Goal: Task Accomplishment & Management: Use online tool/utility

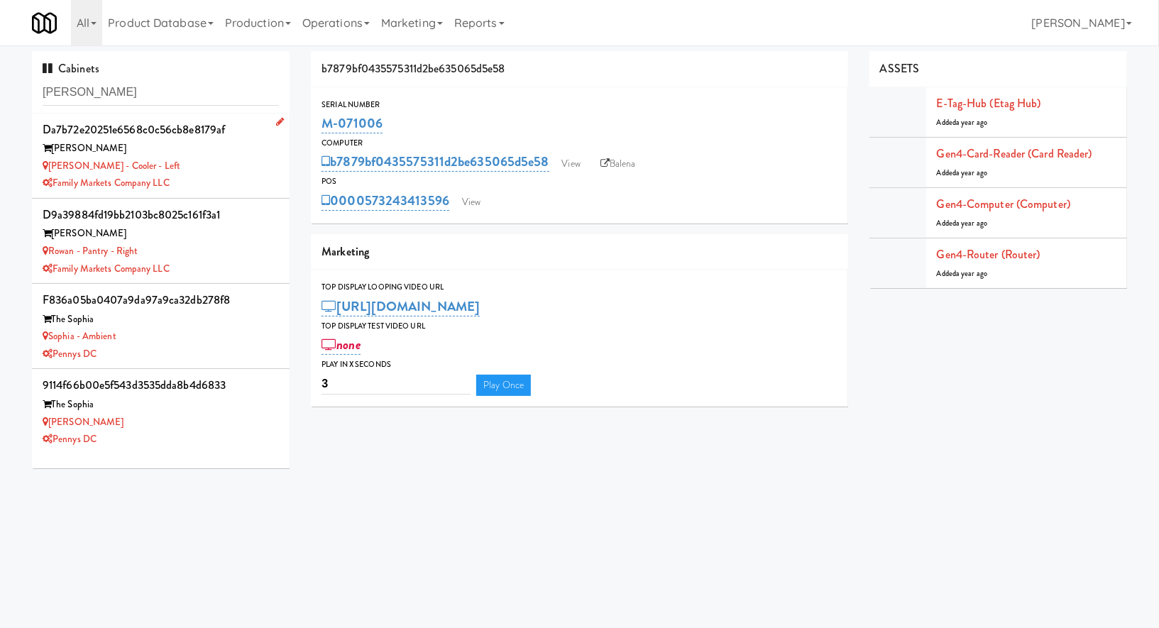
type input "rowan"
click at [203, 155] on div "Rowan" at bounding box center [161, 149] width 236 height 18
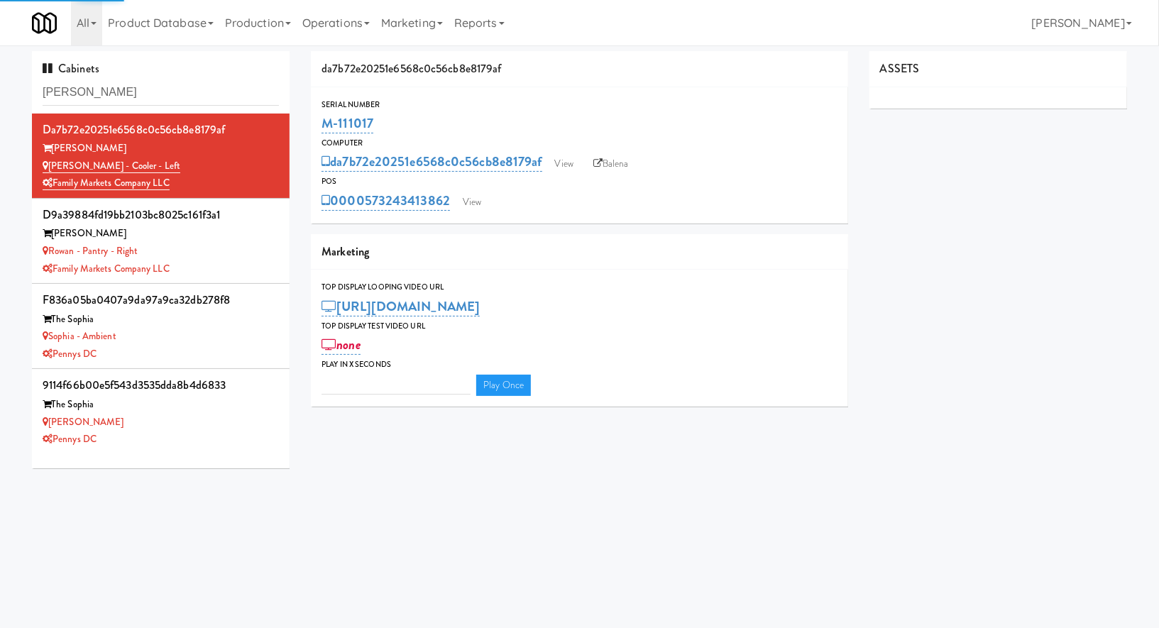
type input "3"
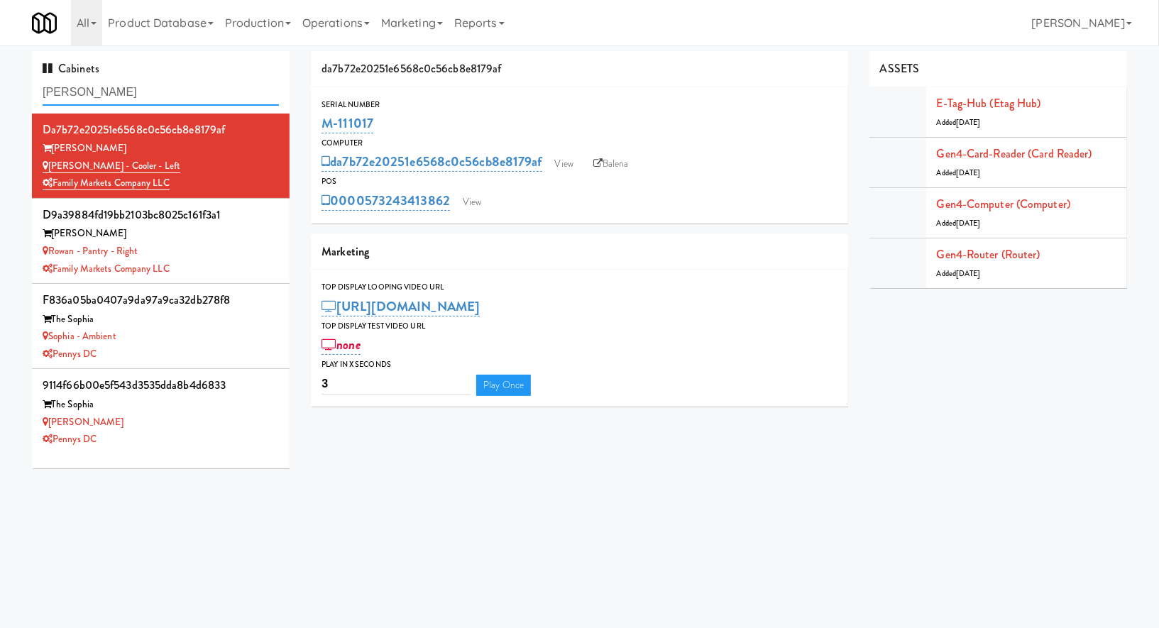
click at [202, 90] on input "rowan" at bounding box center [161, 92] width 236 height 26
click at [576, 166] on link "View" at bounding box center [564, 163] width 33 height 21
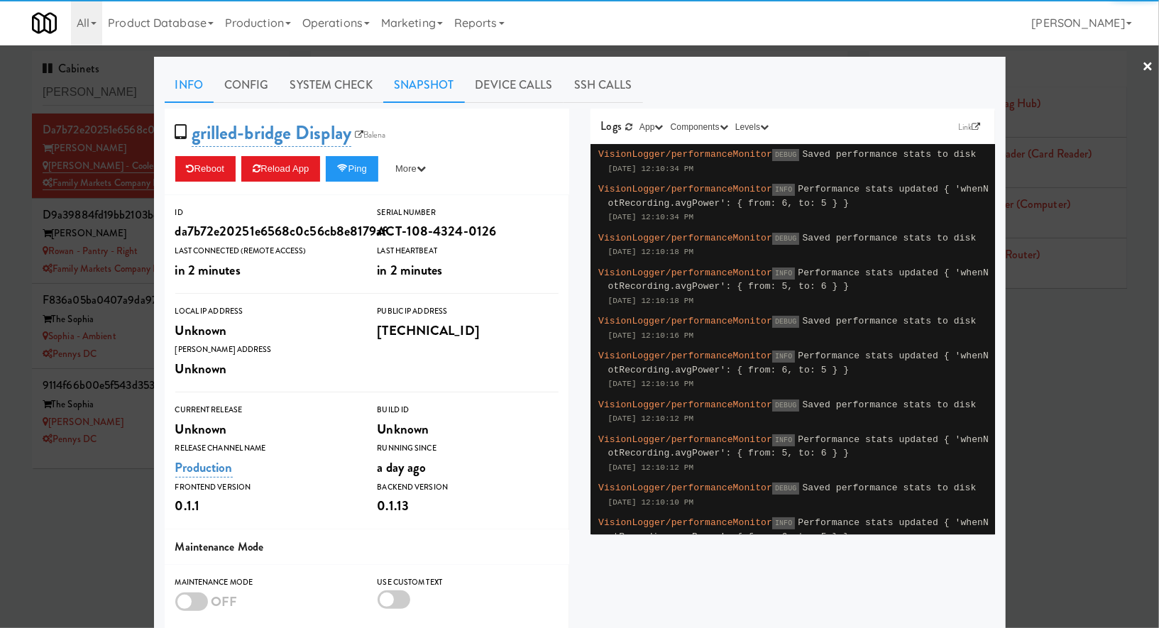
click at [428, 89] on link "Snapshot" at bounding box center [424, 84] width 82 height 35
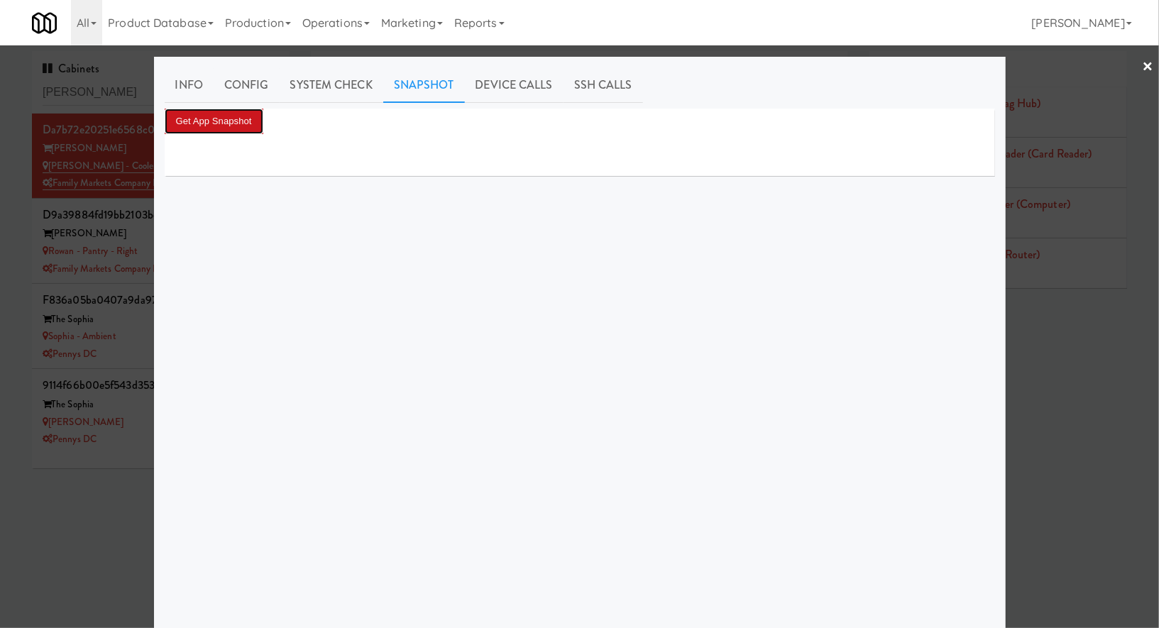
click at [229, 122] on button "Get App Snapshot" at bounding box center [214, 122] width 99 height 26
click at [137, 226] on div at bounding box center [579, 314] width 1159 height 628
click at [137, 226] on div "Rowan" at bounding box center [161, 234] width 236 height 18
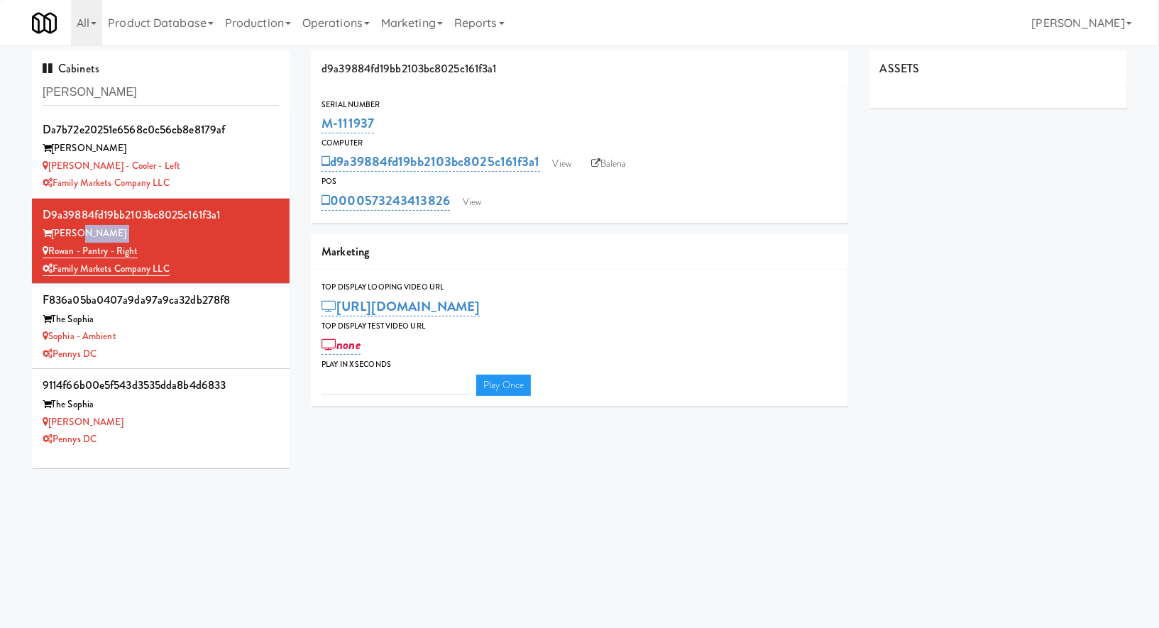
type input "3"
click at [556, 159] on link "View" at bounding box center [562, 163] width 33 height 21
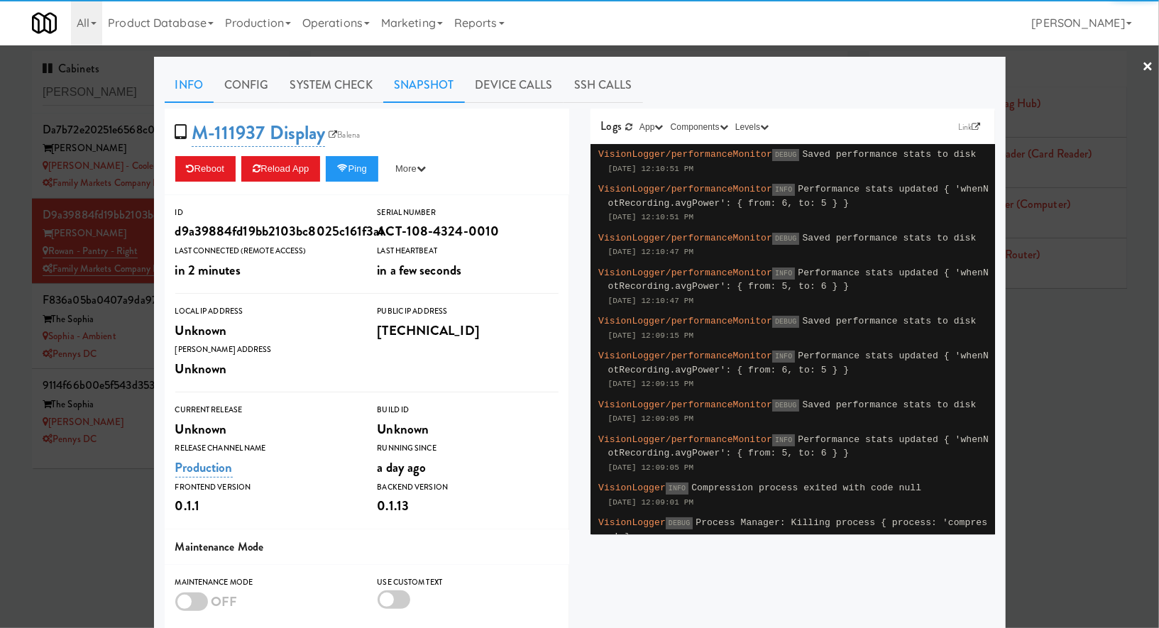
click at [424, 88] on link "Snapshot" at bounding box center [424, 84] width 82 height 35
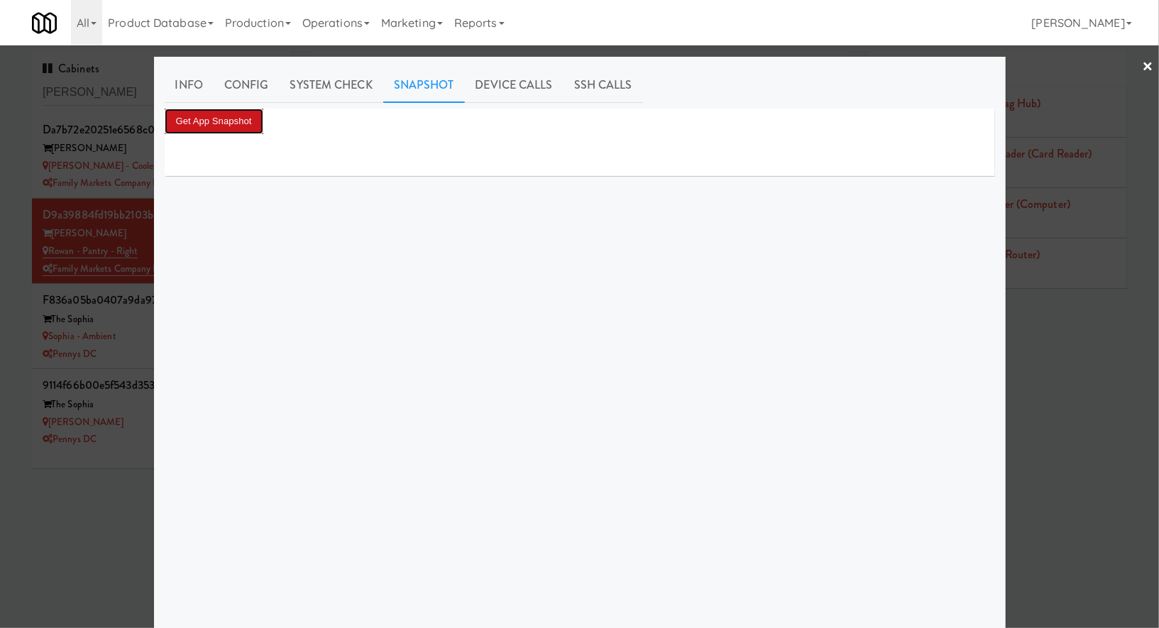
click at [204, 124] on button "Get App Snapshot" at bounding box center [214, 122] width 99 height 26
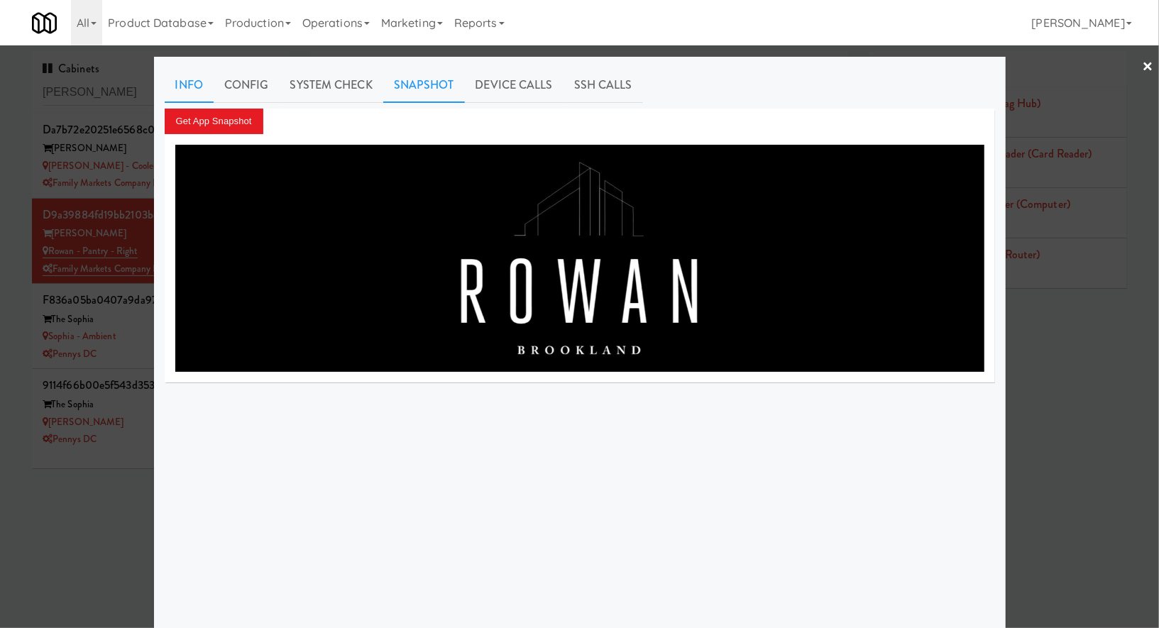
click at [187, 82] on link "Info" at bounding box center [189, 84] width 49 height 35
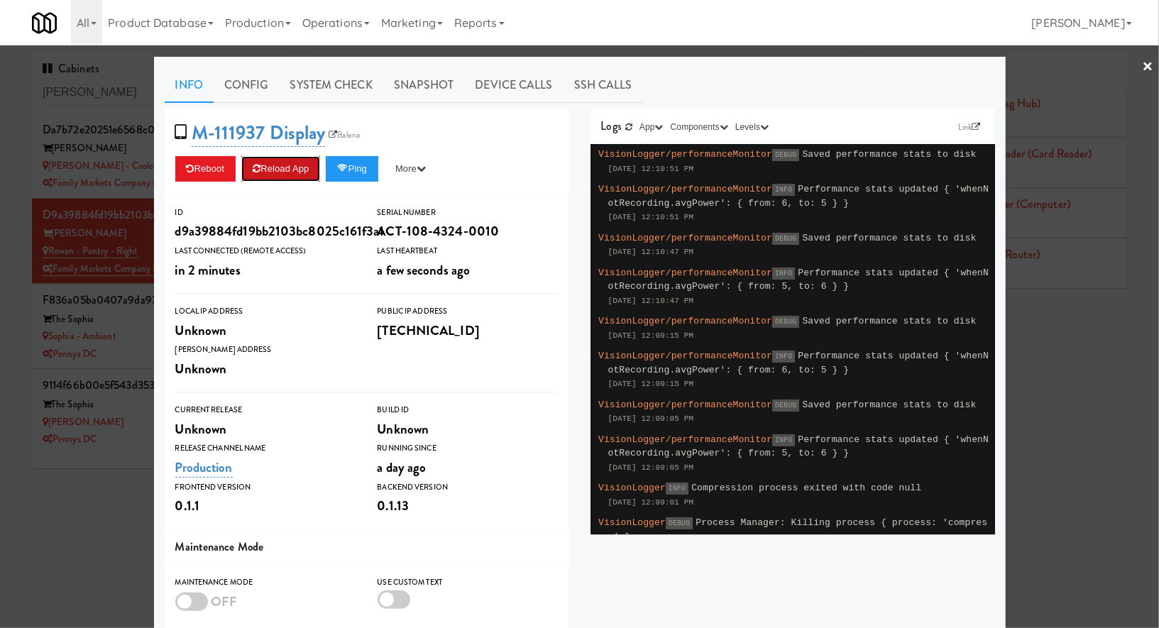
click at [277, 167] on button "Reload App" at bounding box center [280, 169] width 79 height 26
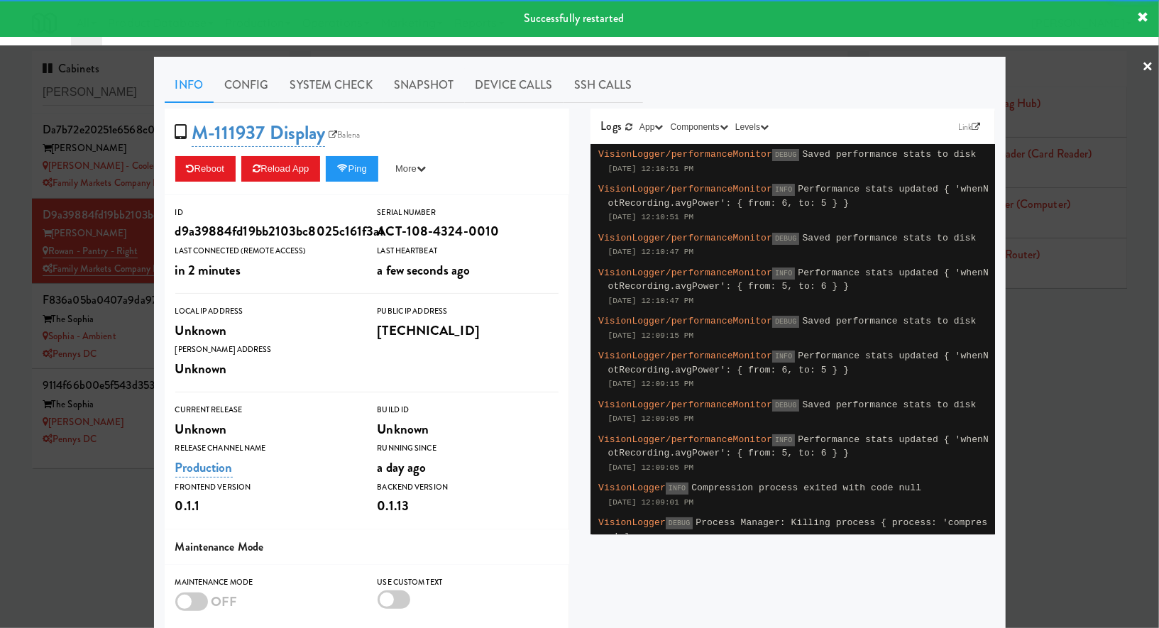
click at [137, 153] on div at bounding box center [579, 314] width 1159 height 628
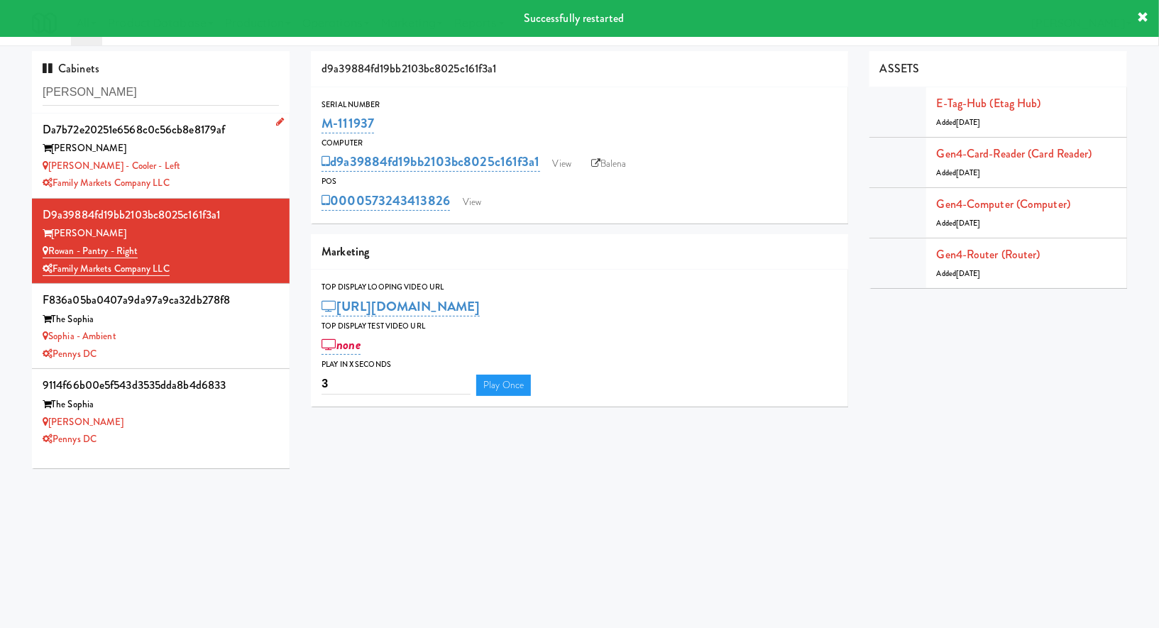
click at [208, 150] on div "Rowan" at bounding box center [161, 149] width 236 height 18
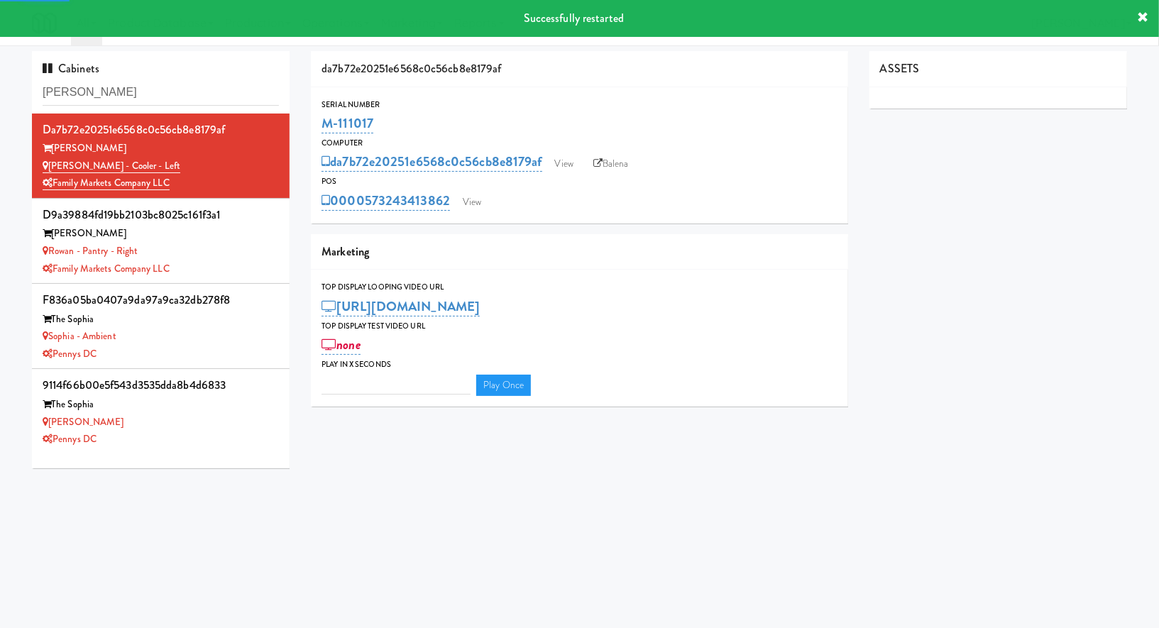
type input "3"
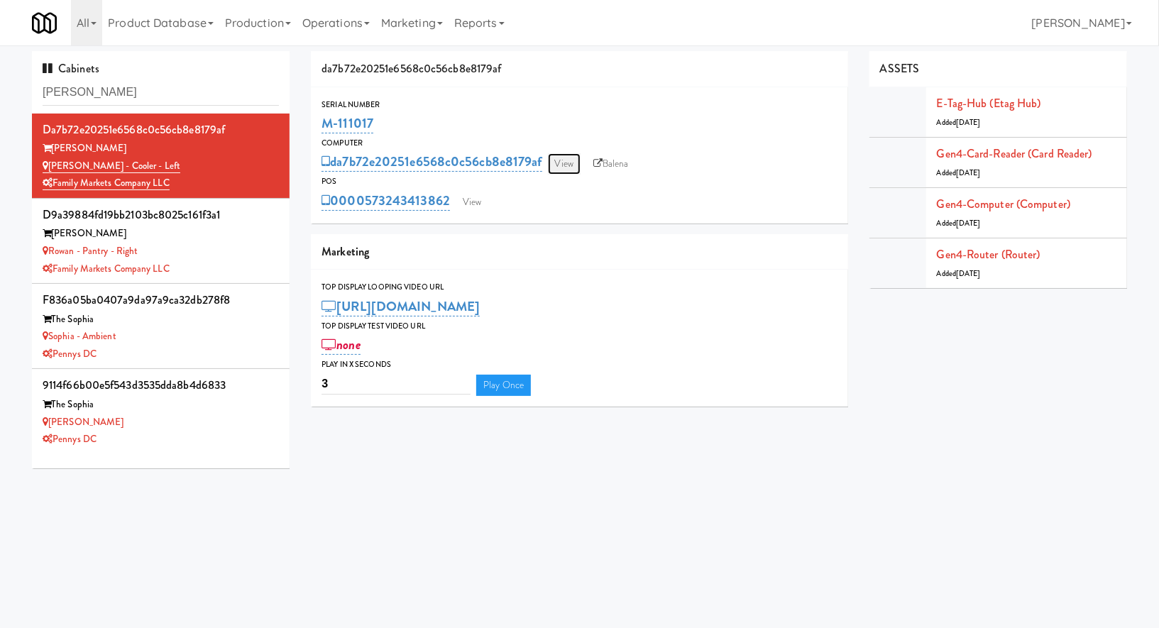
click at [561, 168] on link "View" at bounding box center [564, 163] width 33 height 21
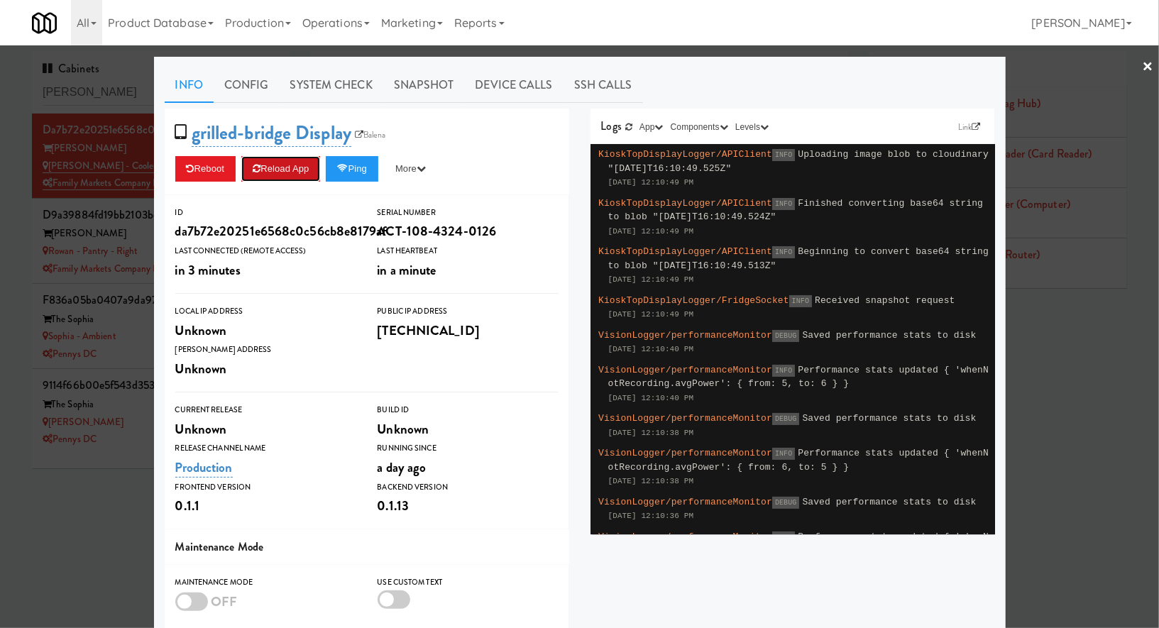
click at [307, 165] on button "Reload App" at bounding box center [280, 169] width 79 height 26
click at [417, 84] on link "Snapshot" at bounding box center [424, 84] width 82 height 35
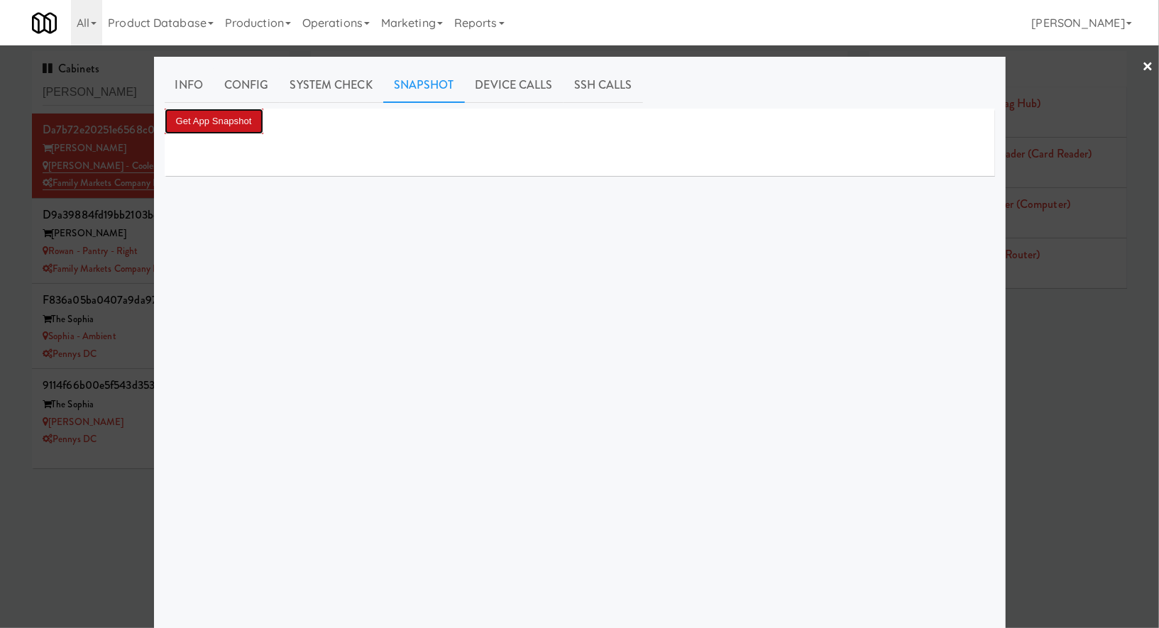
click at [253, 115] on button "Get App Snapshot" at bounding box center [214, 122] width 99 height 26
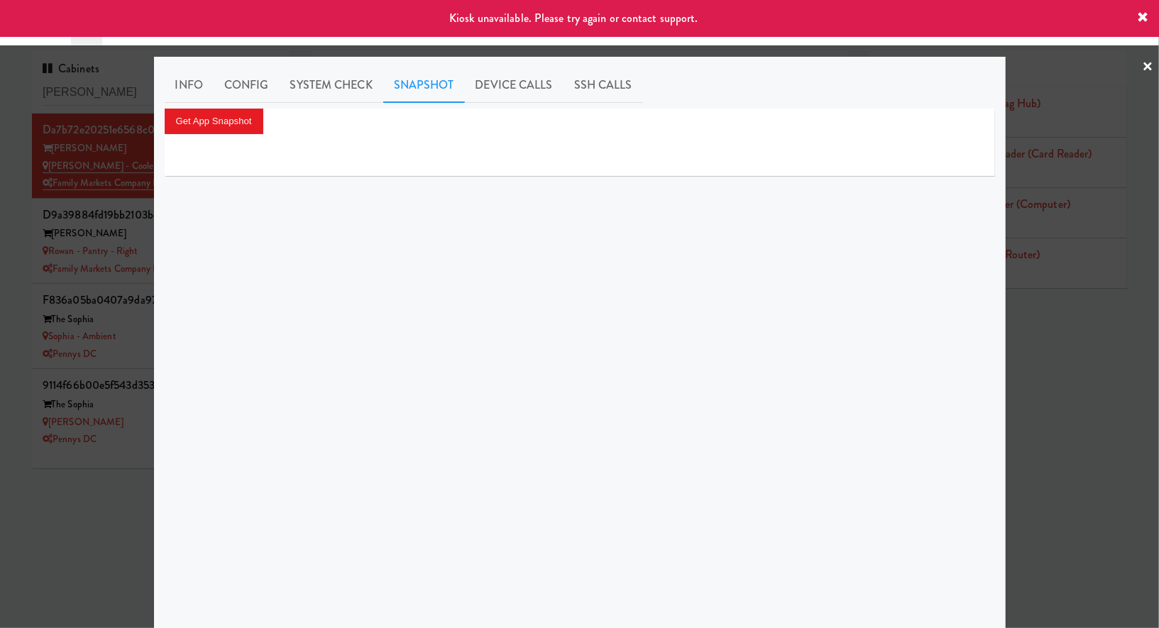
click at [141, 236] on div at bounding box center [579, 314] width 1159 height 628
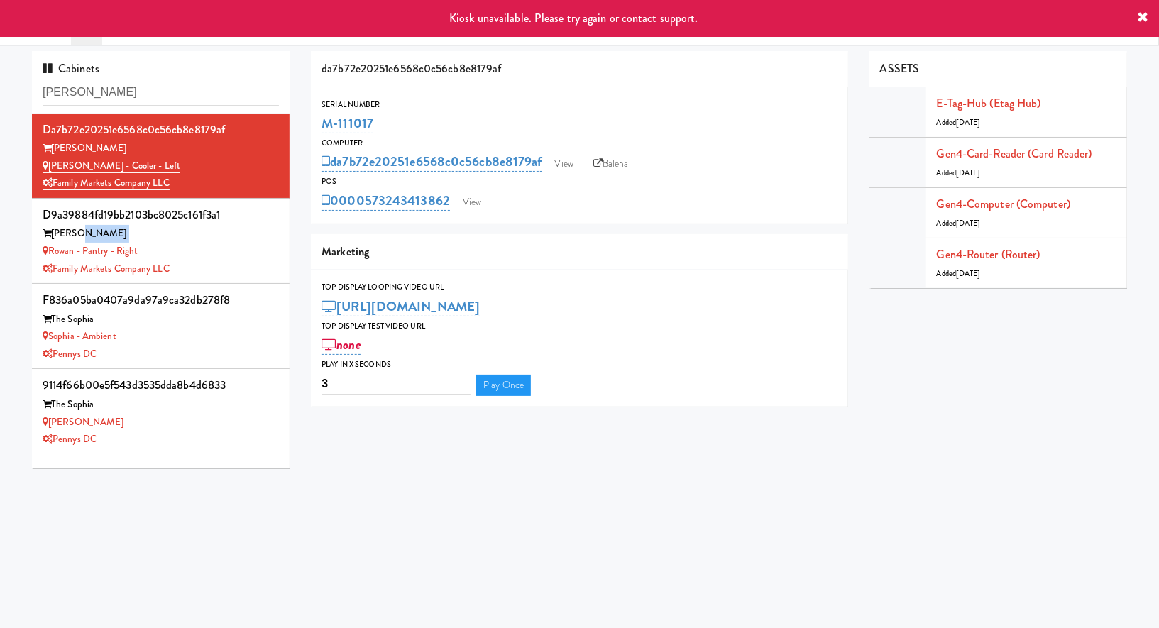
click at [141, 236] on div "Rowan" at bounding box center [161, 234] width 236 height 18
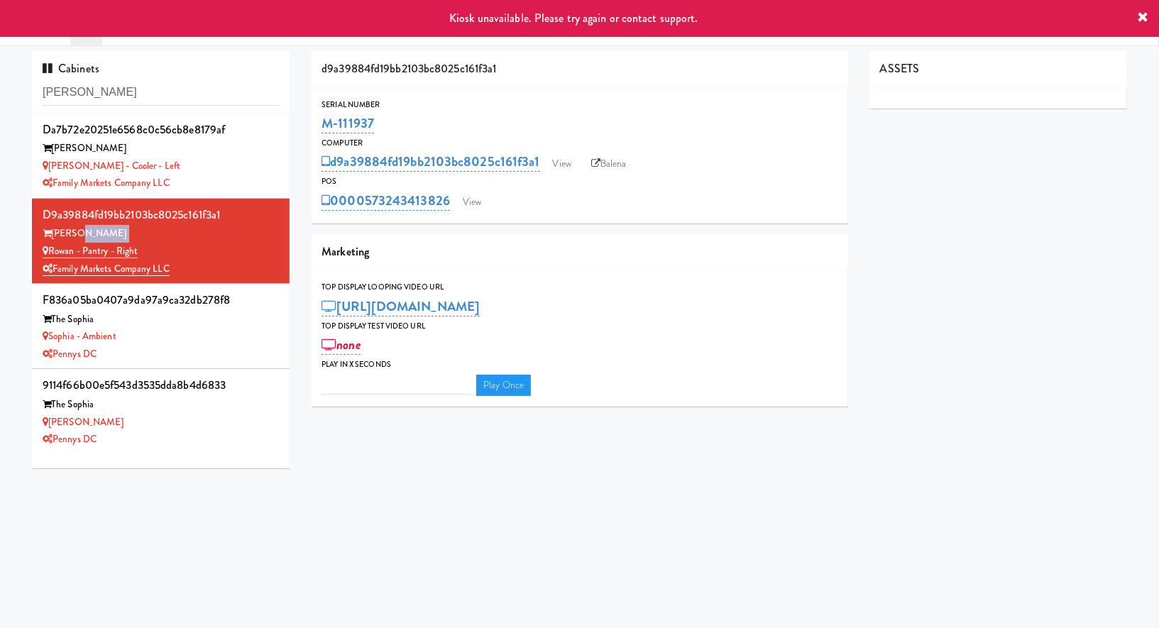
type input "3"
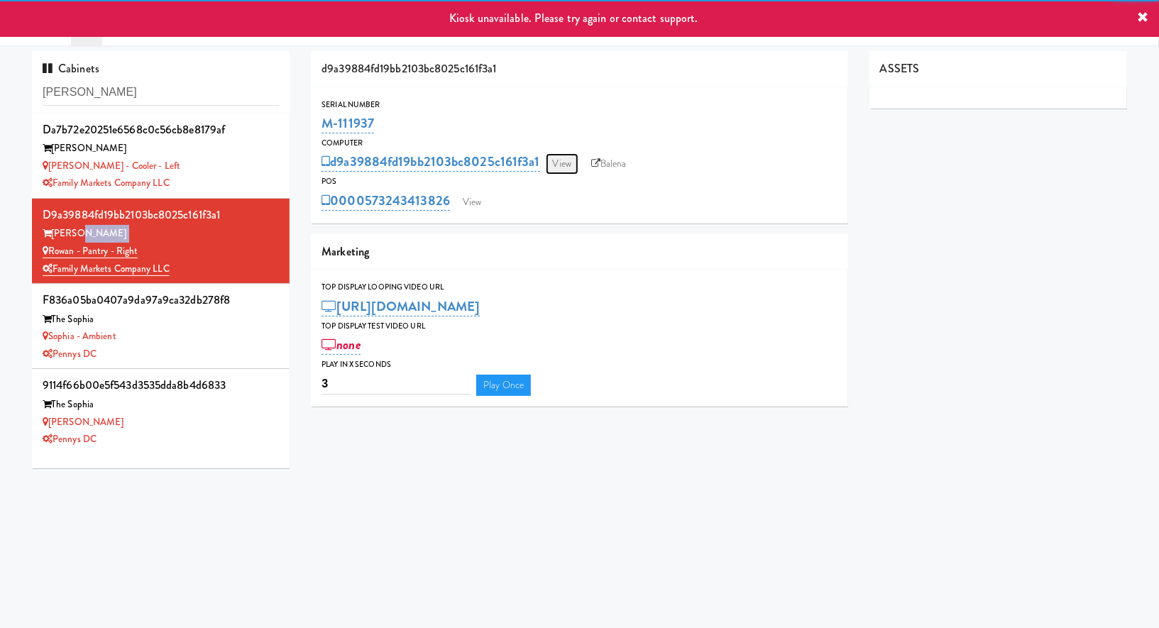
click at [561, 162] on link "View" at bounding box center [562, 163] width 33 height 21
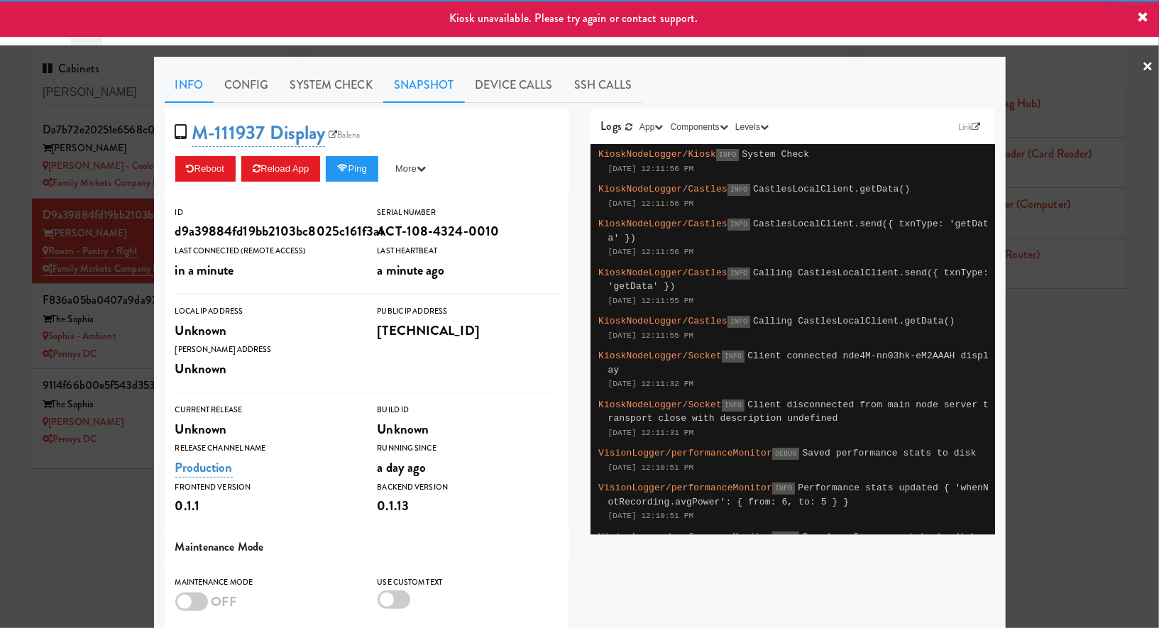
click at [424, 94] on link "Snapshot" at bounding box center [424, 84] width 82 height 35
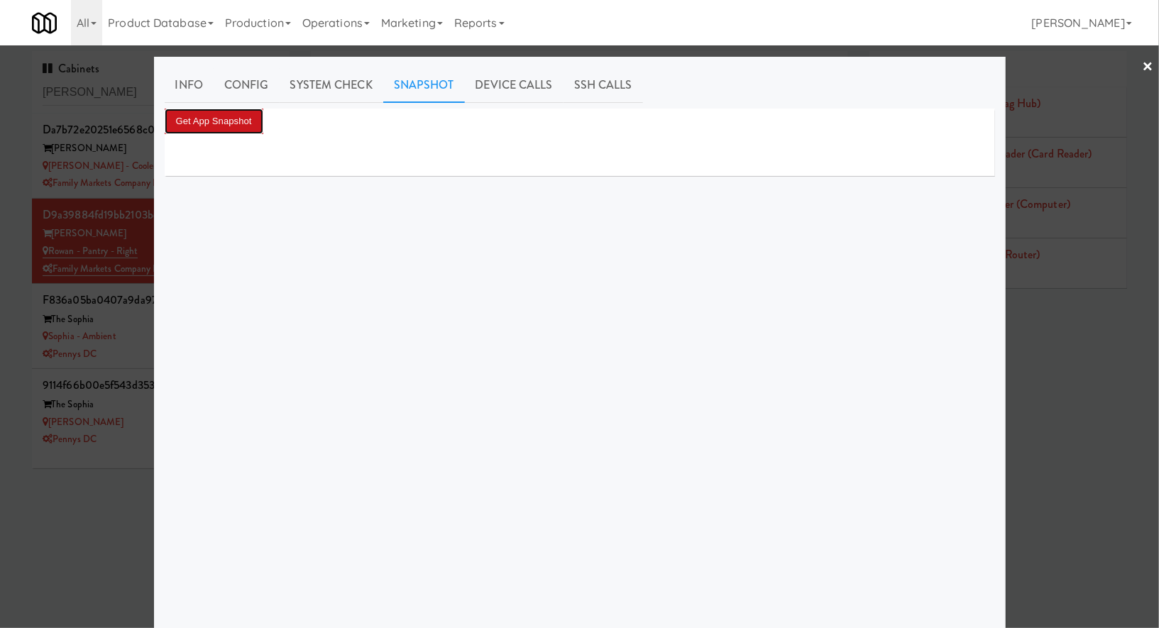
click at [256, 124] on button "Get App Snapshot" at bounding box center [214, 122] width 99 height 26
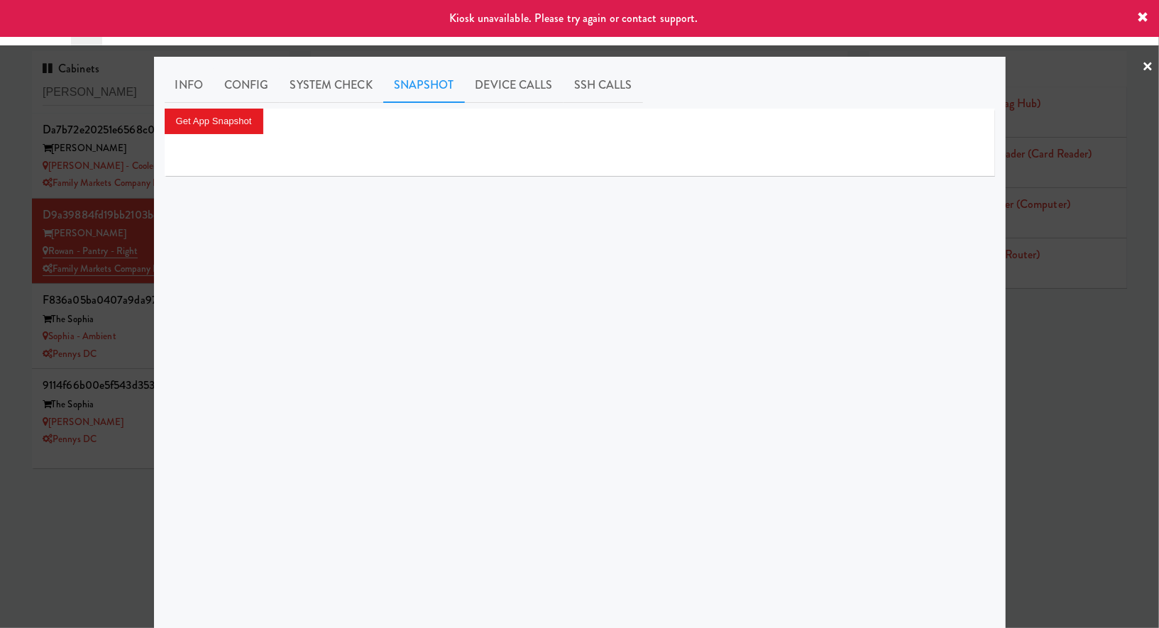
click at [126, 232] on div at bounding box center [579, 314] width 1159 height 628
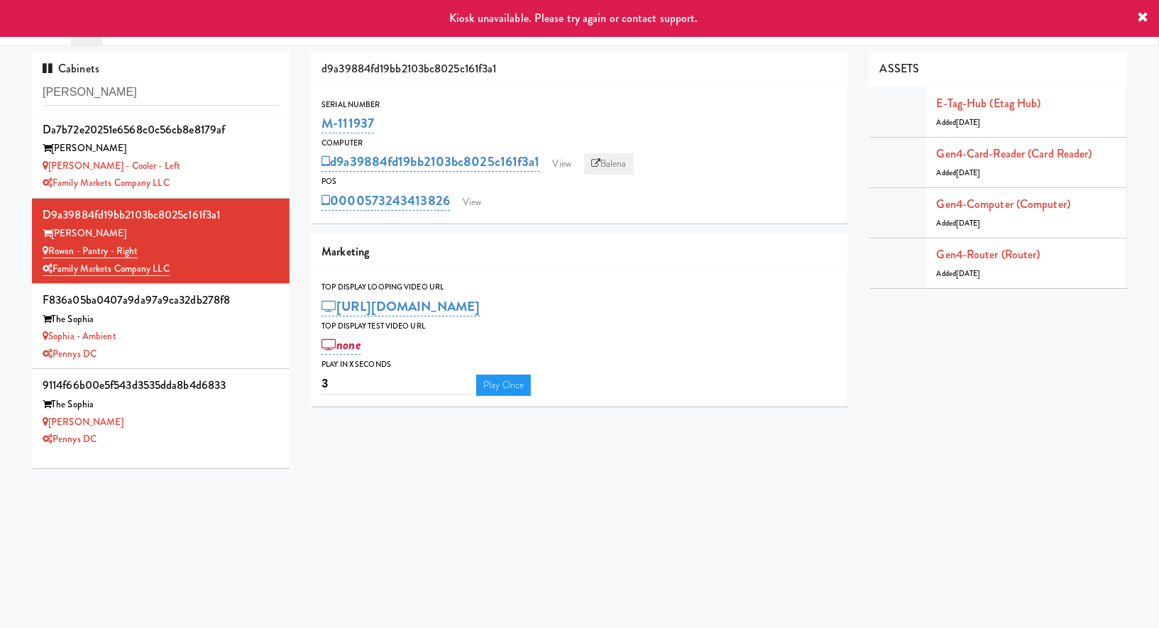
click at [615, 165] on link "Balena" at bounding box center [609, 163] width 50 height 21
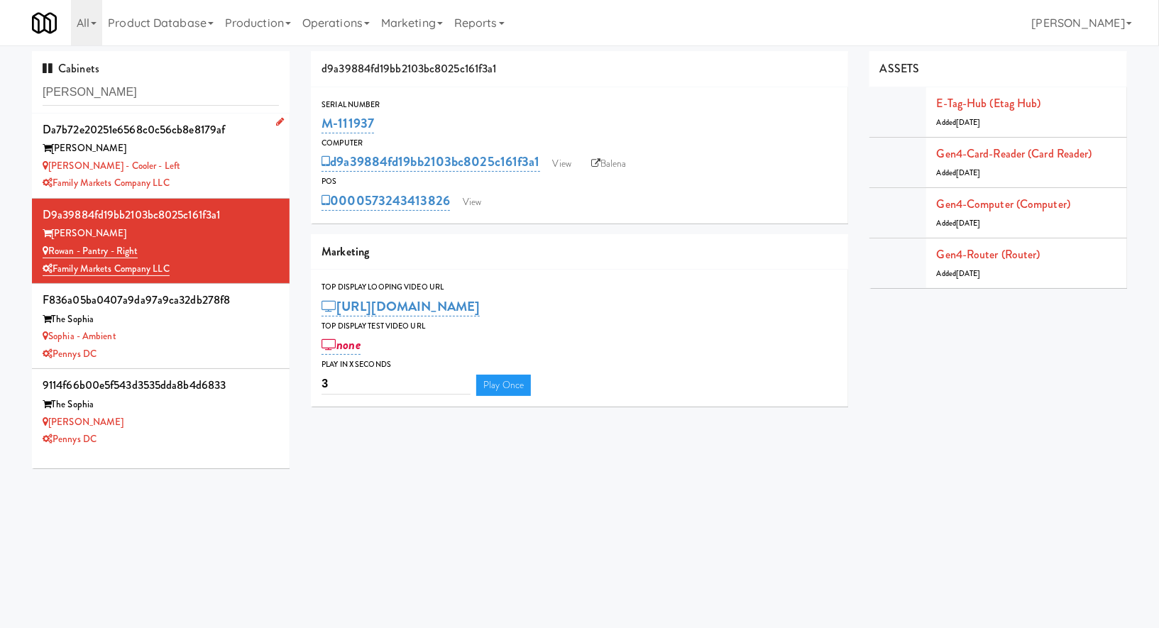
click at [253, 144] on div "Rowan" at bounding box center [161, 149] width 236 height 18
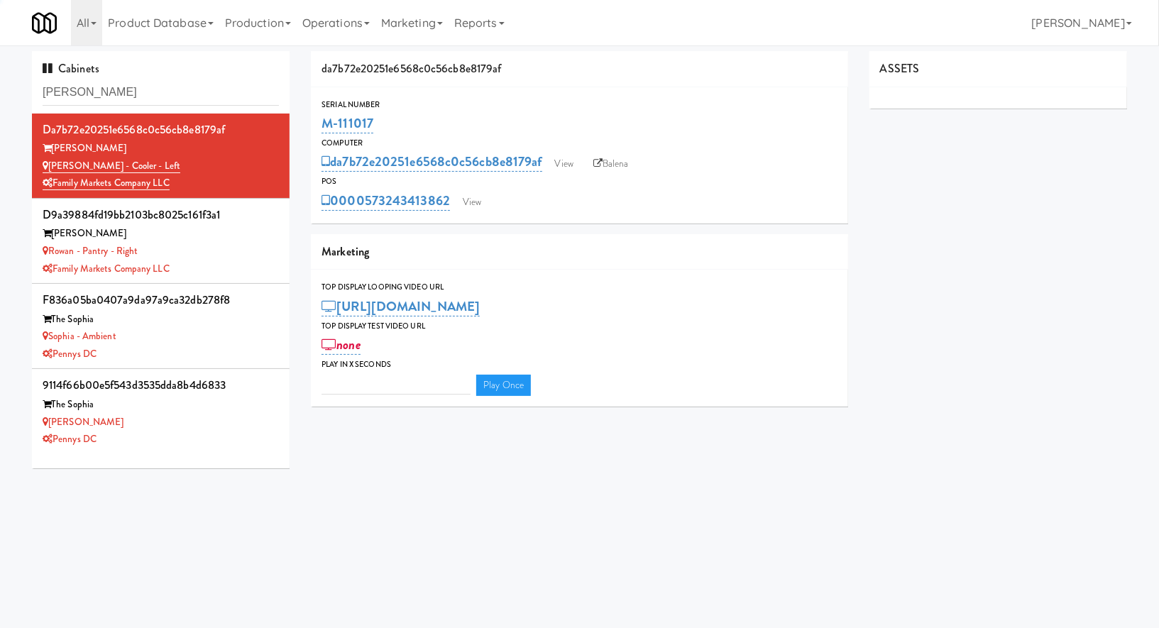
type input "3"
click at [612, 161] on link "Balena" at bounding box center [611, 163] width 50 height 21
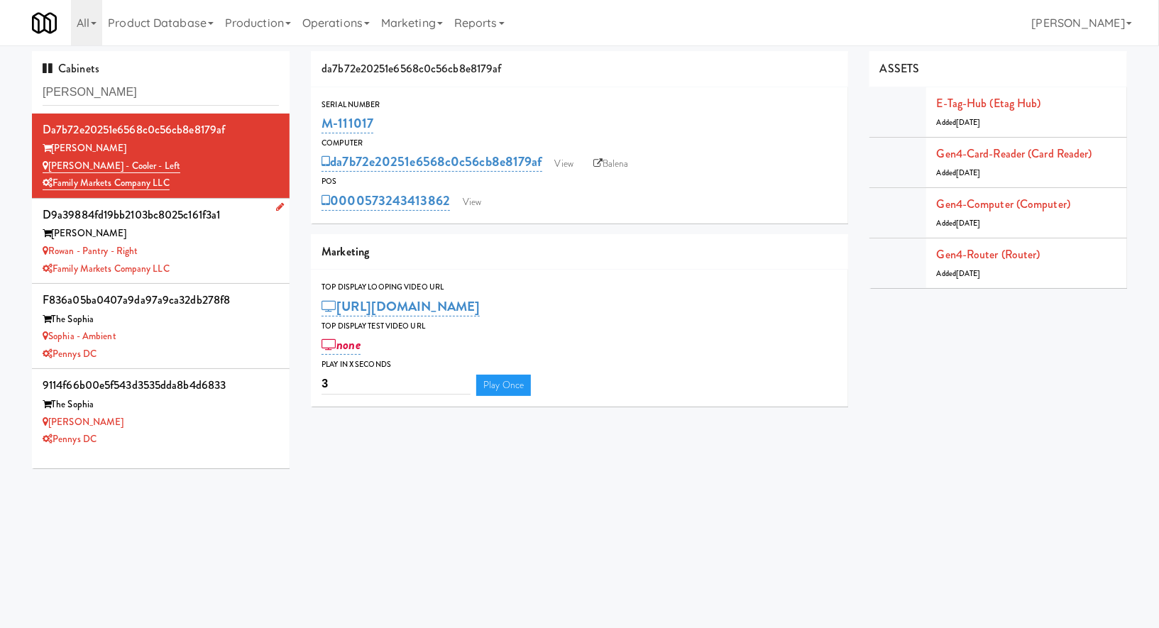
click at [236, 258] on div "Rowan - Pantry - Right" at bounding box center [161, 252] width 236 height 18
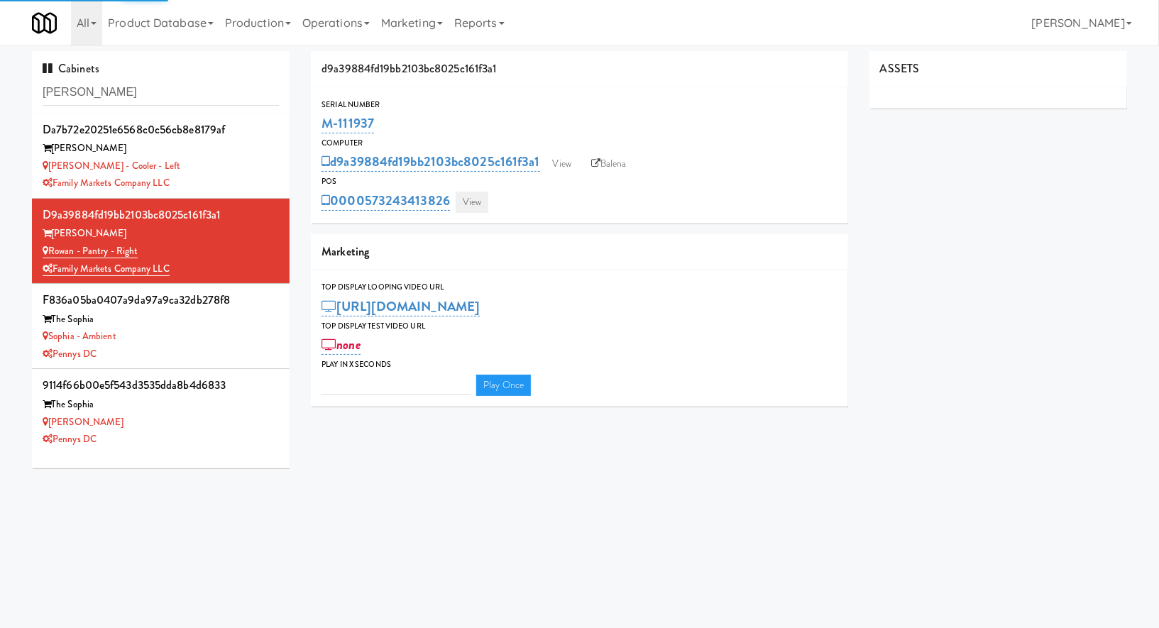
type input "3"
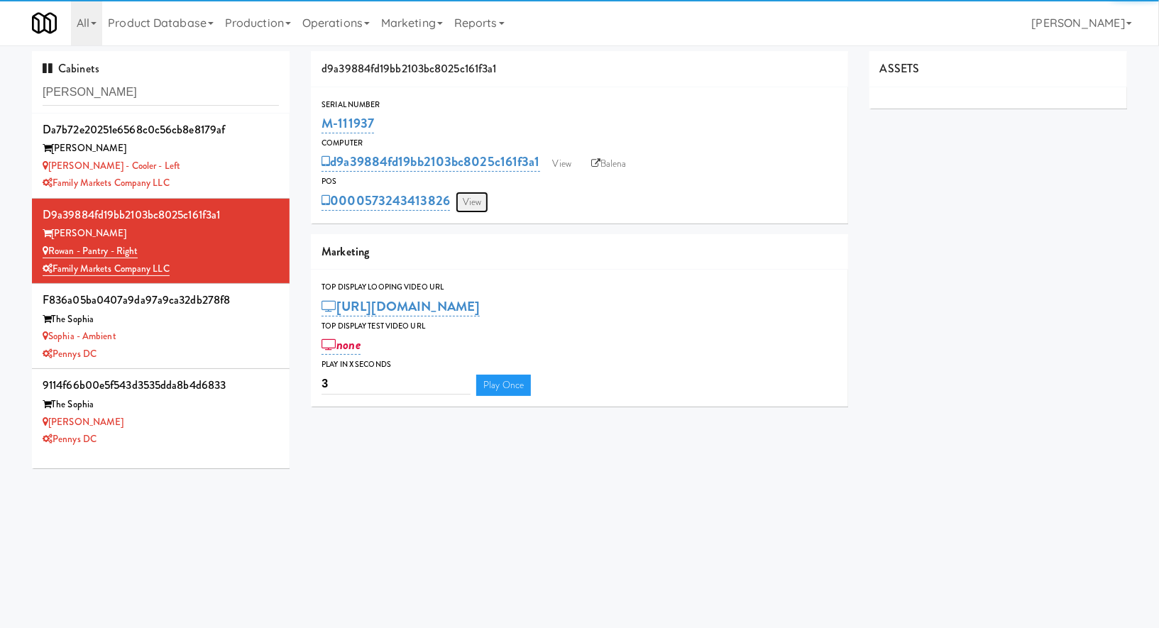
click at [473, 204] on link "View" at bounding box center [472, 202] width 33 height 21
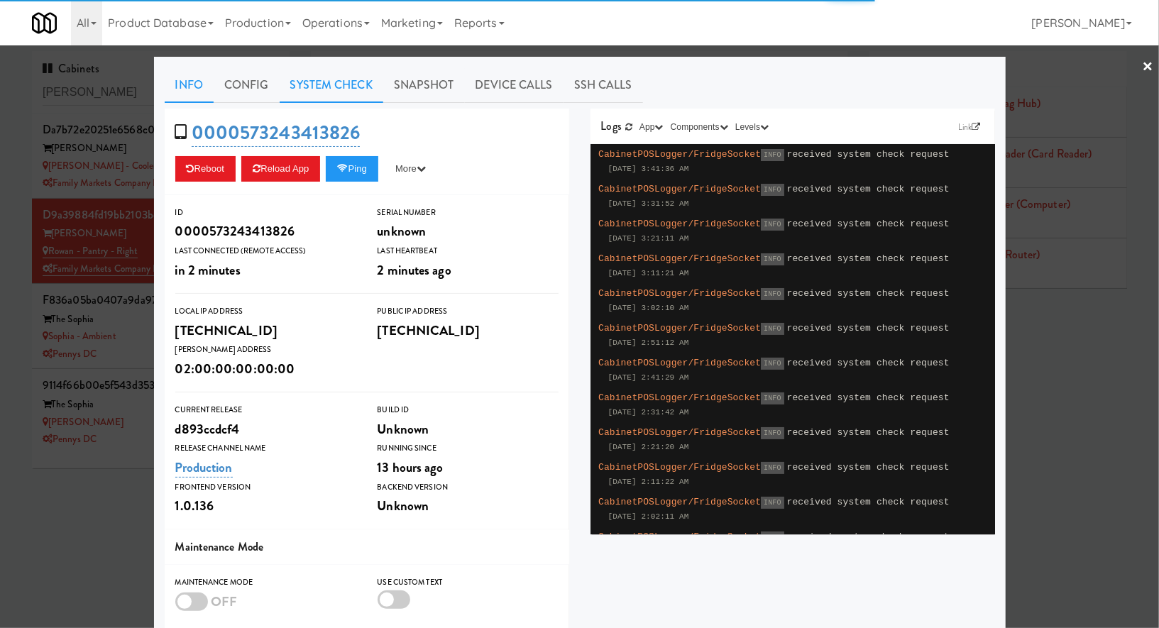
click at [350, 87] on link "System Check" at bounding box center [332, 84] width 104 height 35
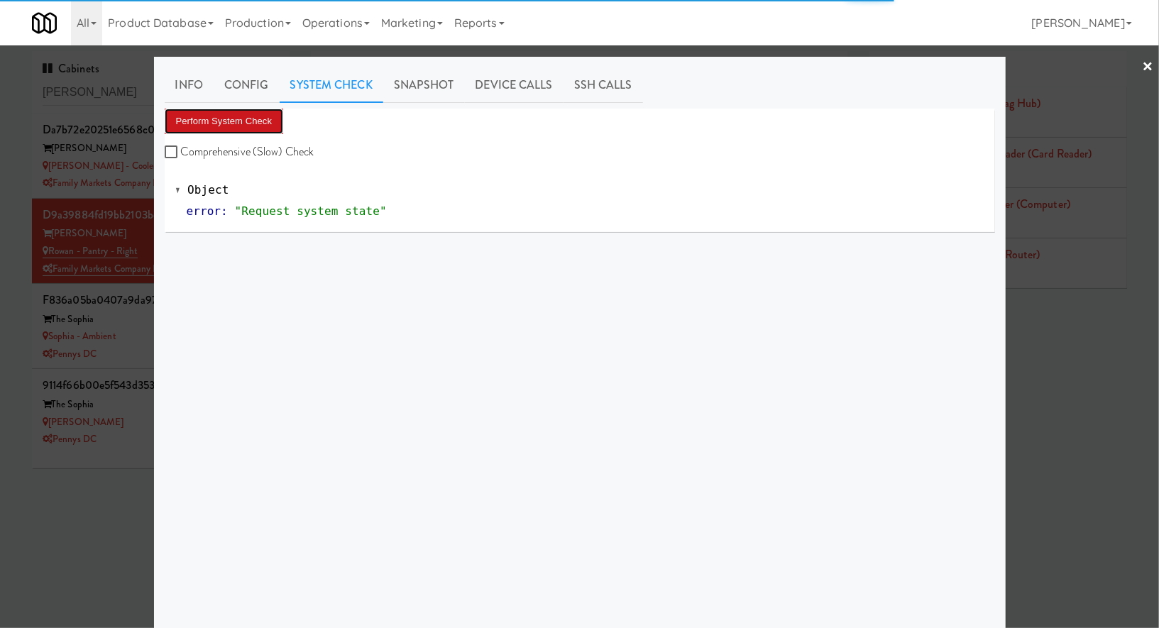
click at [268, 119] on button "Perform System Check" at bounding box center [224, 122] width 119 height 26
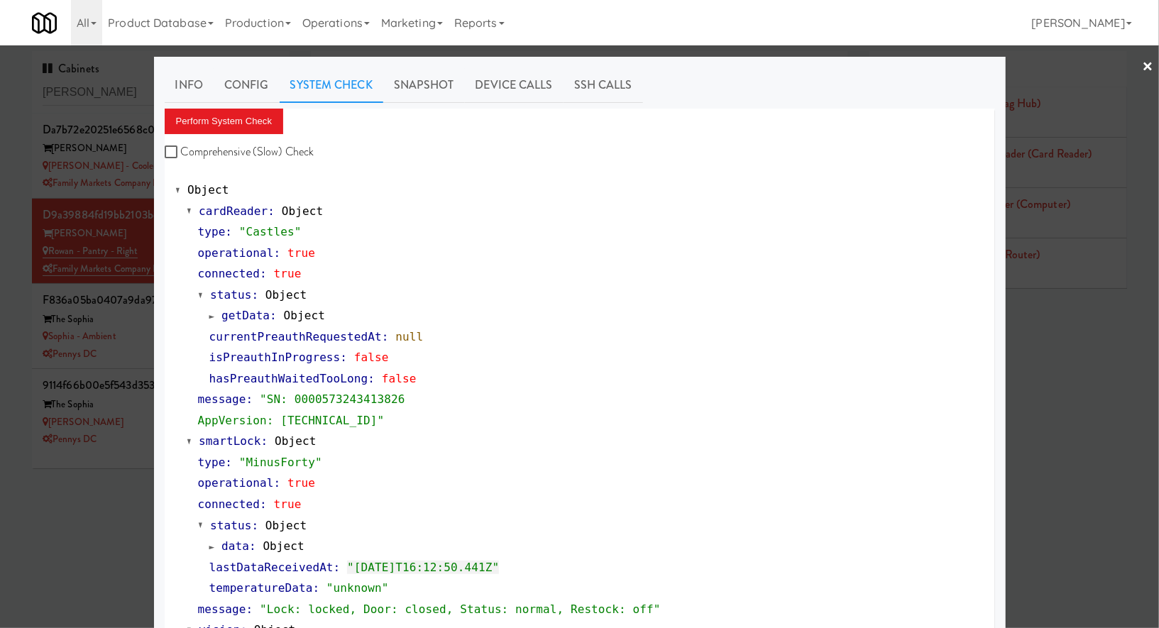
click at [133, 234] on div at bounding box center [579, 314] width 1159 height 628
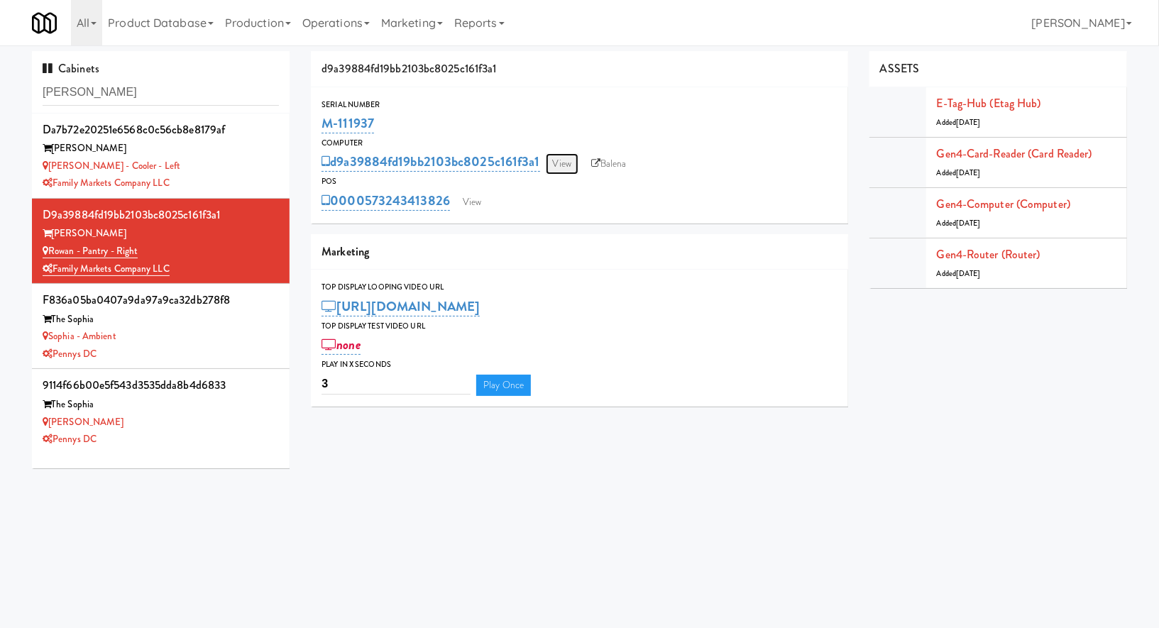
click at [573, 160] on link "View" at bounding box center [562, 163] width 33 height 21
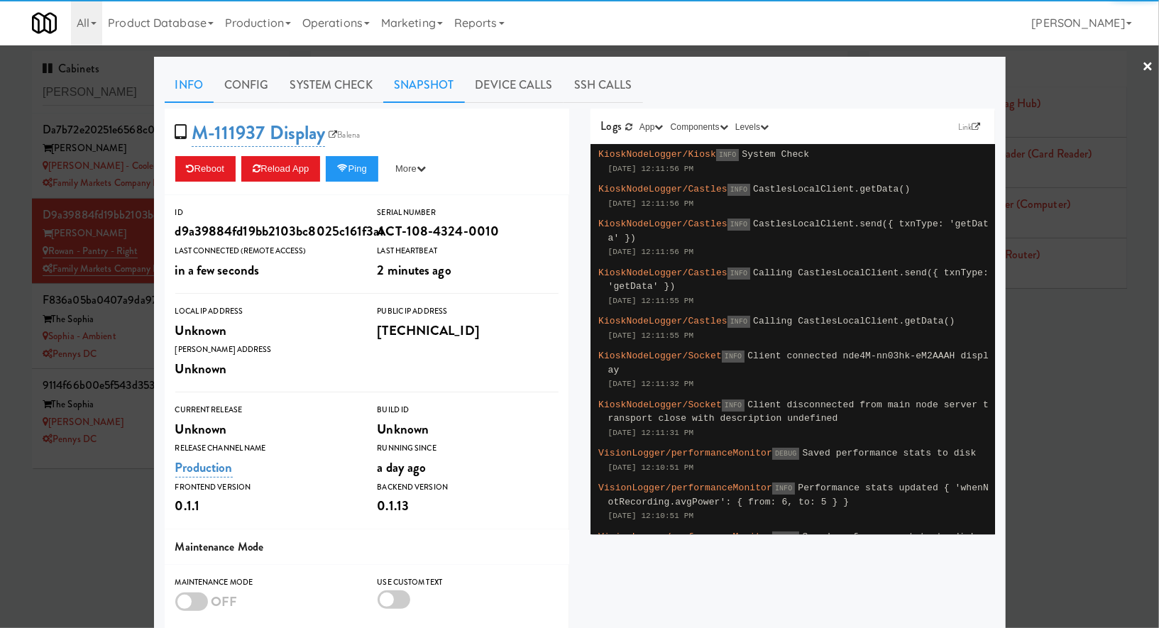
click at [427, 85] on link "Snapshot" at bounding box center [424, 84] width 82 height 35
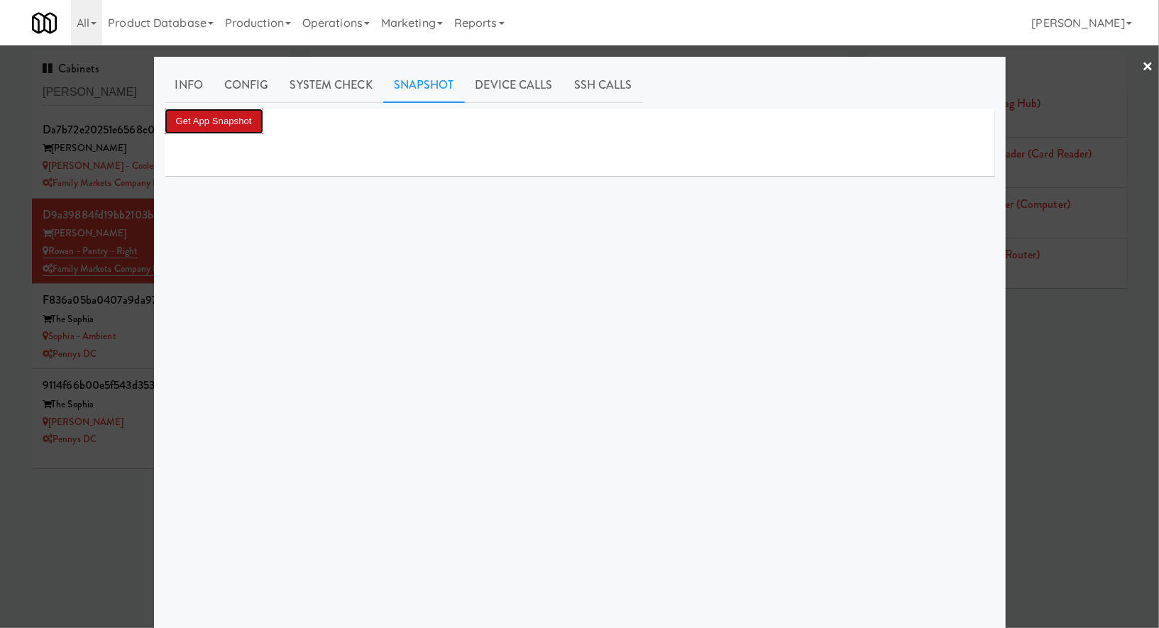
click at [244, 122] on button "Get App Snapshot" at bounding box center [214, 122] width 99 height 26
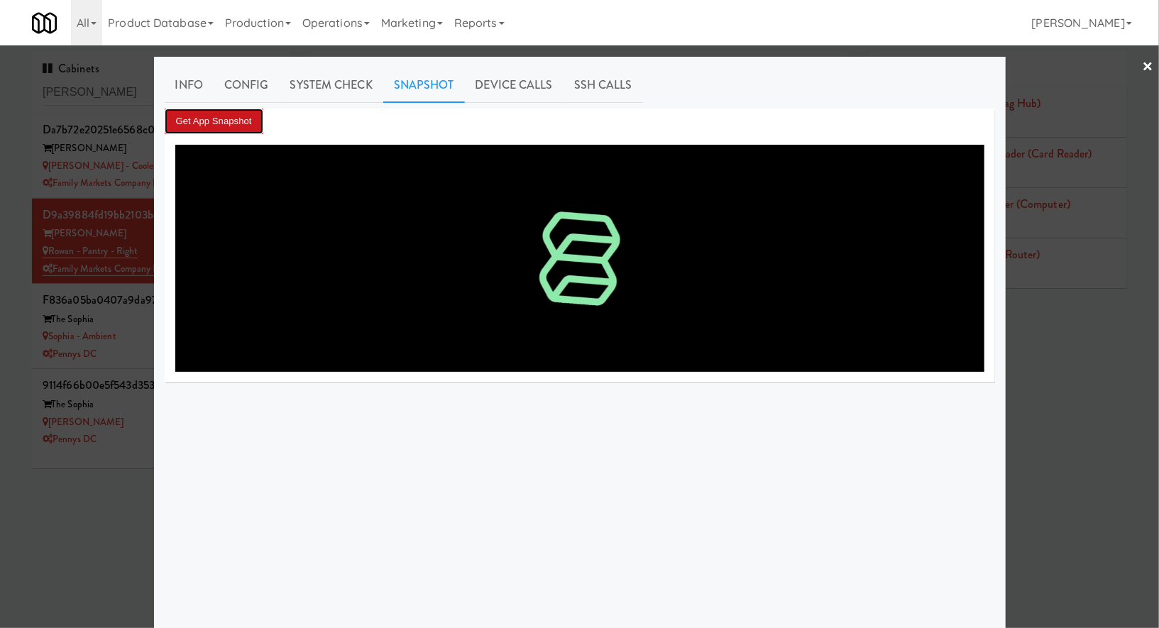
click at [244, 122] on button "Get App Snapshot" at bounding box center [214, 122] width 99 height 26
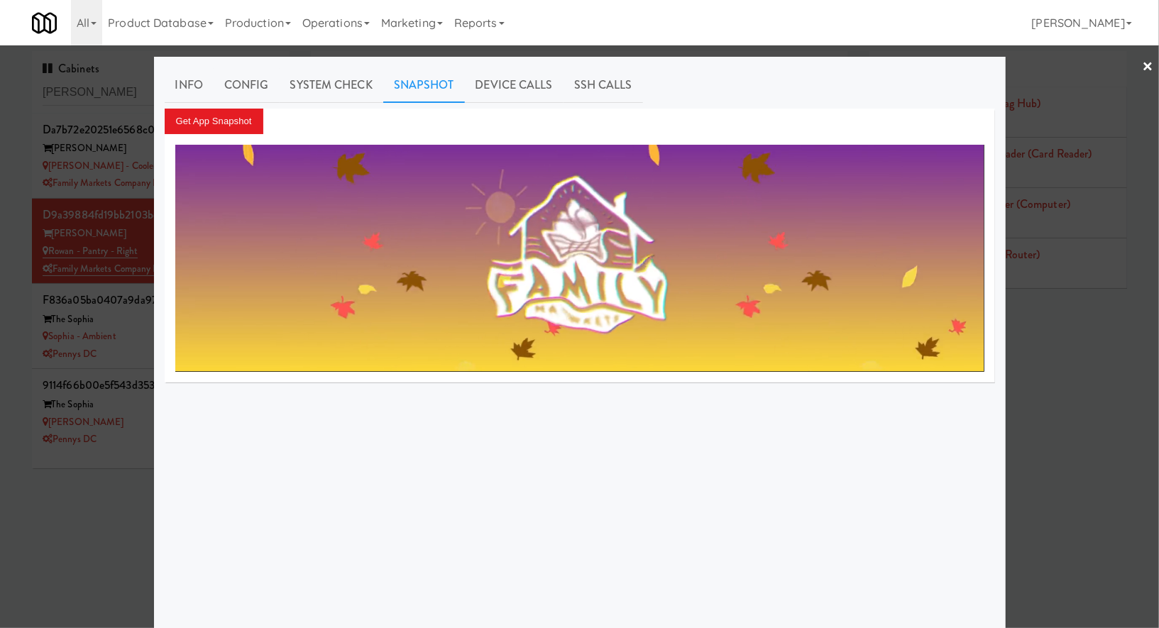
click at [134, 153] on div at bounding box center [579, 314] width 1159 height 628
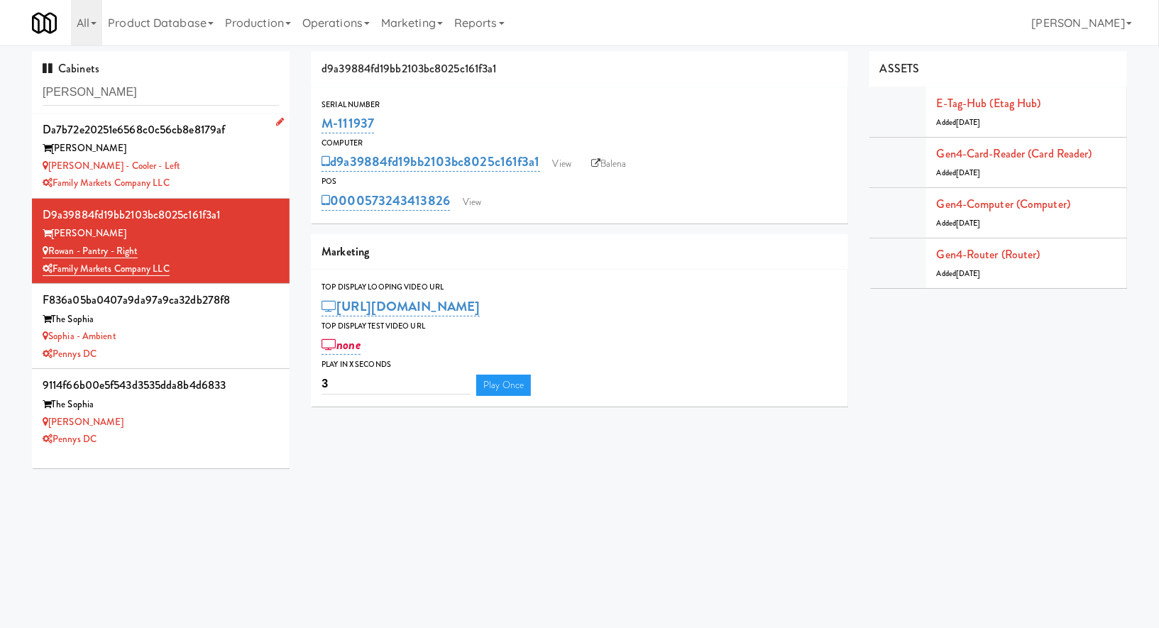
click at [166, 141] on div "Rowan" at bounding box center [161, 149] width 236 height 18
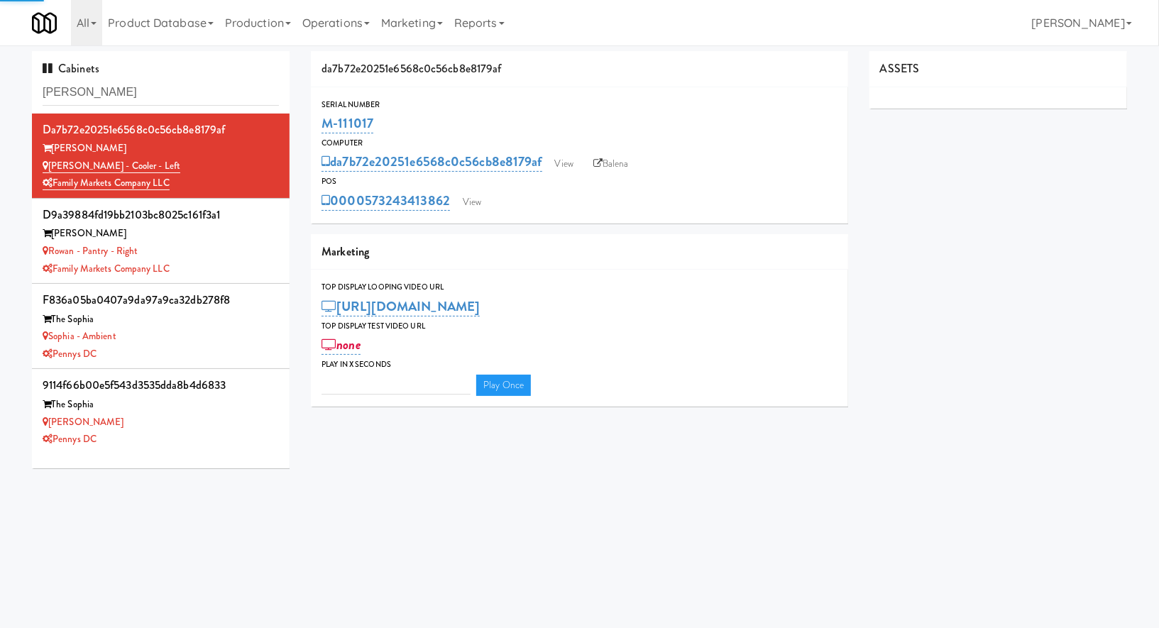
type input "3"
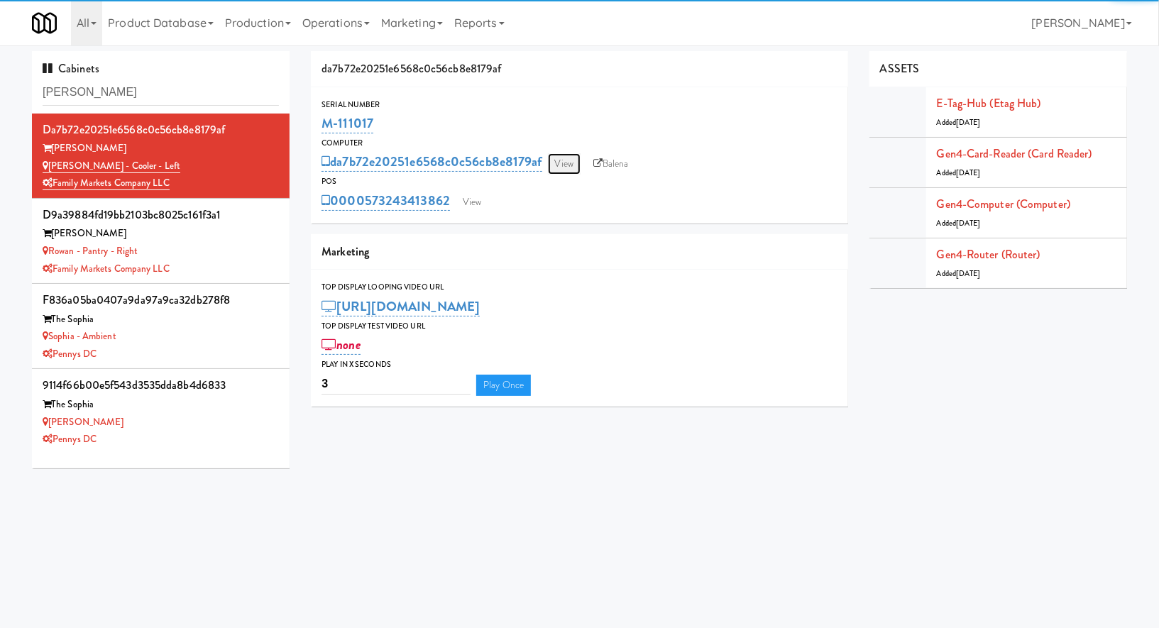
click at [556, 166] on link "View" at bounding box center [564, 163] width 33 height 21
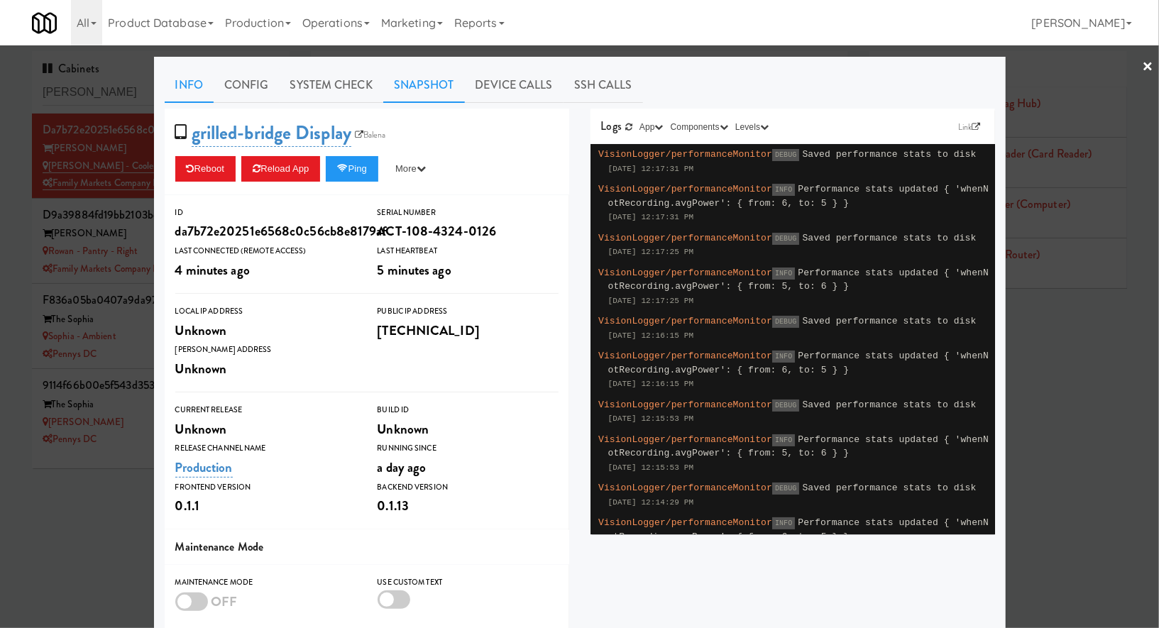
click at [429, 88] on link "Snapshot" at bounding box center [424, 84] width 82 height 35
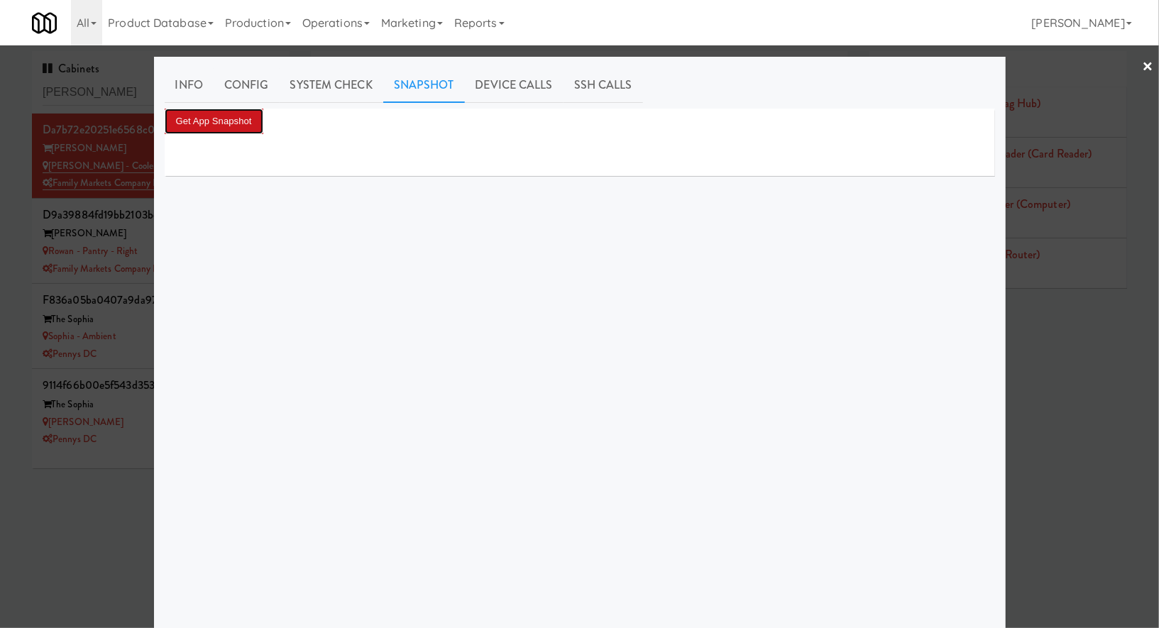
click at [239, 124] on button "Get App Snapshot" at bounding box center [214, 122] width 99 height 26
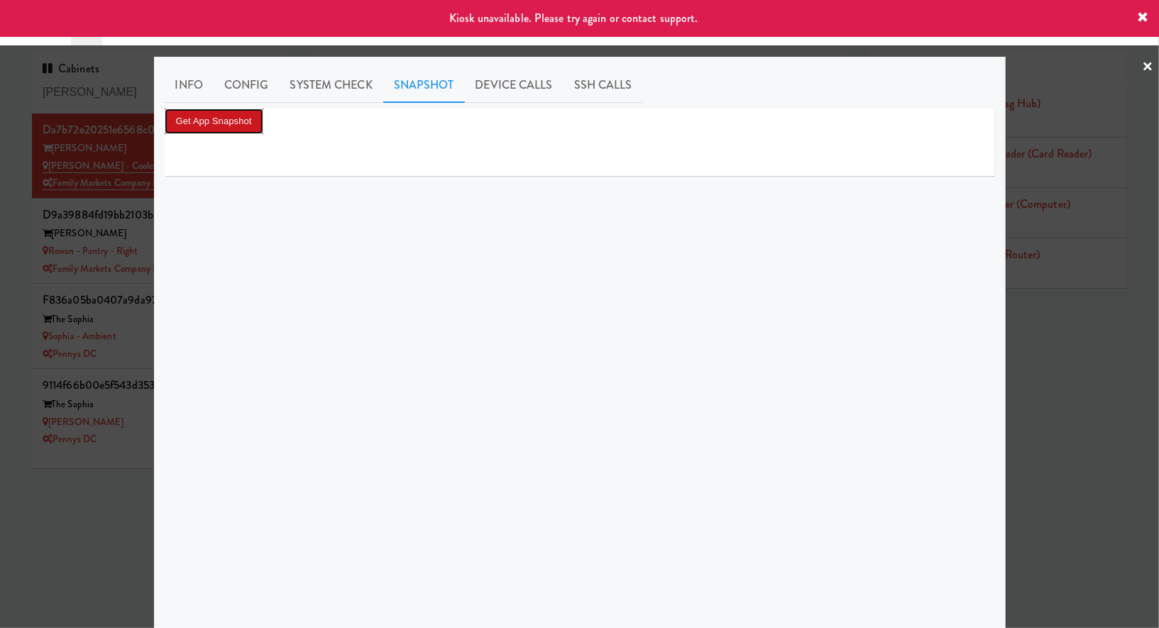
click at [239, 124] on button "Get App Snapshot" at bounding box center [214, 122] width 99 height 26
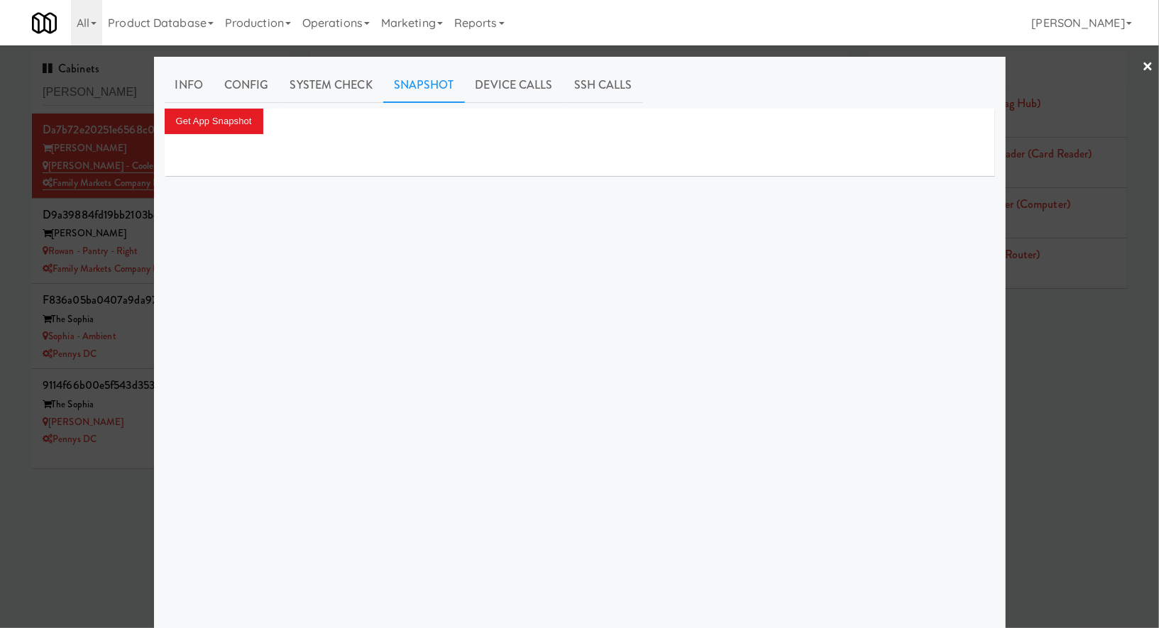
click at [129, 154] on div at bounding box center [579, 314] width 1159 height 628
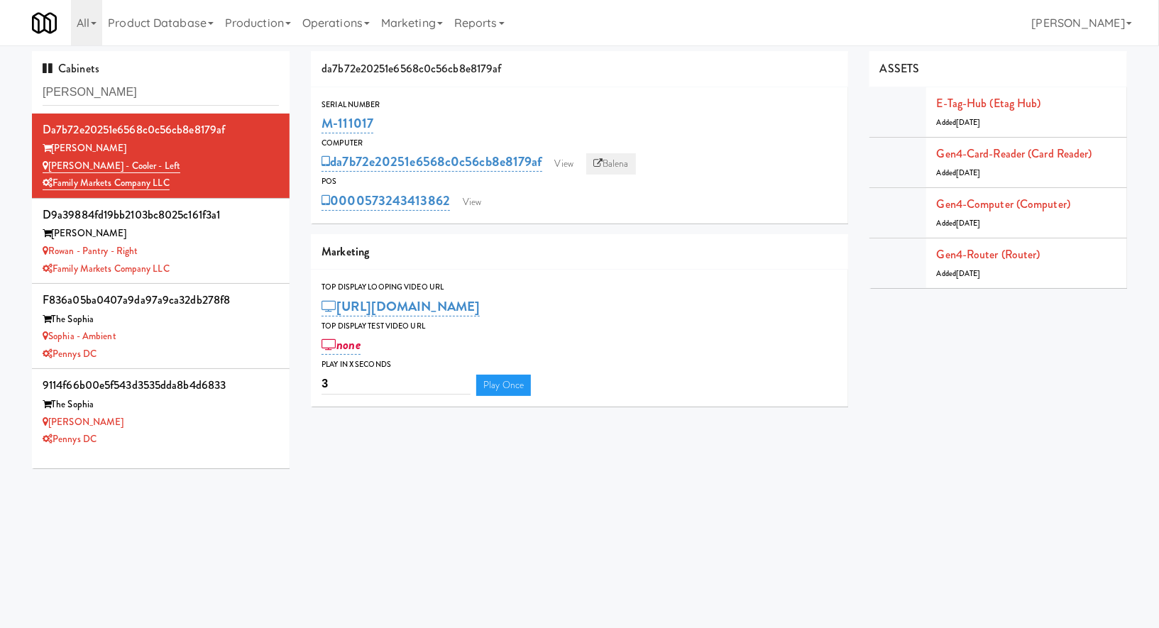
click at [608, 172] on link "Balena" at bounding box center [611, 163] width 50 height 21
click at [577, 158] on link "View" at bounding box center [564, 163] width 33 height 21
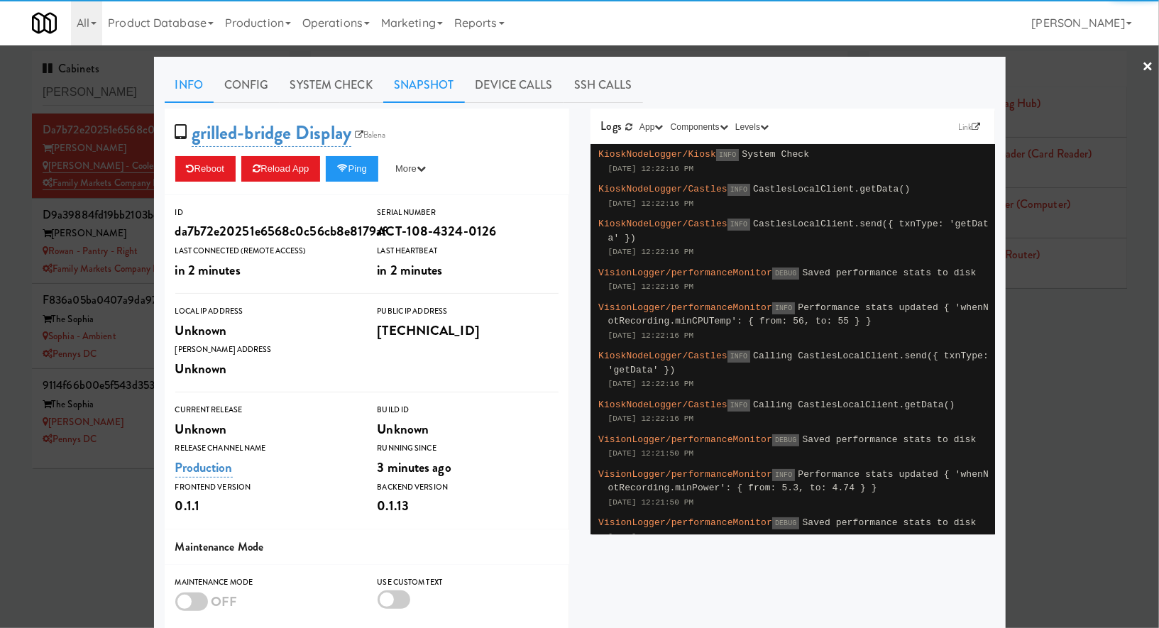
click at [447, 83] on link "Snapshot" at bounding box center [424, 84] width 82 height 35
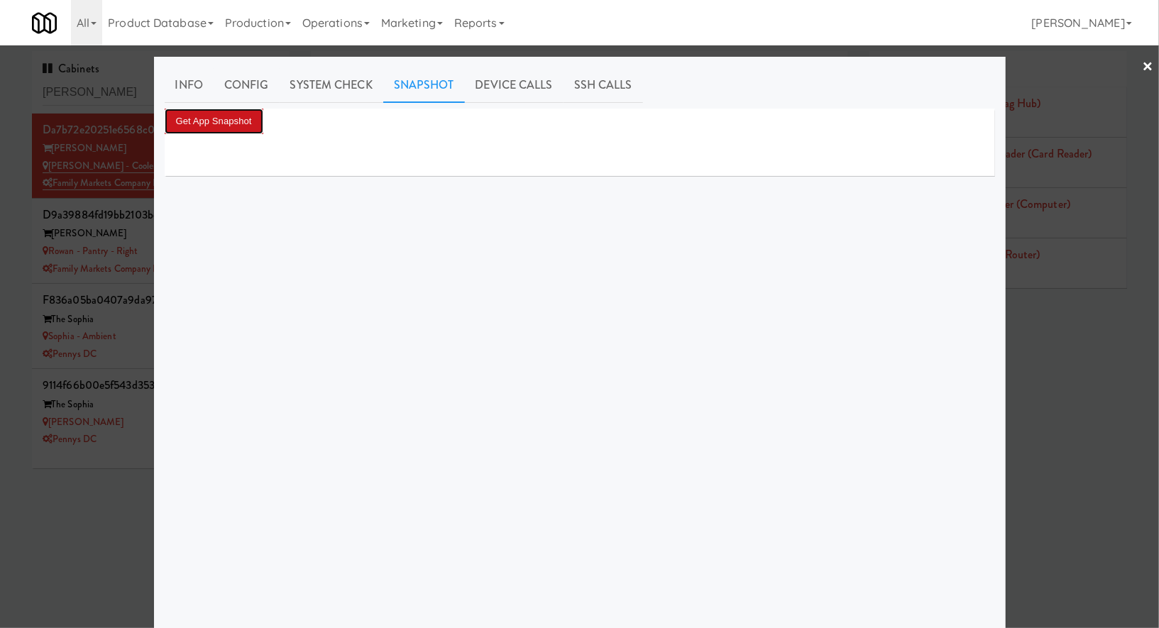
click at [251, 122] on button "Get App Snapshot" at bounding box center [214, 122] width 99 height 26
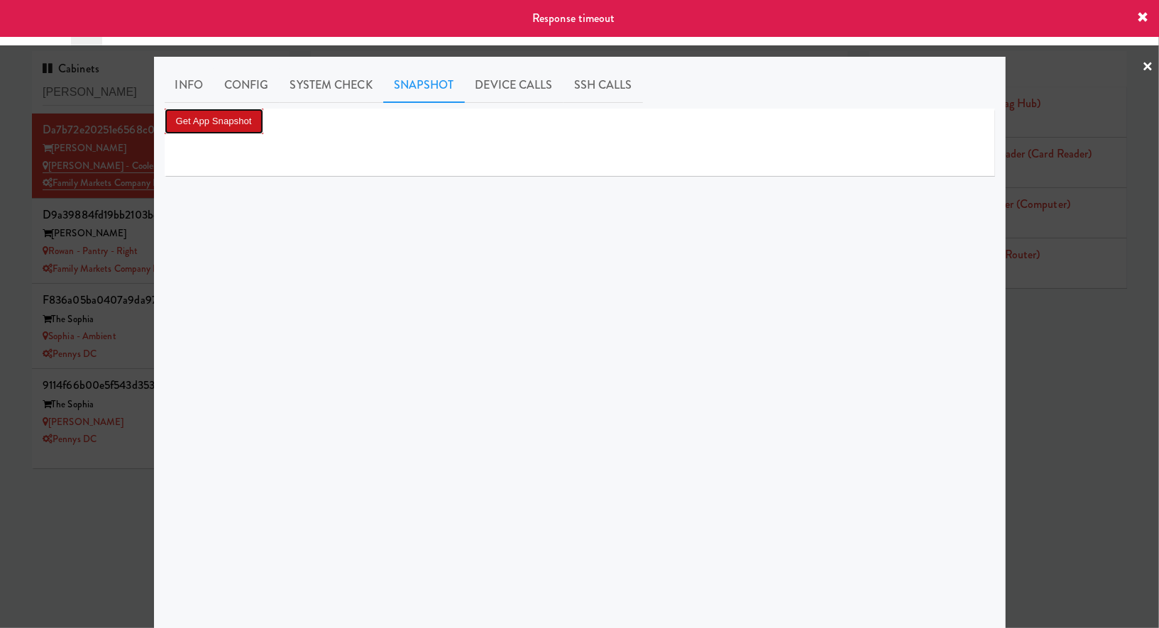
click at [192, 110] on button "Get App Snapshot" at bounding box center [214, 122] width 99 height 26
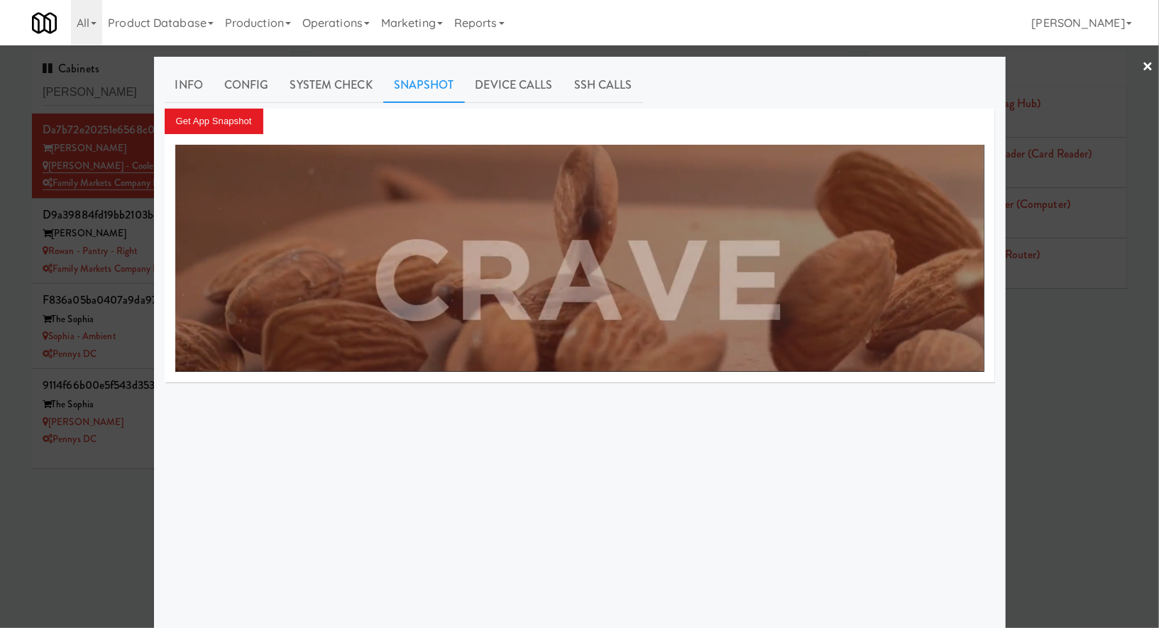
click at [94, 101] on div at bounding box center [579, 314] width 1159 height 628
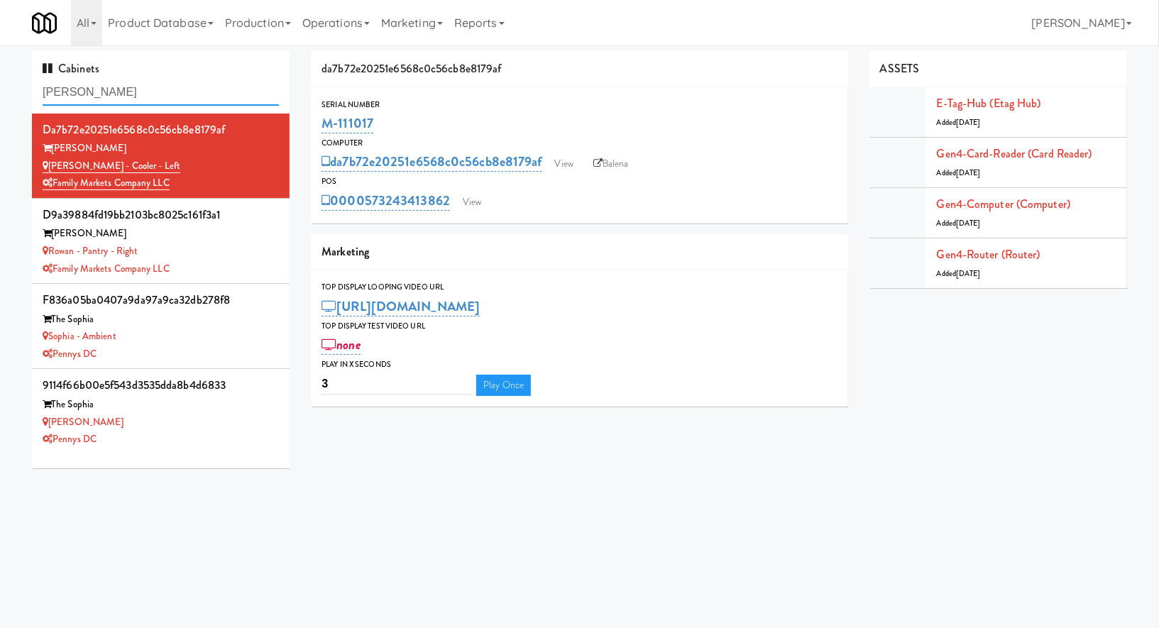
click at [94, 101] on input "rowan" at bounding box center [161, 92] width 236 height 26
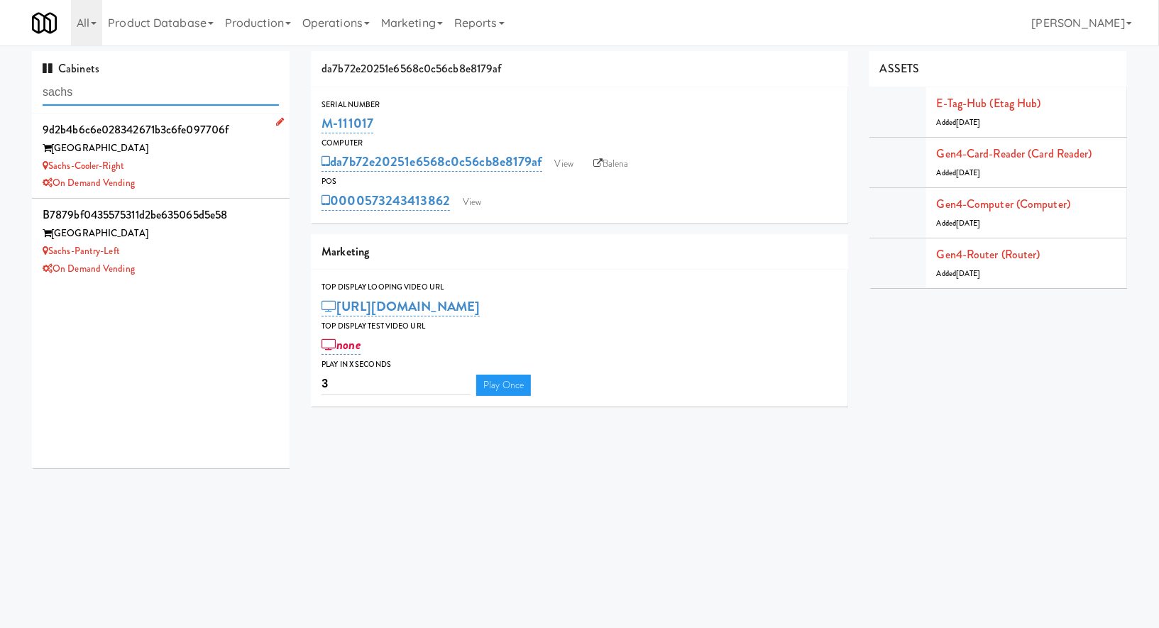
type input "sachs"
click at [228, 194] on li "9d2b4b6c6e028342671b3c6fe097706f Sachs Center Sachs-Cooler-Right On Demand Vend…" at bounding box center [161, 156] width 258 height 85
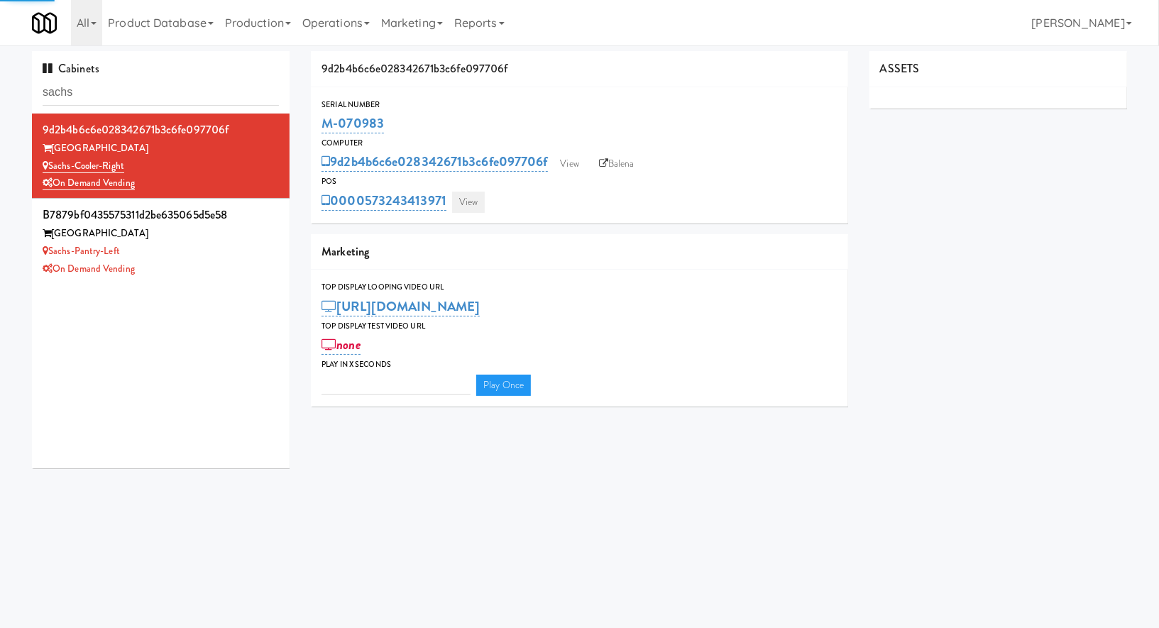
type input "3"
click at [466, 197] on link "View" at bounding box center [468, 202] width 33 height 21
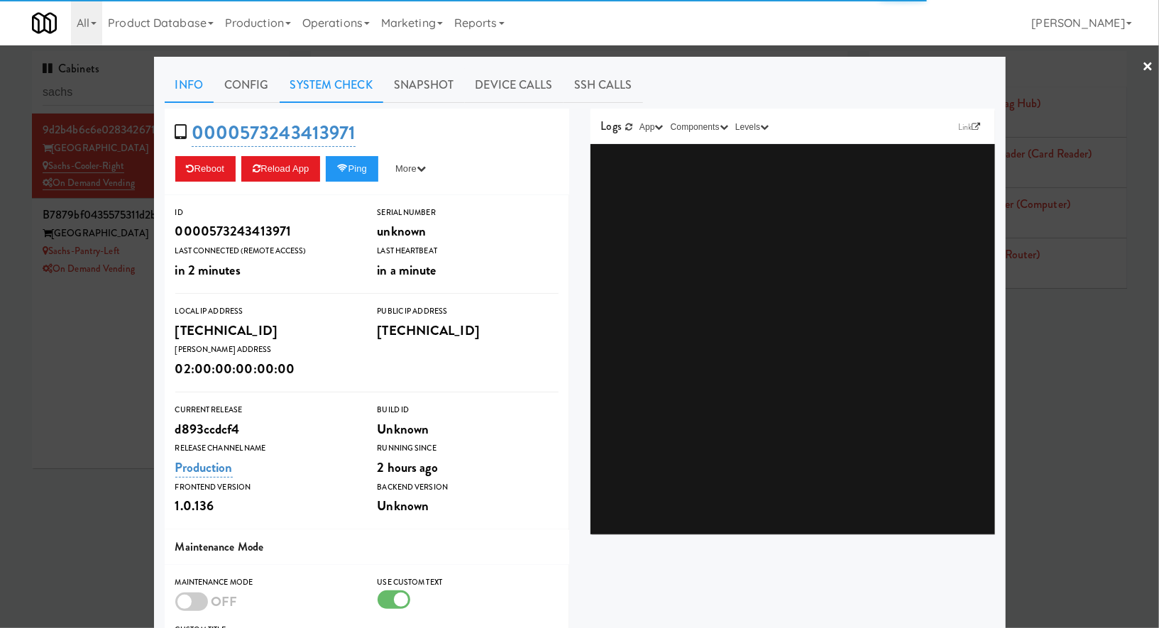
click at [346, 84] on link "System Check" at bounding box center [332, 84] width 104 height 35
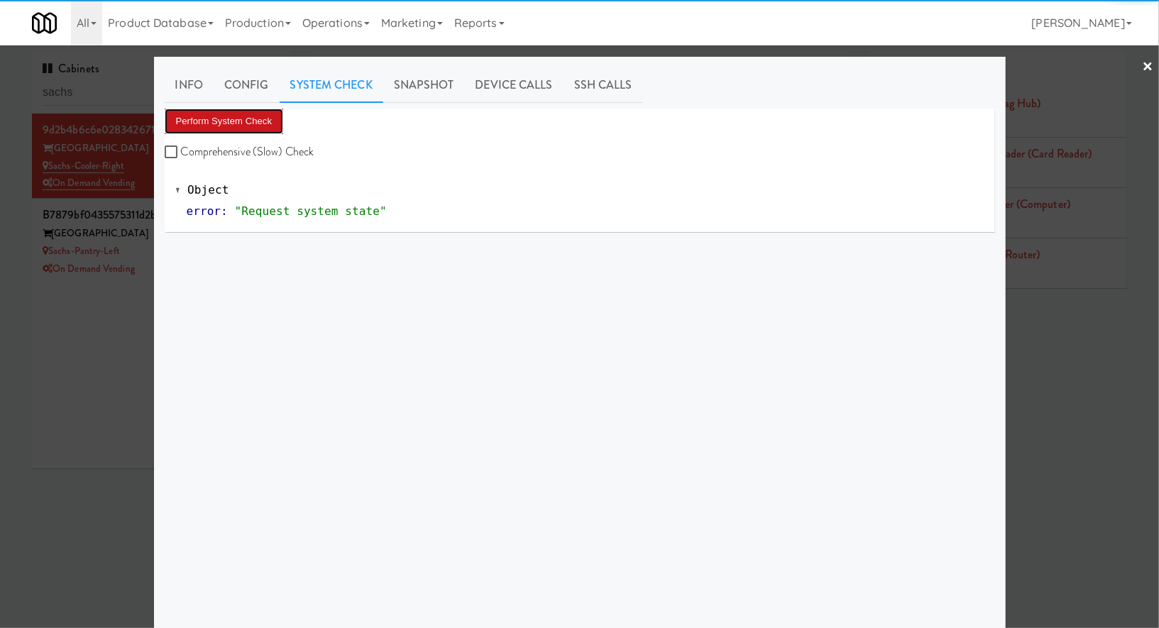
click at [274, 122] on button "Perform System Check" at bounding box center [224, 122] width 119 height 26
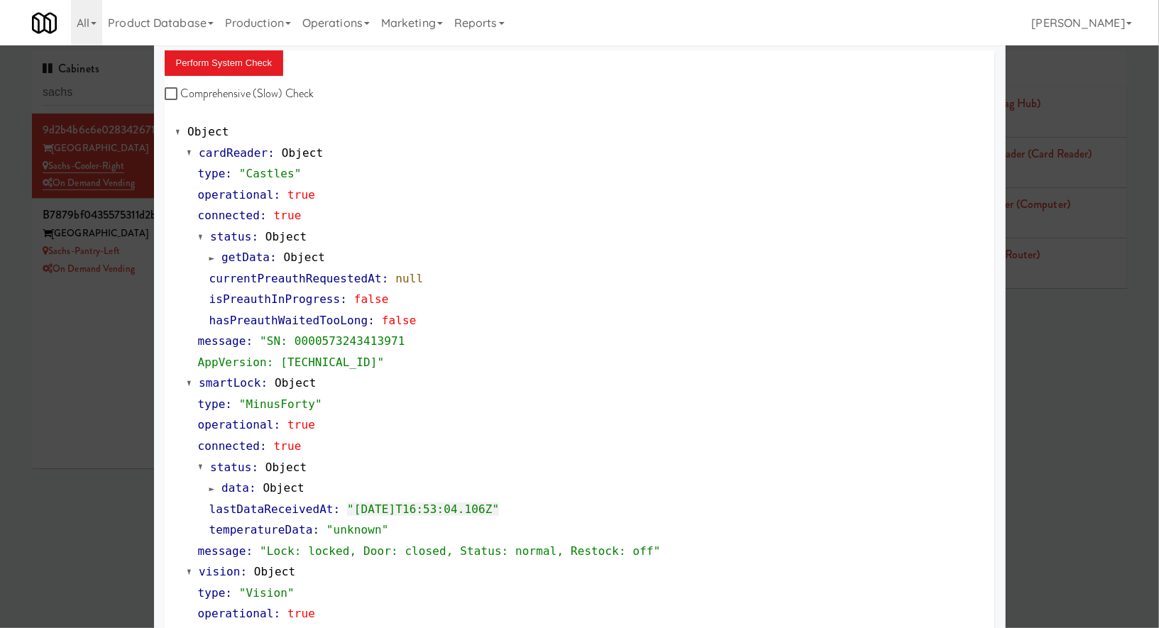
scroll to position [60, 0]
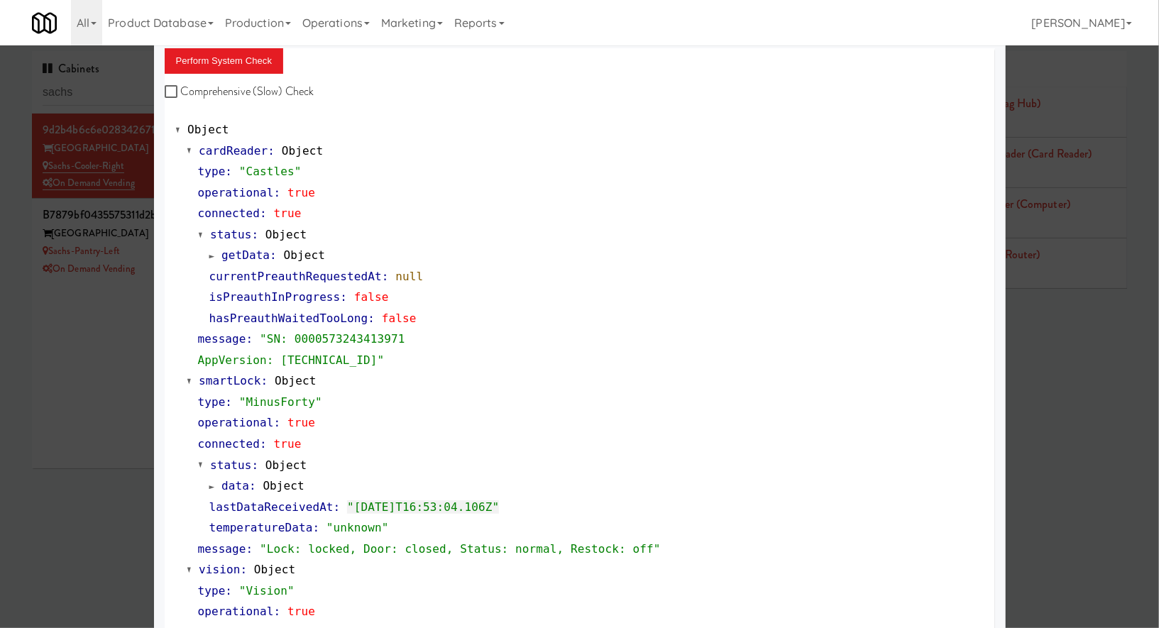
click at [97, 362] on div at bounding box center [579, 314] width 1159 height 628
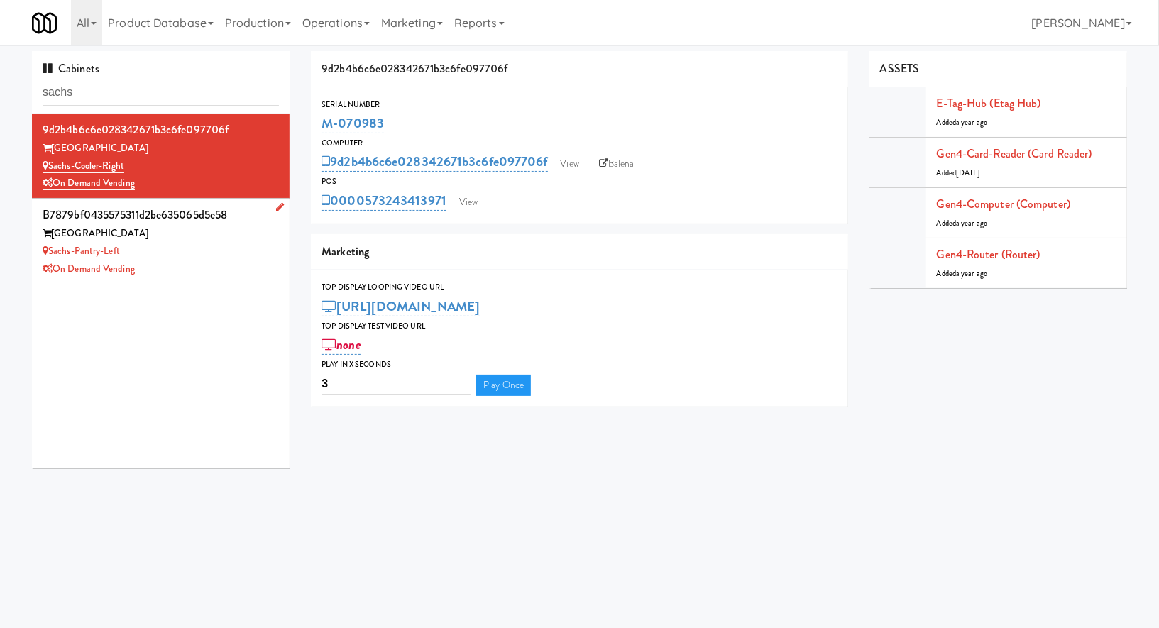
click at [238, 231] on div "Sachs Center" at bounding box center [161, 234] width 236 height 18
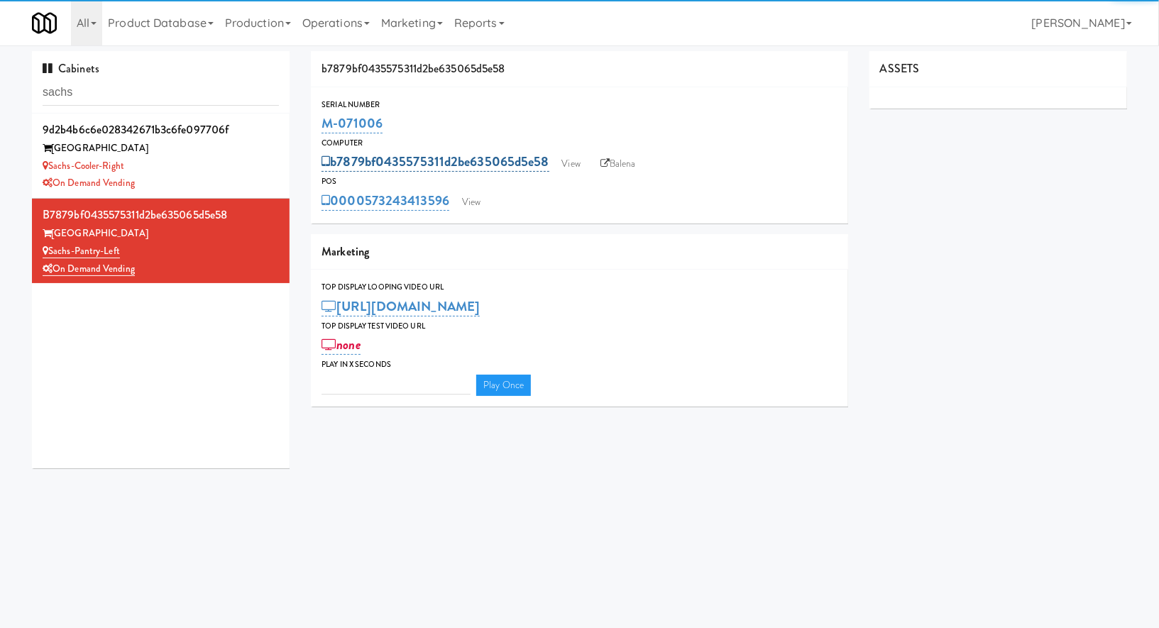
type input "3"
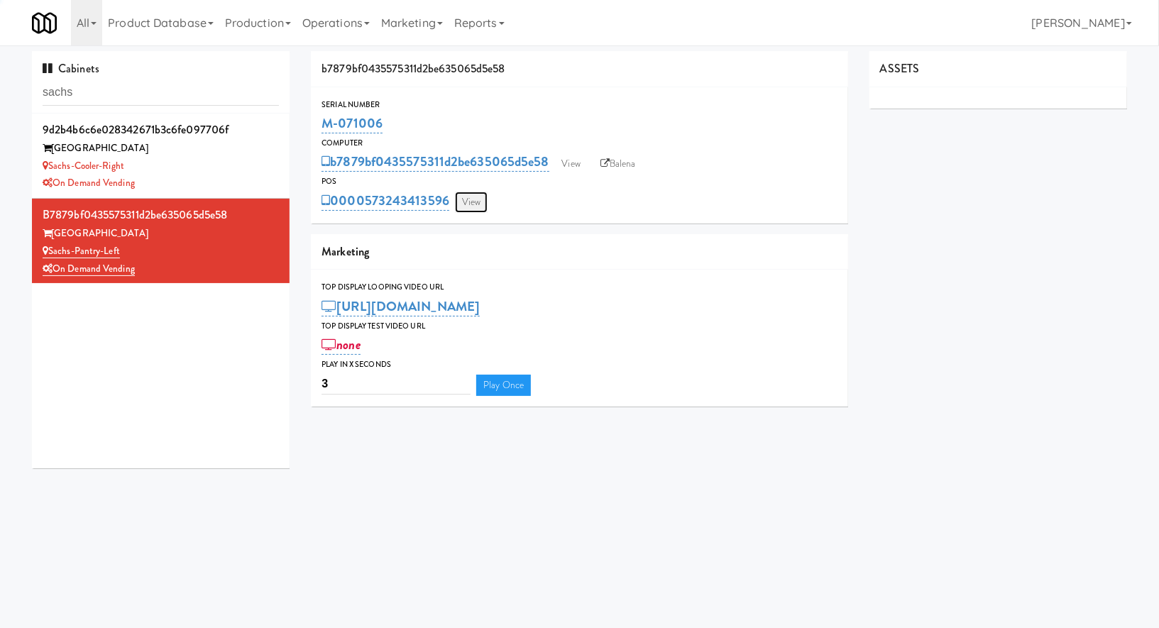
click at [479, 199] on link "View" at bounding box center [471, 202] width 33 height 21
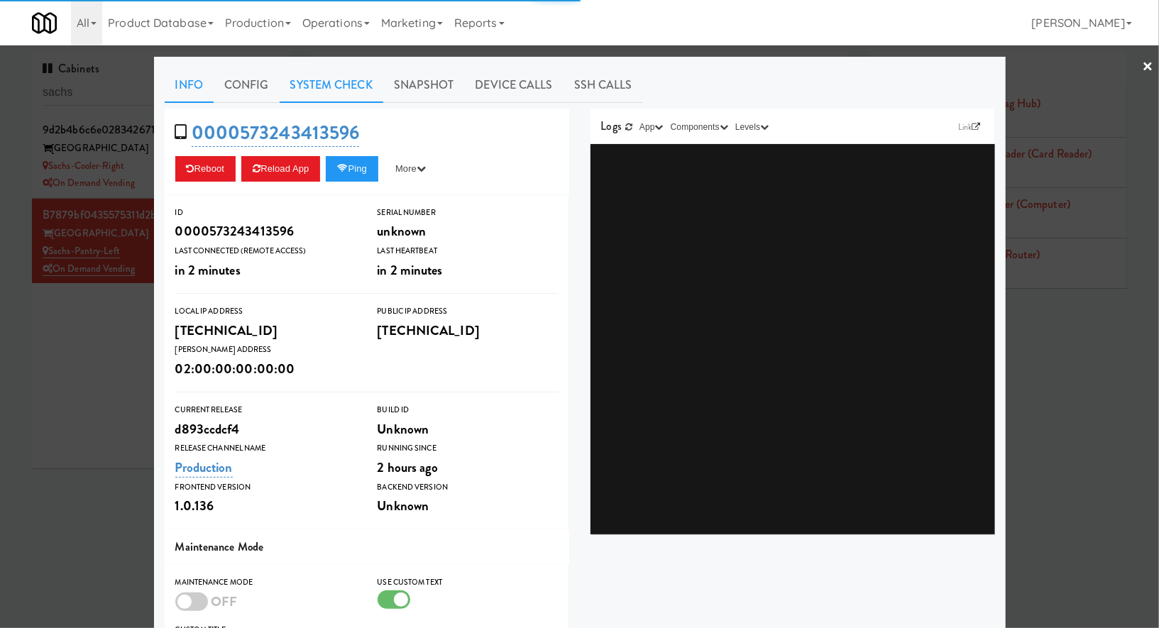
click at [338, 84] on link "System Check" at bounding box center [332, 84] width 104 height 35
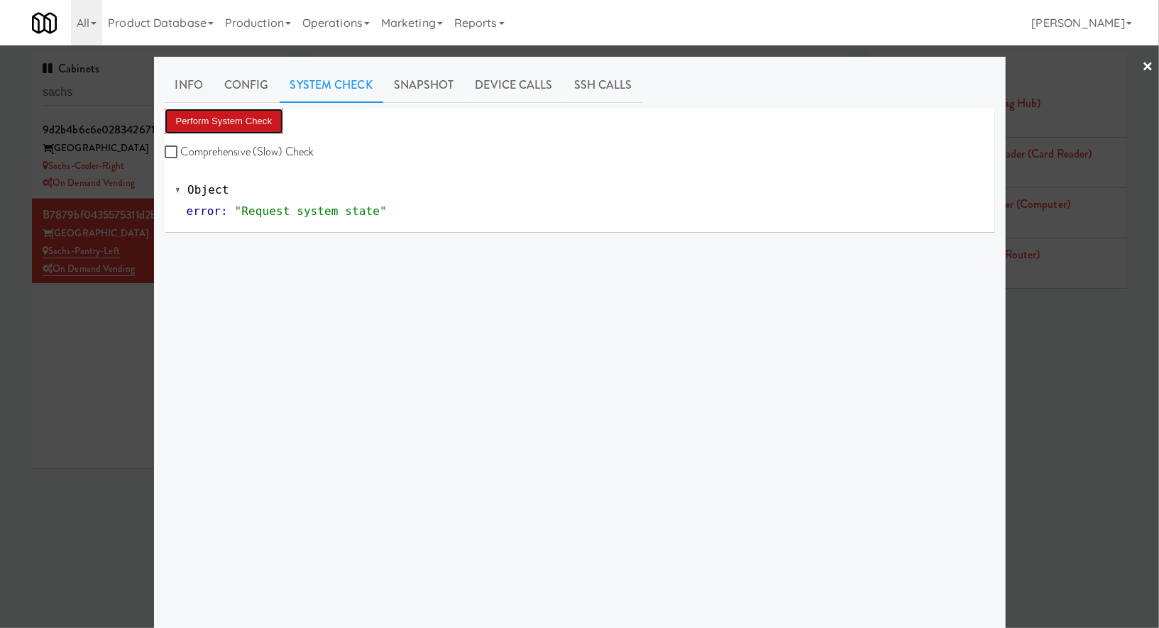
click at [249, 115] on button "Perform System Check" at bounding box center [224, 122] width 119 height 26
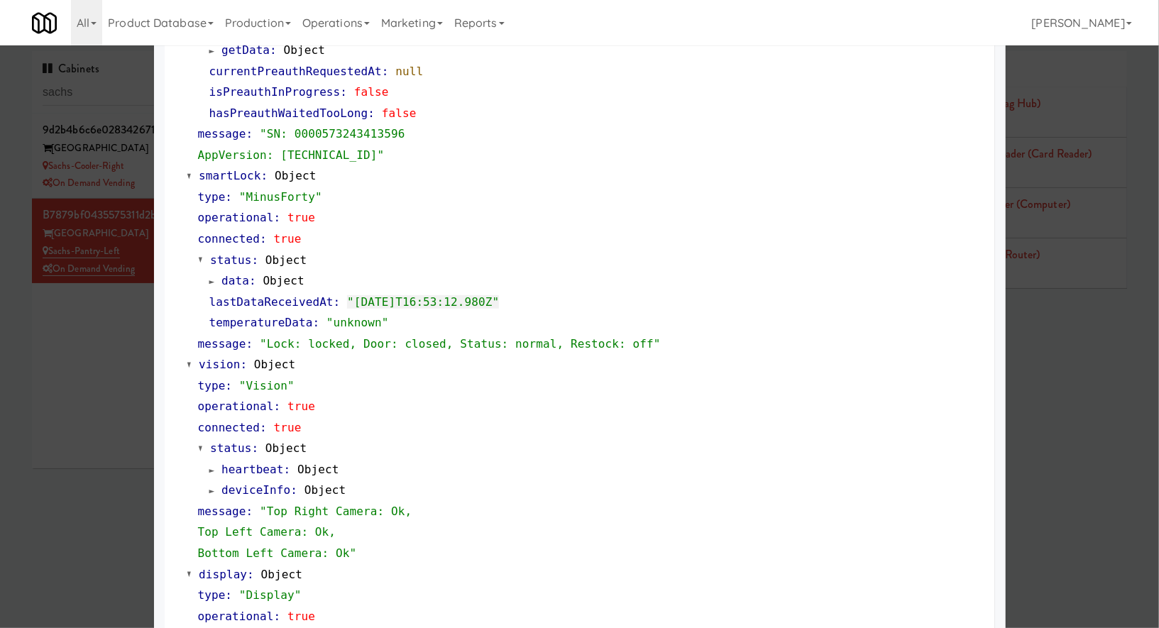
scroll to position [494, 0]
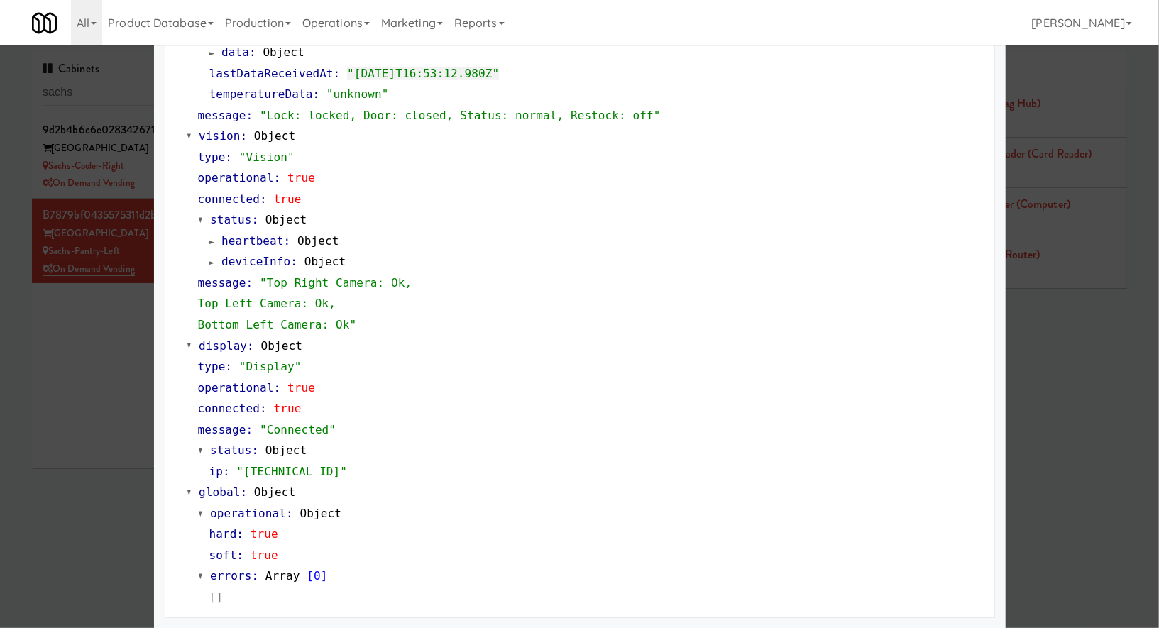
click at [102, 110] on div at bounding box center [579, 314] width 1159 height 628
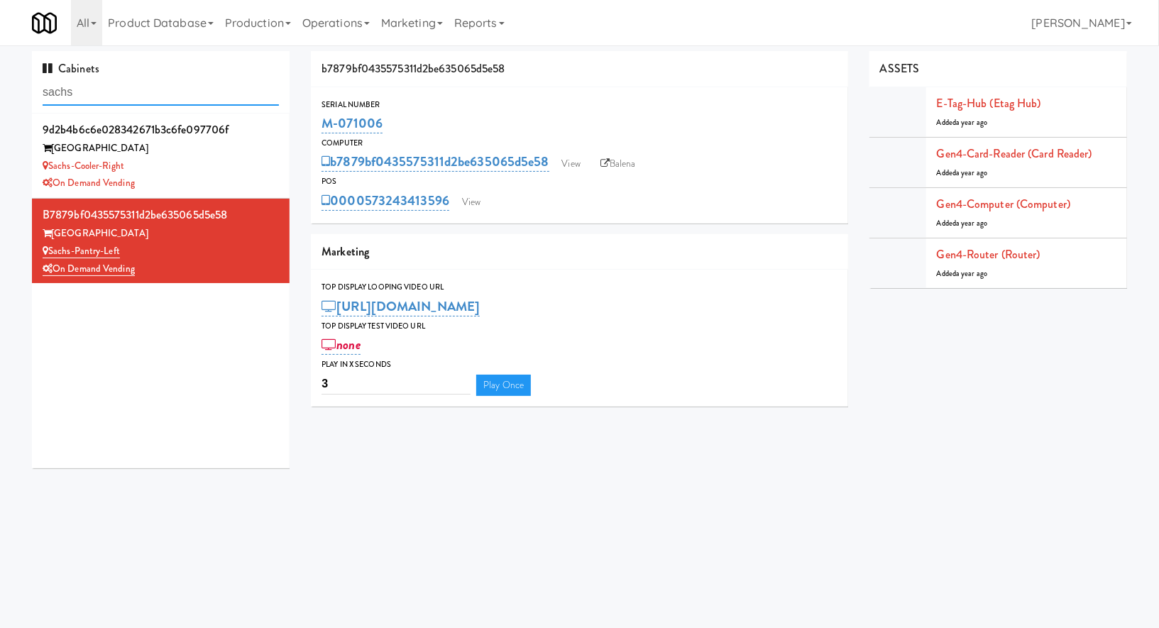
click at [101, 103] on input "sachs" at bounding box center [161, 92] width 236 height 26
paste input "700 Penn-Pantry"
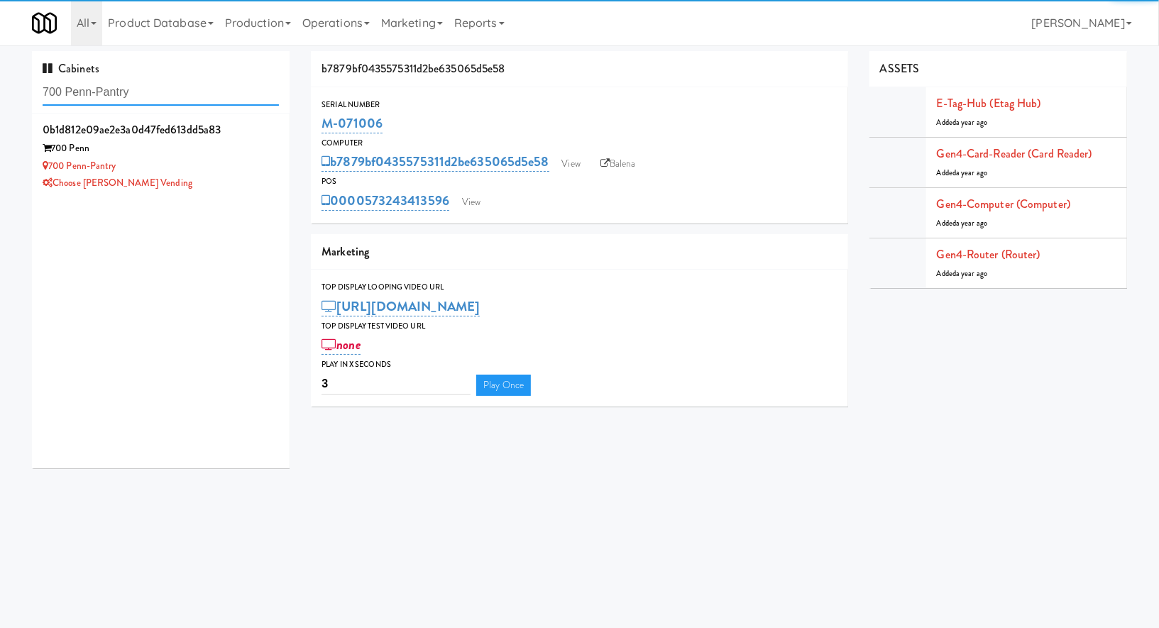
type input "700 Penn-Pantry"
click at [209, 168] on div "700 Penn-Pantry" at bounding box center [161, 167] width 236 height 18
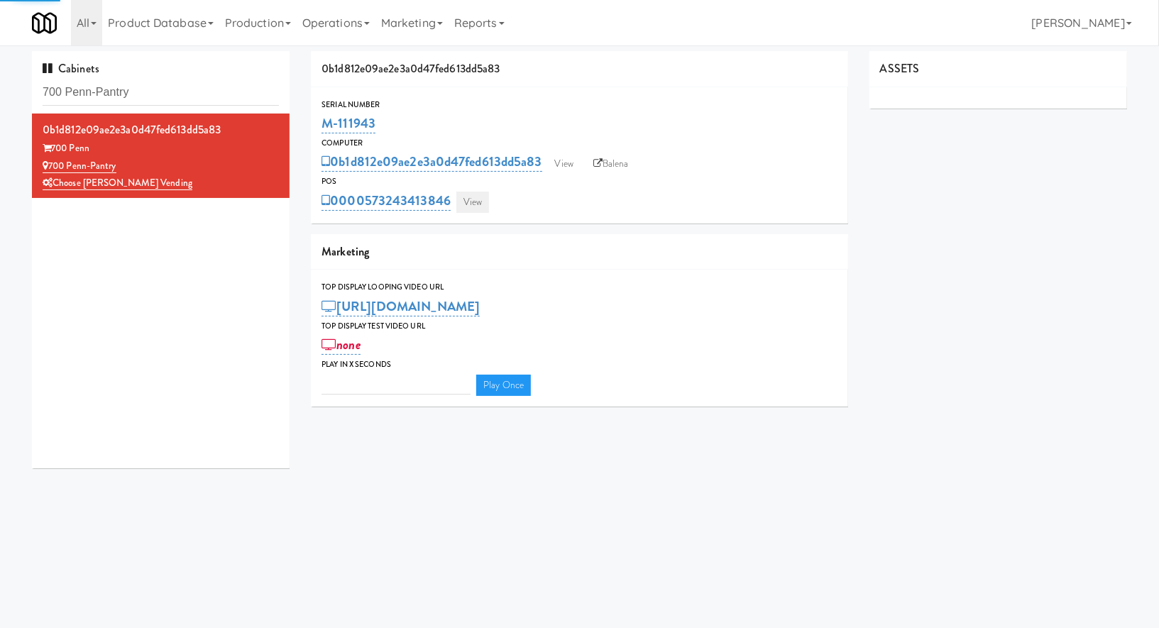
type input "3"
click at [483, 196] on link "View" at bounding box center [472, 202] width 33 height 21
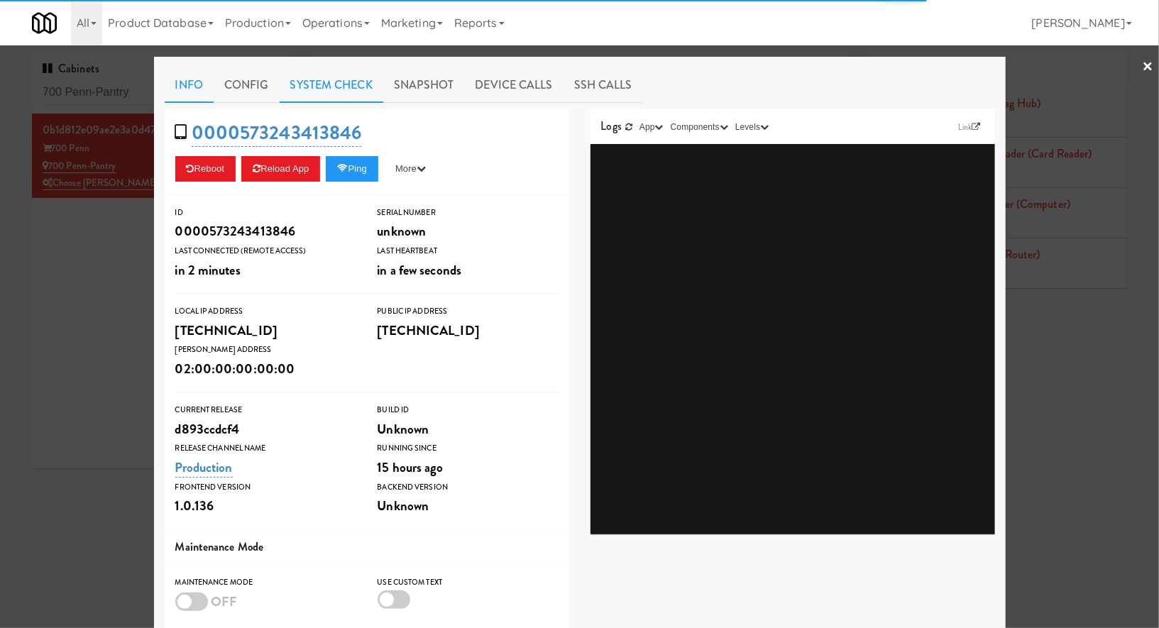
click at [357, 84] on link "System Check" at bounding box center [332, 84] width 104 height 35
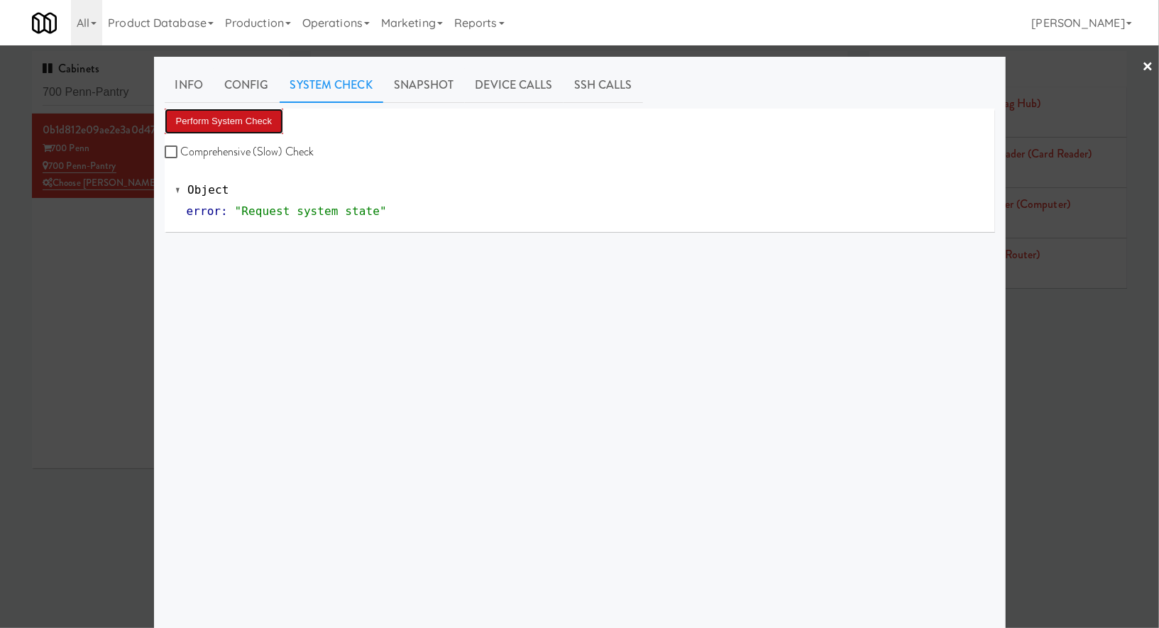
click at [280, 116] on button "Perform System Check" at bounding box center [224, 122] width 119 height 26
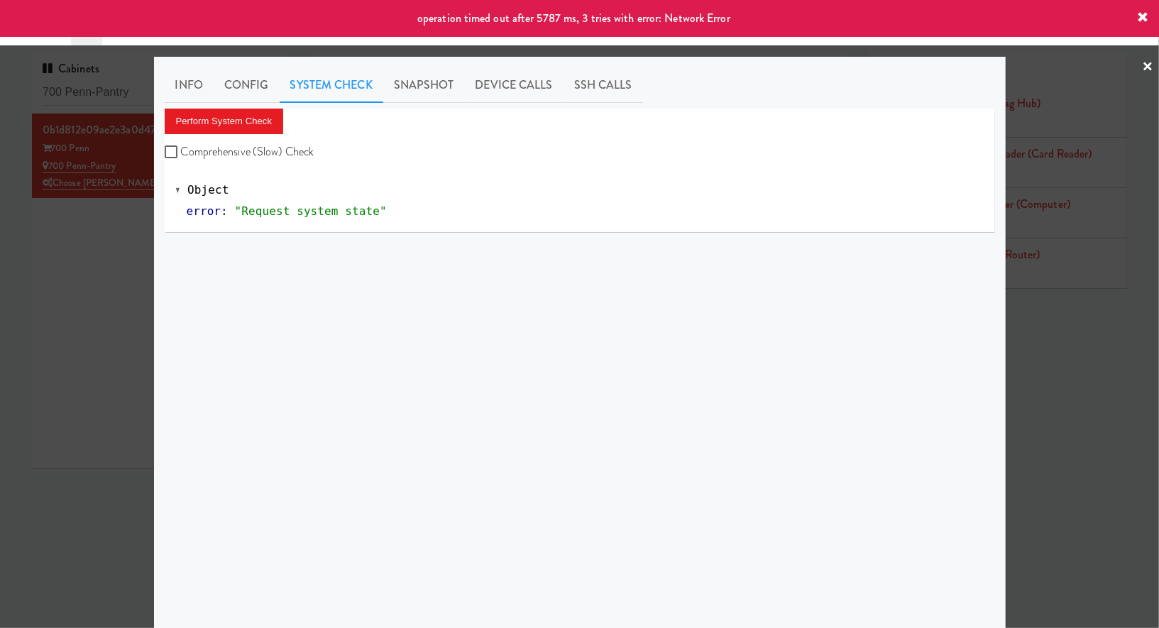
click at [101, 248] on div at bounding box center [579, 314] width 1159 height 628
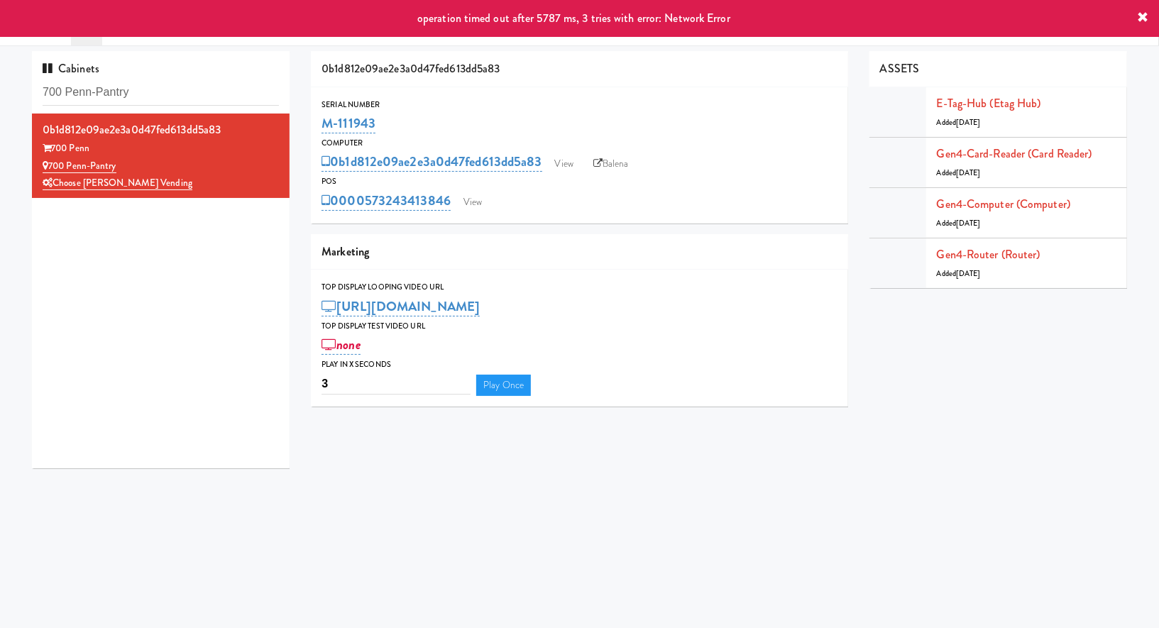
drag, startPoint x: 383, startPoint y: 123, endPoint x: 312, endPoint y: 123, distance: 71.7
click at [312, 123] on div "Serial Number M-111943" at bounding box center [579, 117] width 537 height 38
click at [388, 236] on div "Marketing" at bounding box center [579, 252] width 537 height 36
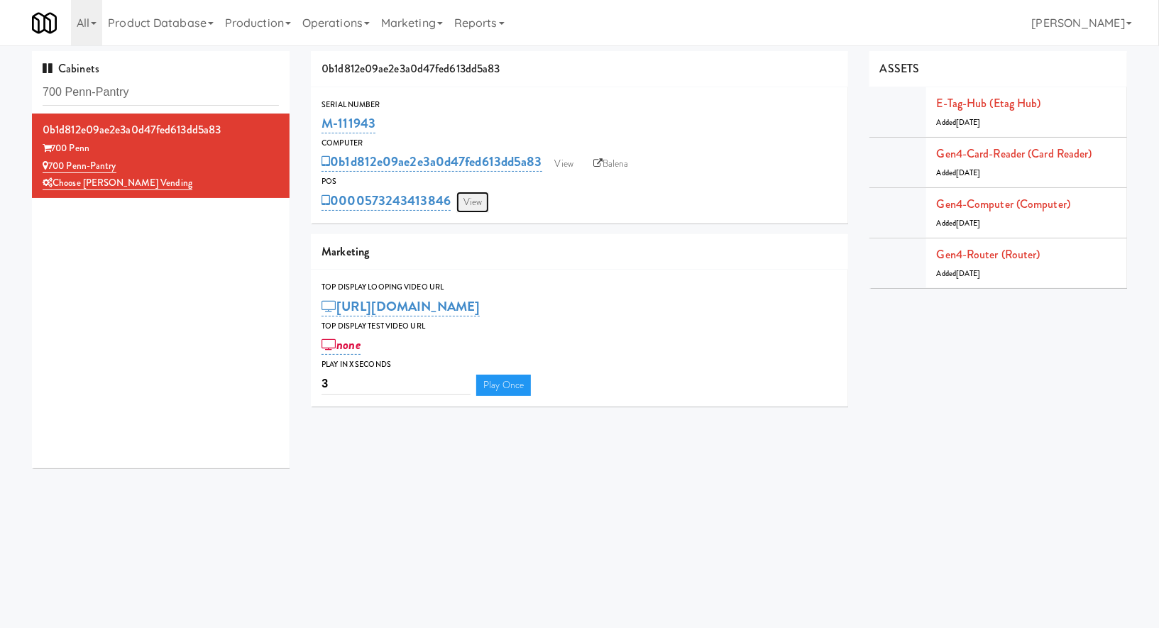
click at [481, 202] on link "View" at bounding box center [472, 202] width 33 height 21
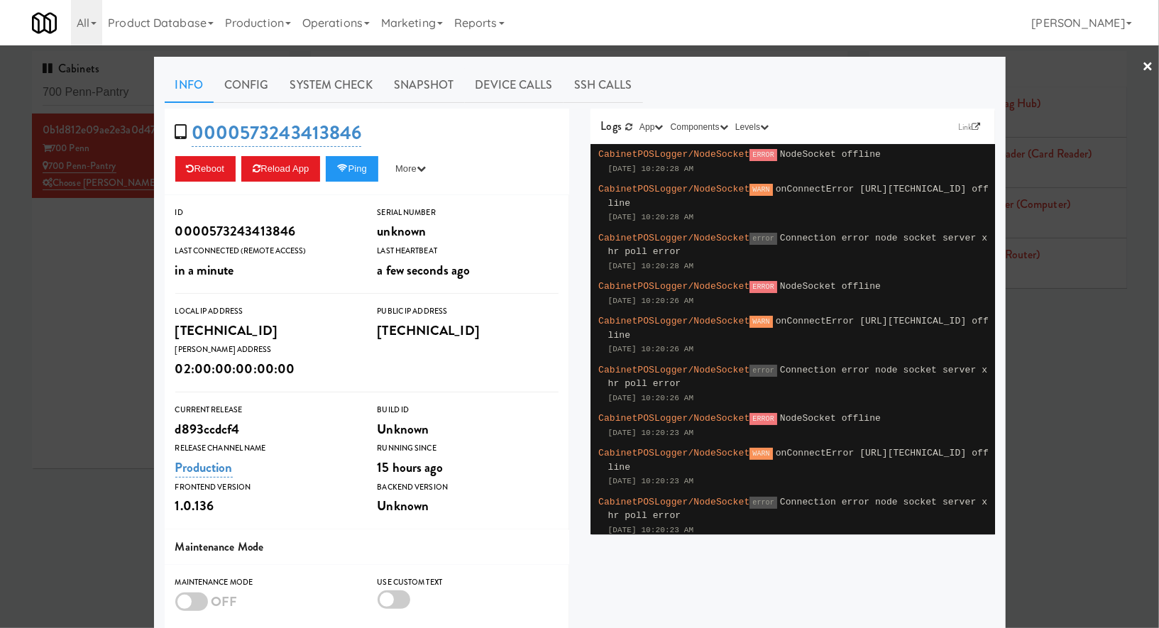
click at [85, 253] on div at bounding box center [579, 314] width 1159 height 628
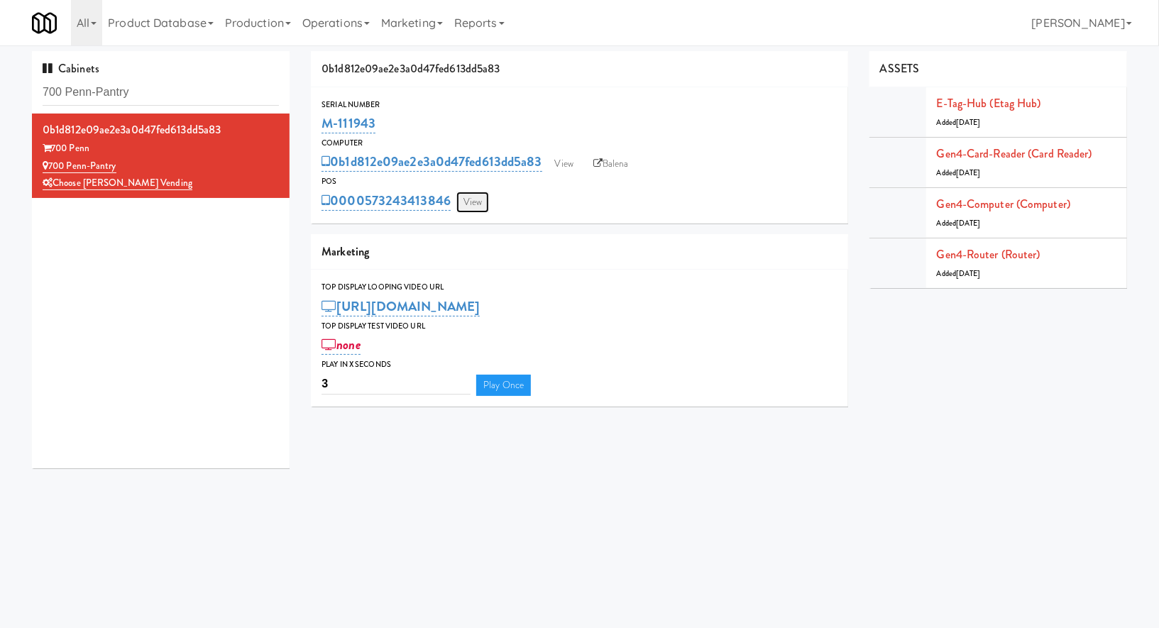
click at [488, 207] on link "View" at bounding box center [472, 202] width 33 height 21
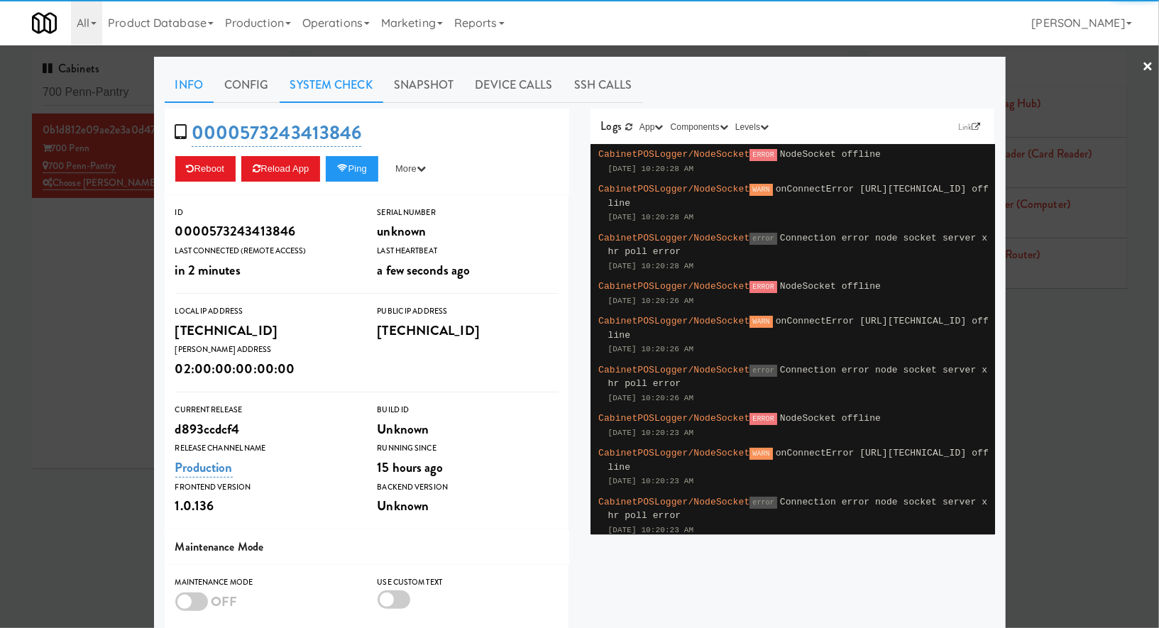
click at [331, 79] on link "System Check" at bounding box center [332, 84] width 104 height 35
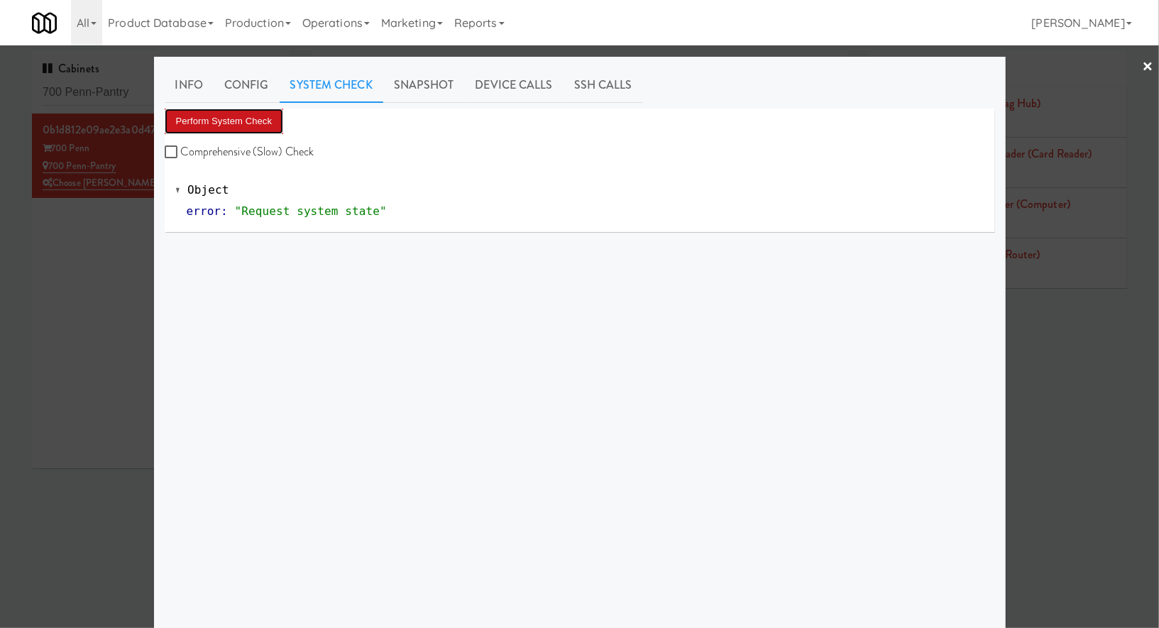
click at [263, 112] on button "Perform System Check" at bounding box center [224, 122] width 119 height 26
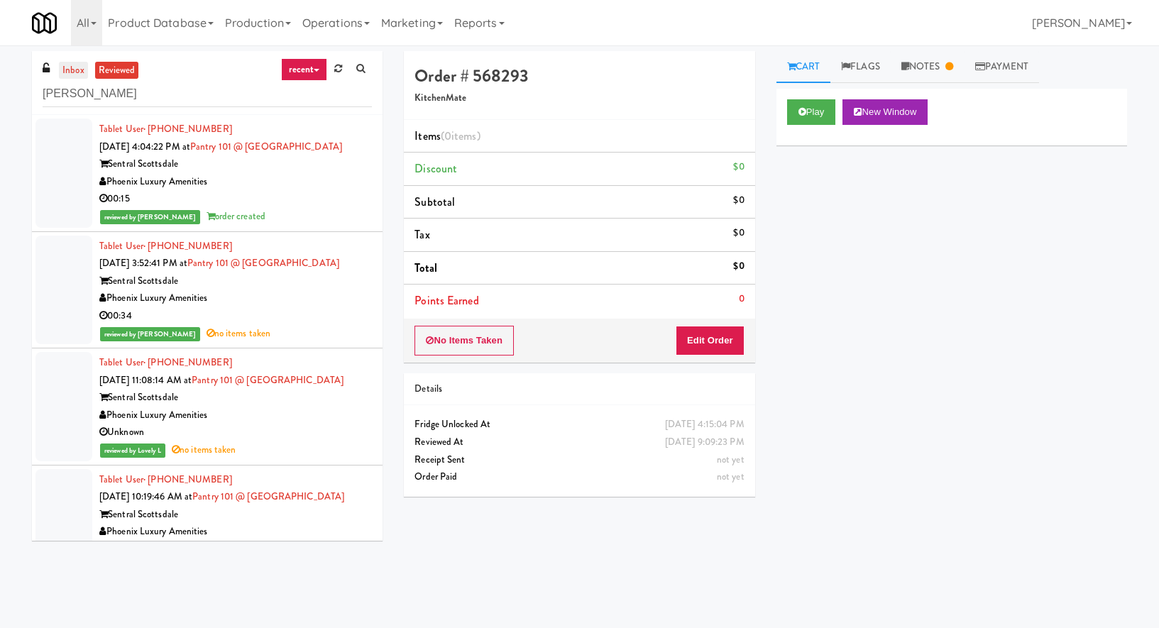
click at [76, 75] on link "inbox" at bounding box center [73, 71] width 29 height 18
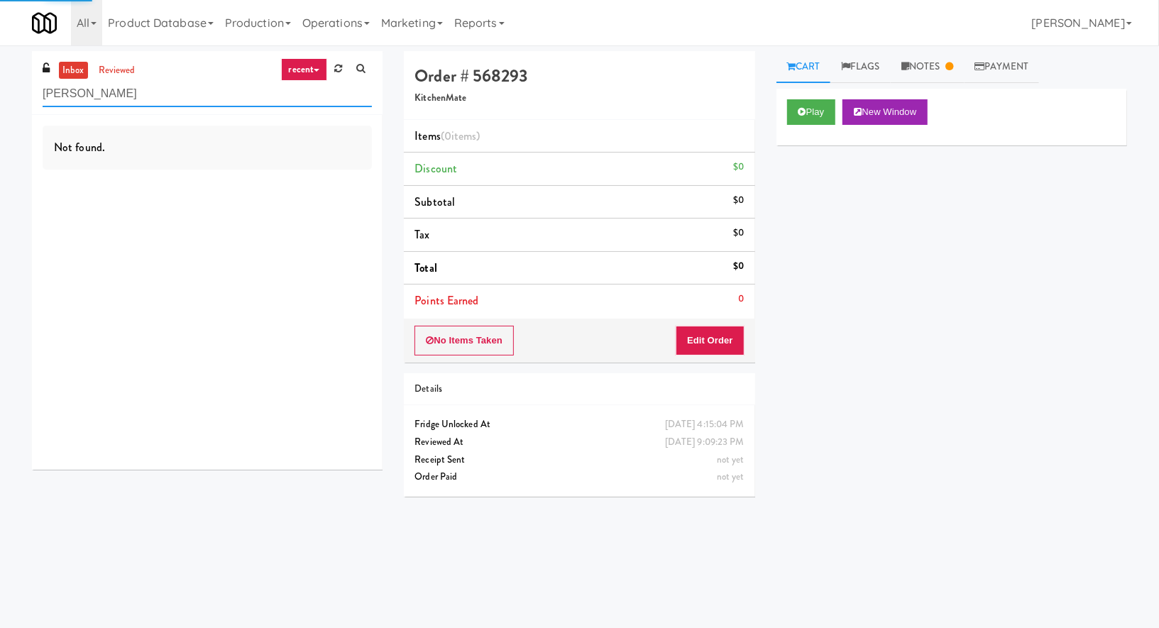
click at [76, 93] on input "scott" at bounding box center [207, 94] width 329 height 26
click at [309, 64] on link "recent" at bounding box center [304, 69] width 47 height 23
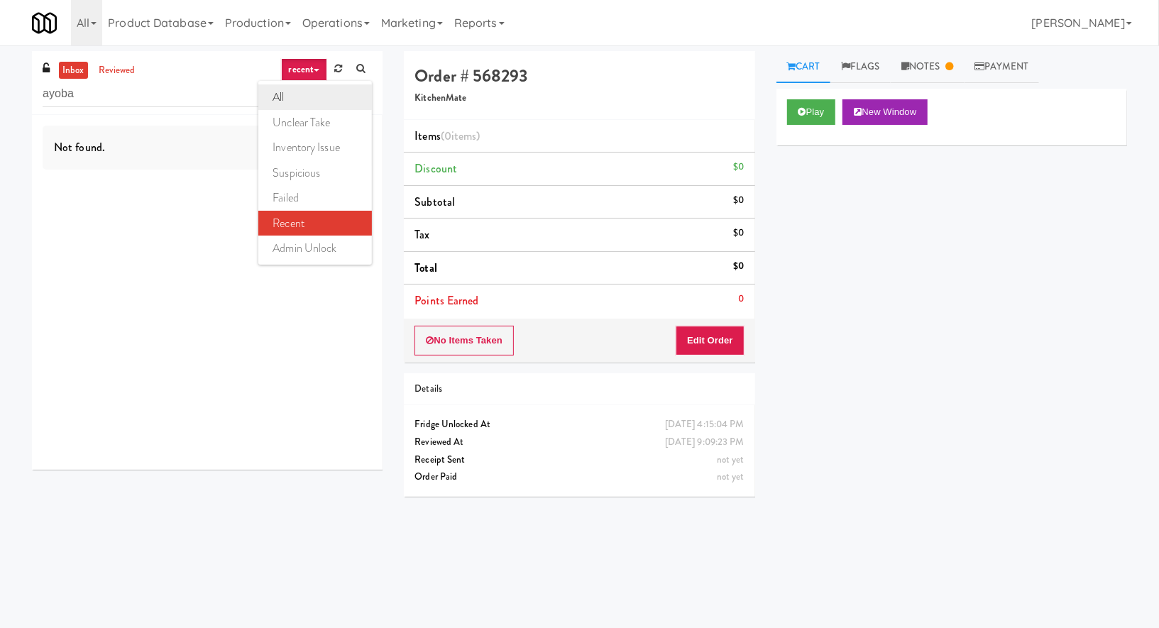
click at [309, 102] on link "all" at bounding box center [315, 97] width 114 height 26
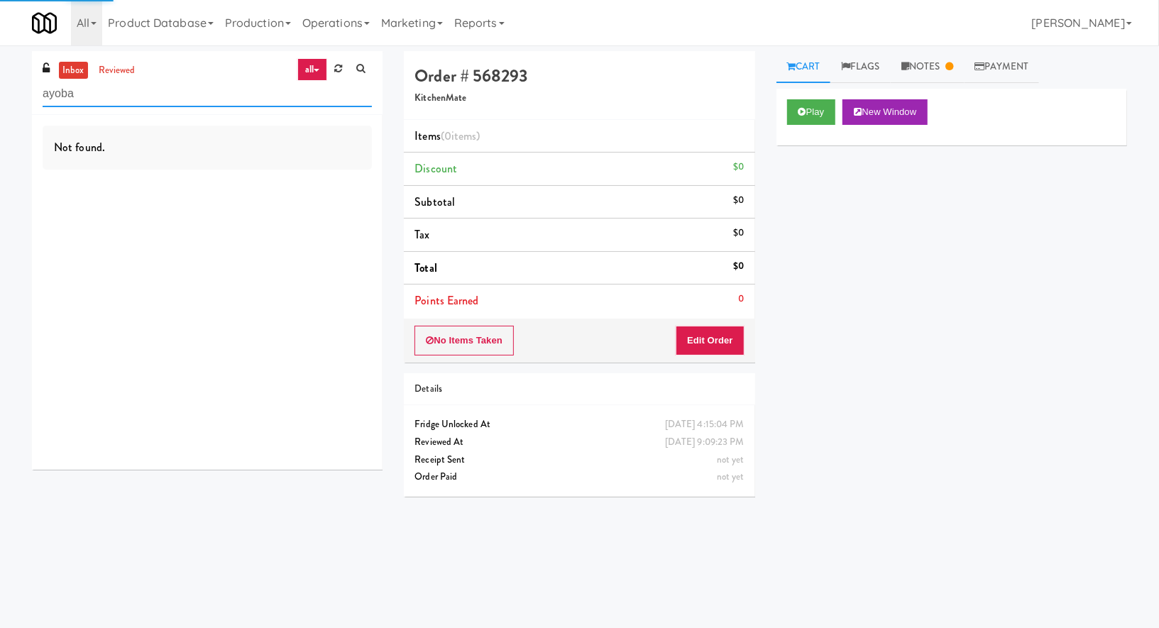
click at [208, 97] on input "ayoba" at bounding box center [207, 94] width 329 height 26
click at [127, 67] on link "reviewed" at bounding box center [117, 71] width 44 height 18
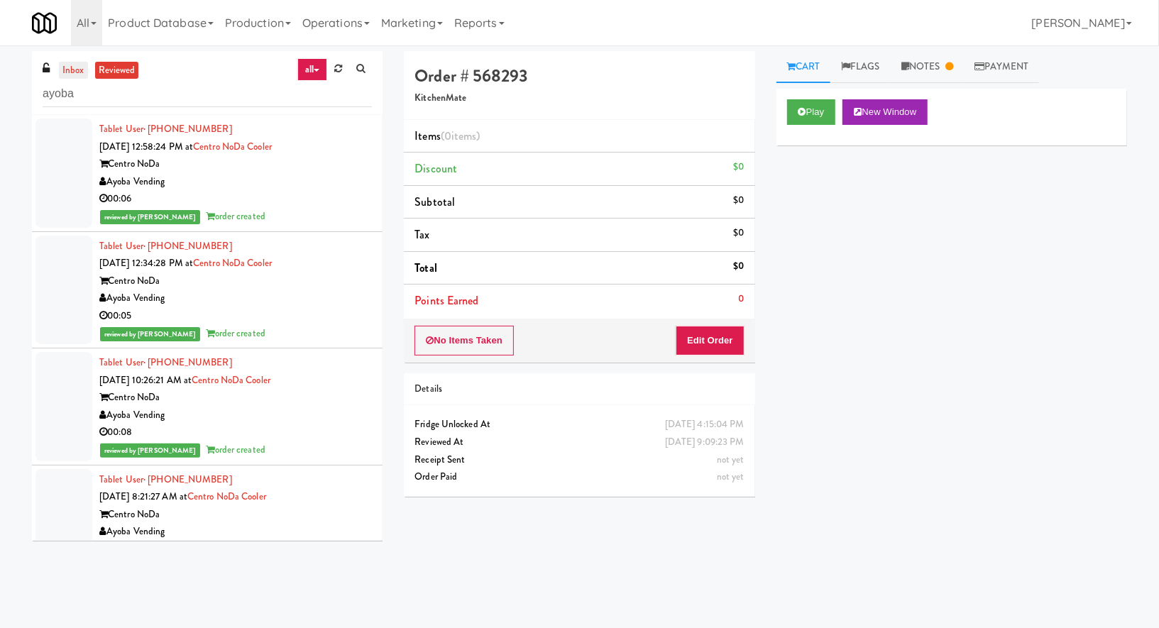
click at [76, 72] on link "inbox" at bounding box center [73, 71] width 29 height 18
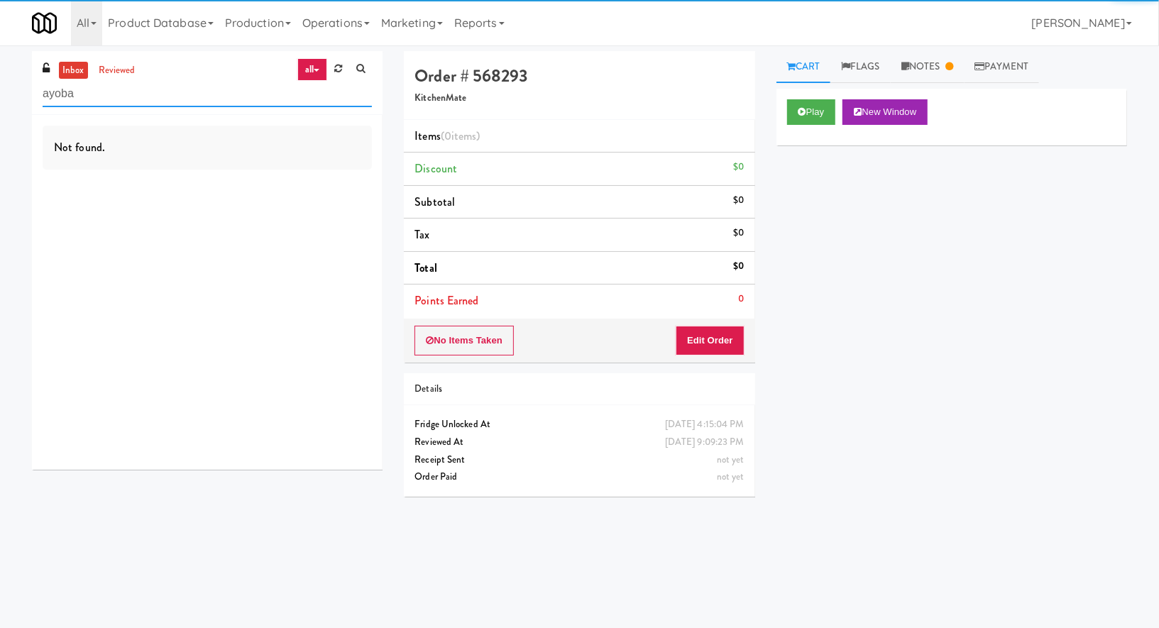
click at [76, 89] on input "ayoba" at bounding box center [207, 94] width 329 height 26
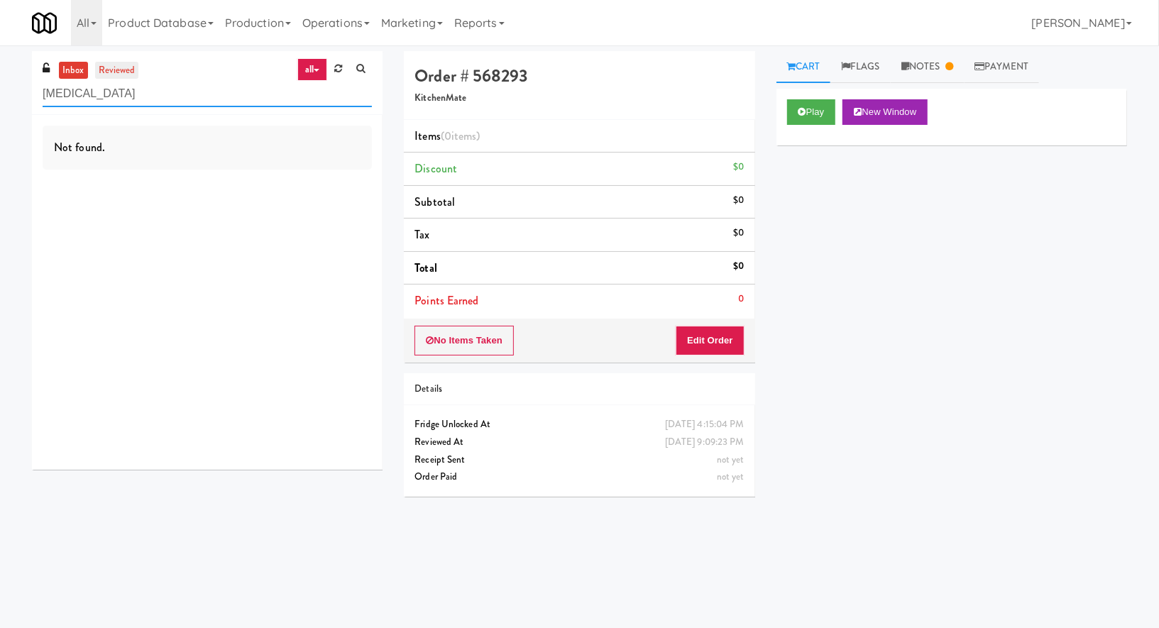
type input "muse"
click at [107, 72] on link "reviewed" at bounding box center [117, 71] width 44 height 18
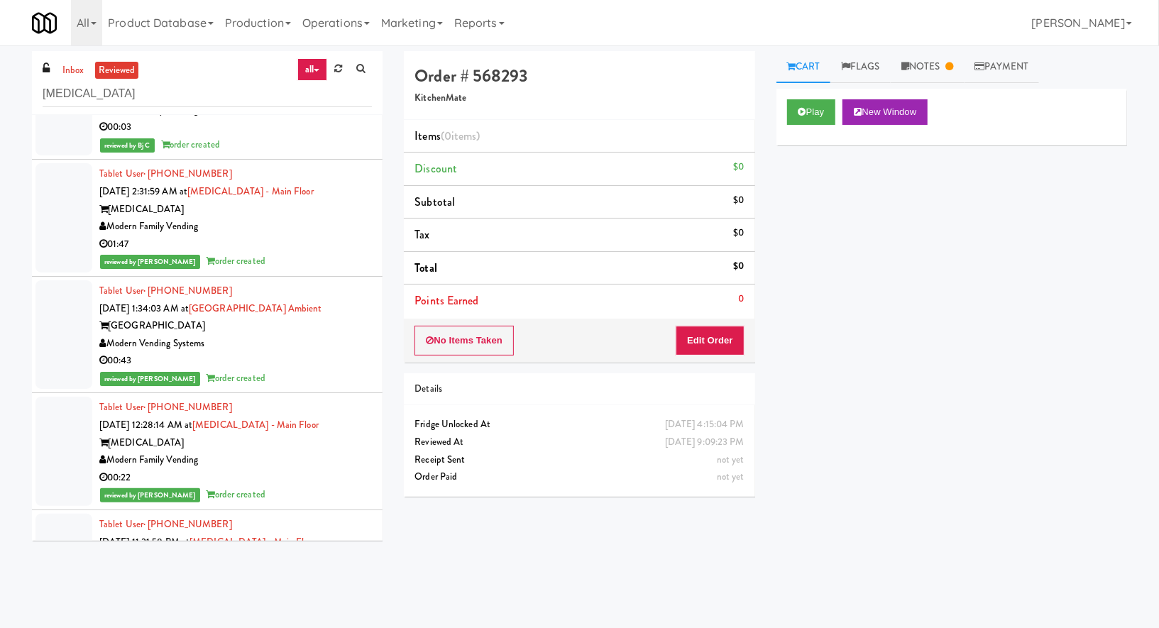
scroll to position [647, 0]
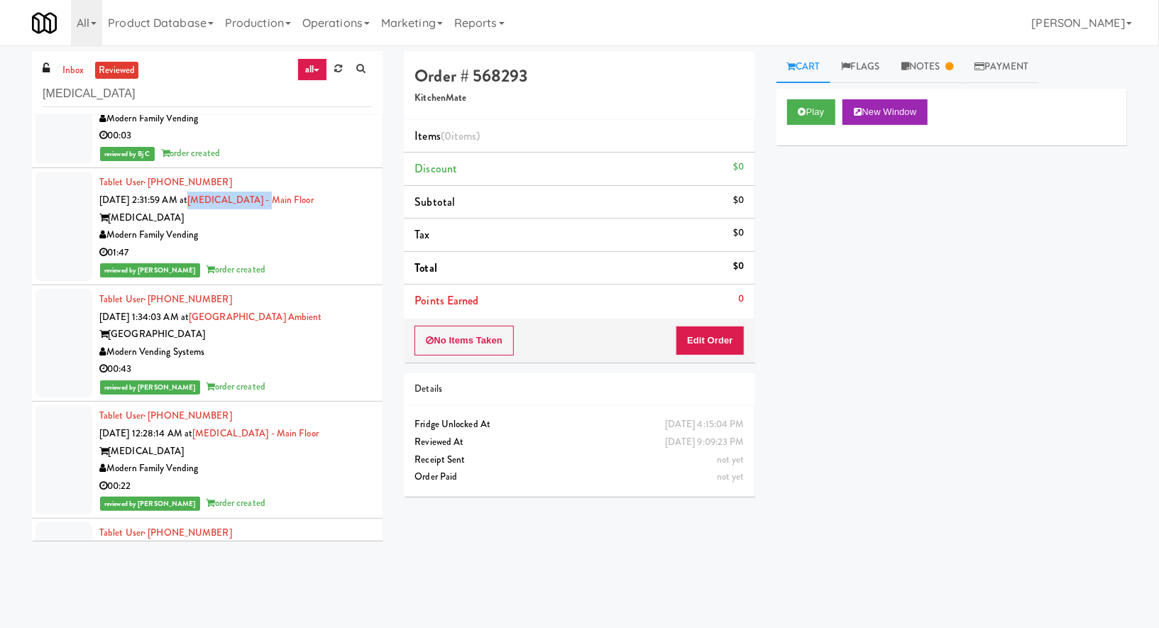
drag, startPoint x: 299, startPoint y: 199, endPoint x: 207, endPoint y: 198, distance: 92.3
click at [207, 198] on div "Tablet User · (623) 734-2532 Oct 2, 2025 2:31:59 AM at MUSE - Main Floor MUSE M…" at bounding box center [235, 226] width 273 height 105
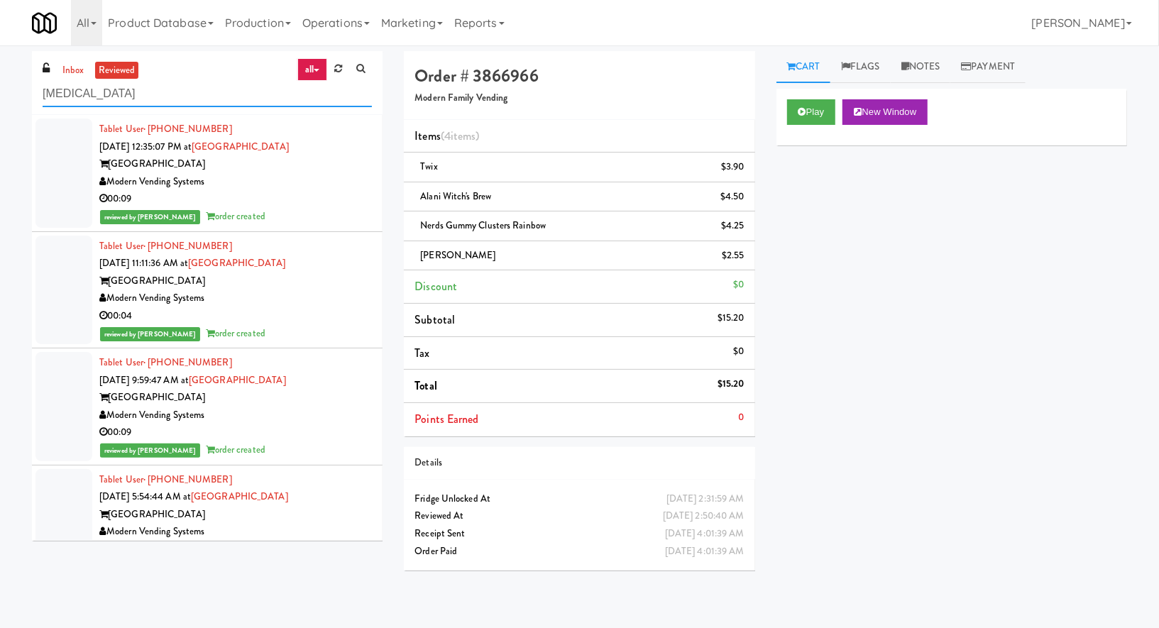
click at [95, 94] on input "muse" at bounding box center [207, 94] width 329 height 26
paste input "[MEDICAL_DATA] - Main Floor"
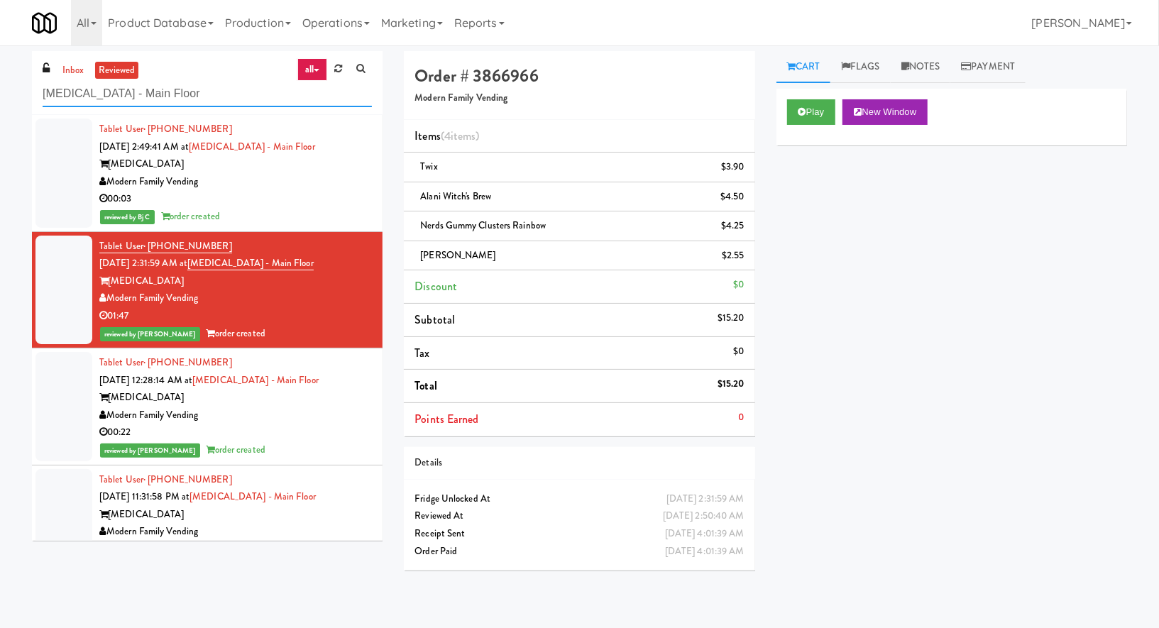
type input "[MEDICAL_DATA] - Main Floor"
click at [239, 175] on div "Modern Family Vending" at bounding box center [235, 182] width 273 height 18
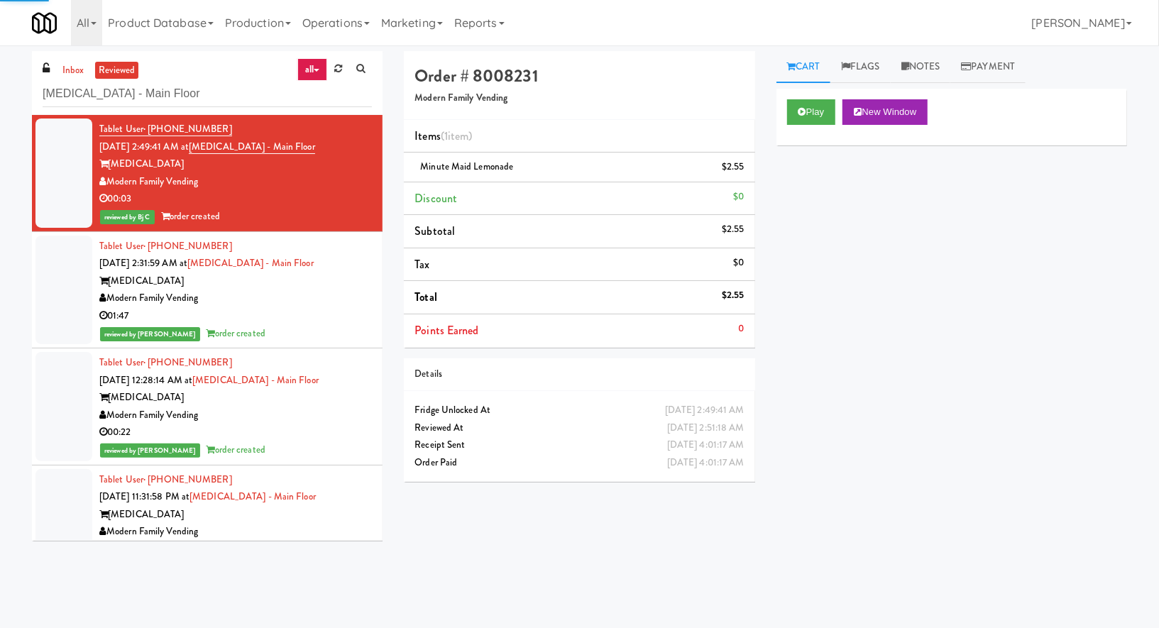
click at [287, 297] on div "Modern Family Vending" at bounding box center [235, 299] width 273 height 18
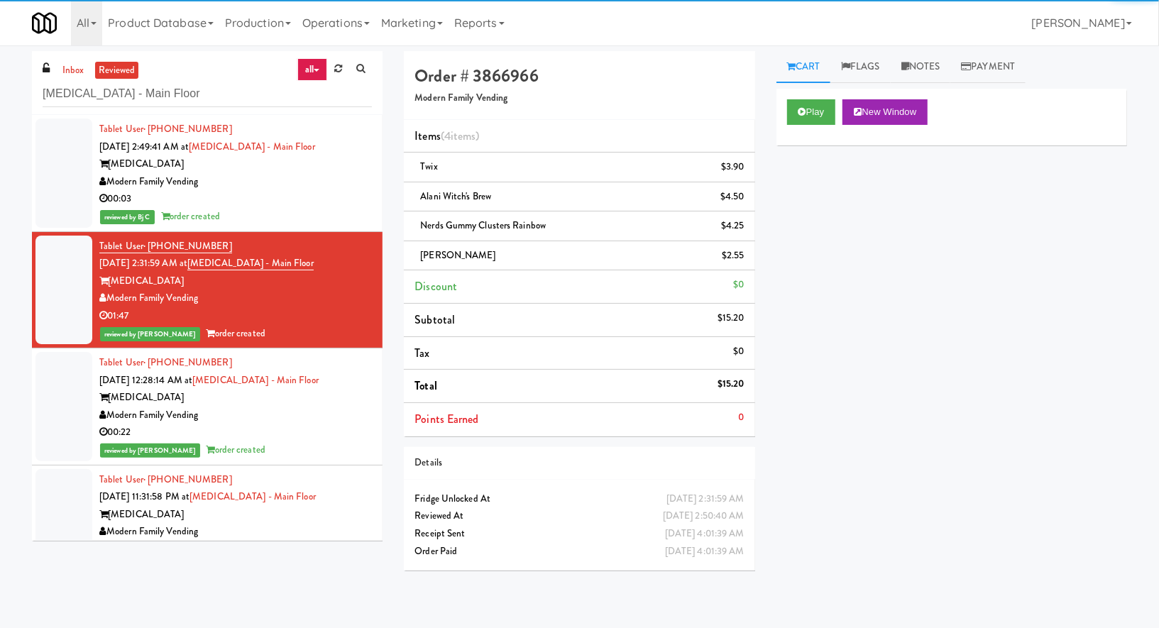
click at [316, 384] on div "Tablet User · (623) 324-8844 Oct 2, 2025 12:28:14 AM at MUSE - Main Floor MUSE …" at bounding box center [235, 406] width 273 height 105
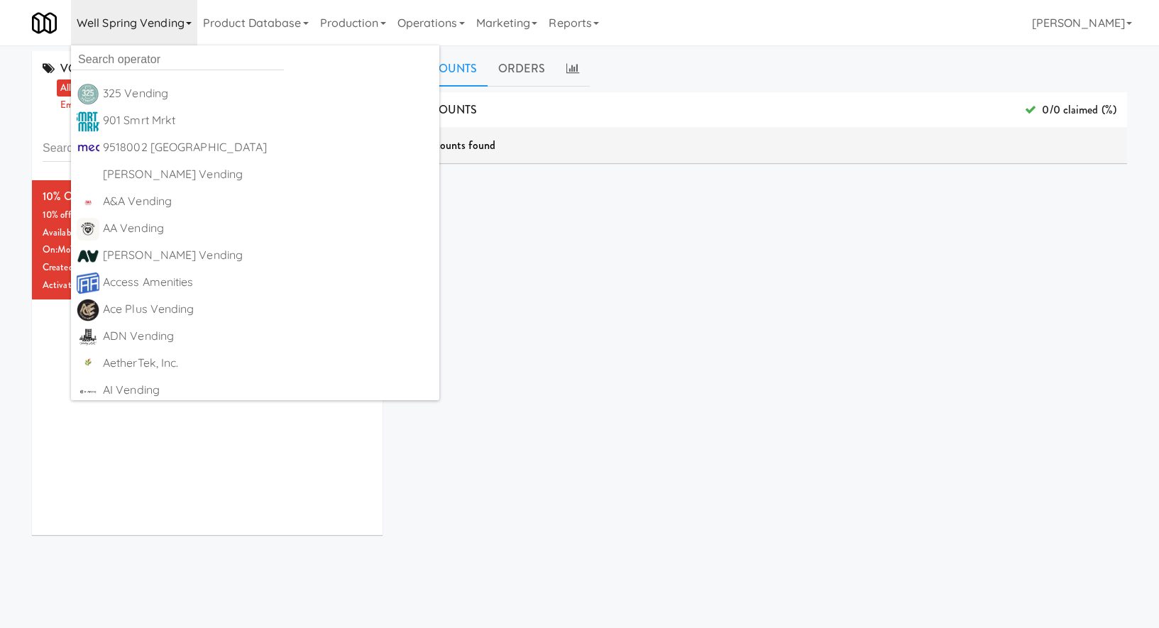
click at [136, 57] on input "text" at bounding box center [177, 59] width 213 height 21
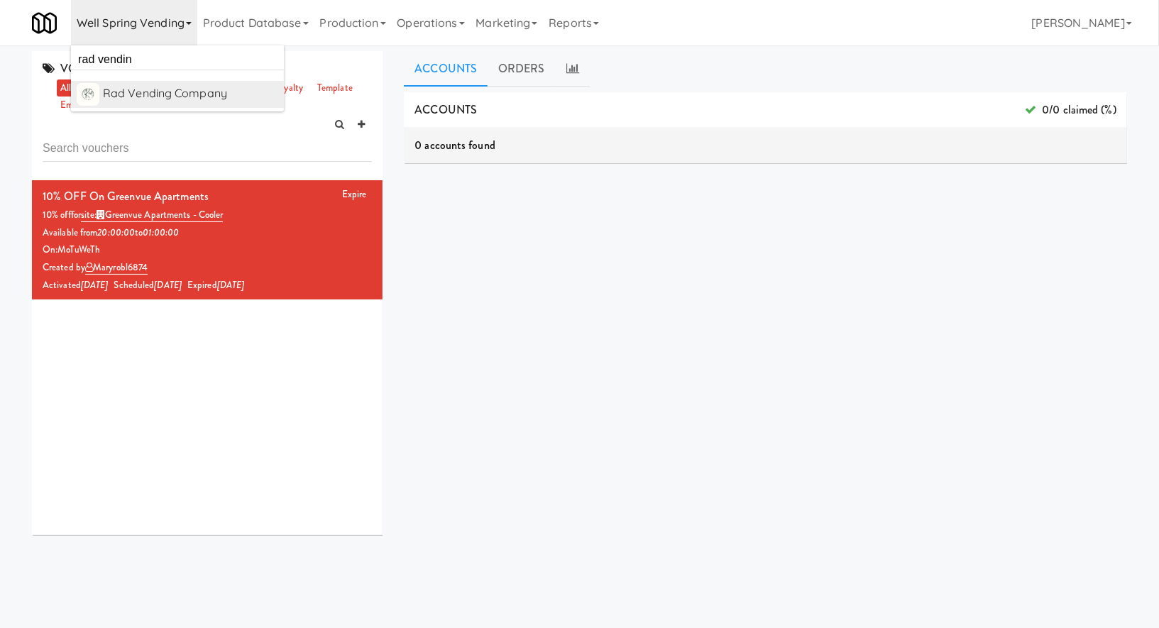
type input "rad vendin"
click at [208, 100] on div "Rad Vending Company" at bounding box center [190, 93] width 175 height 21
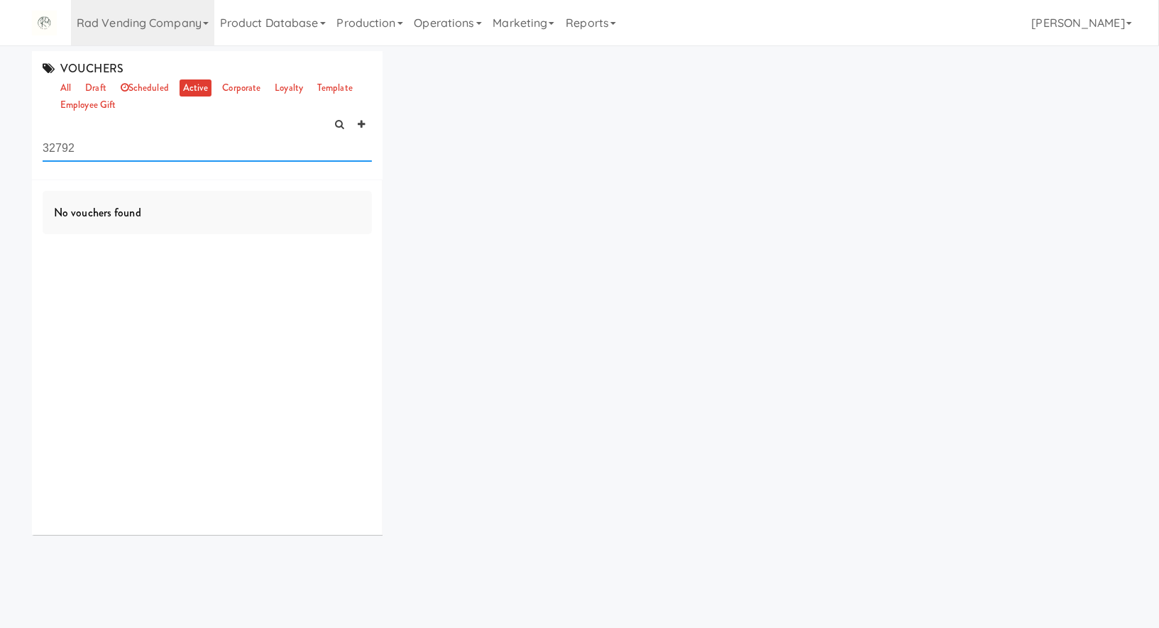
click at [97, 144] on input "32792" at bounding box center [207, 149] width 329 height 26
click at [67, 85] on link "all" at bounding box center [66, 88] width 18 height 18
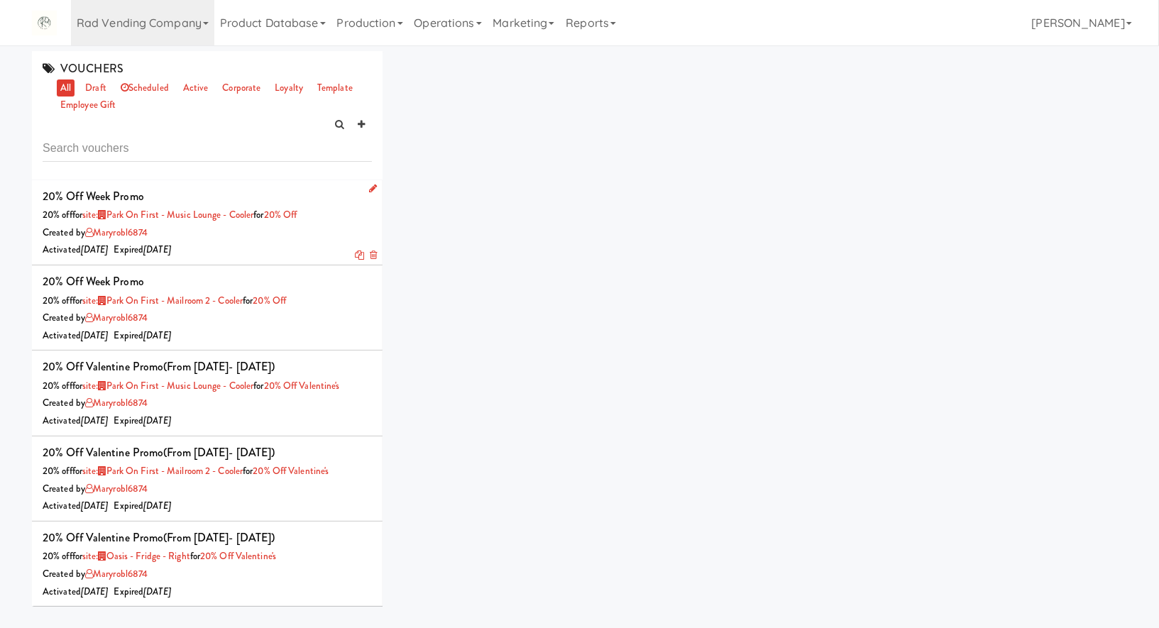
click at [267, 232] on div "Created by maryrobl6874" at bounding box center [207, 233] width 329 height 18
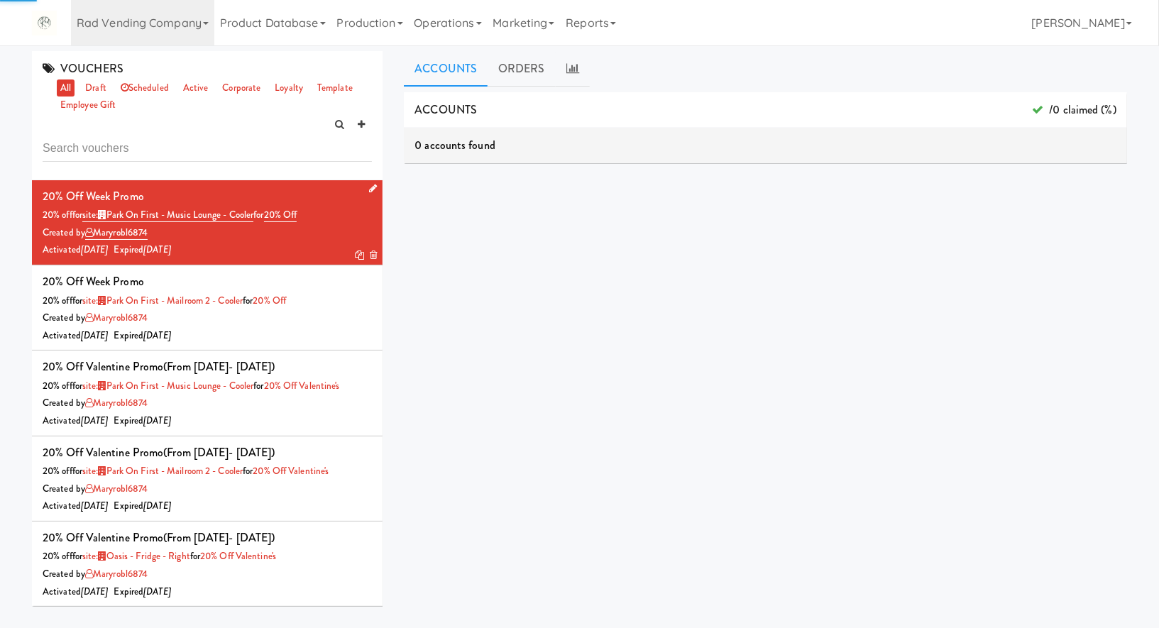
click at [356, 256] on icon at bounding box center [359, 255] width 9 height 9
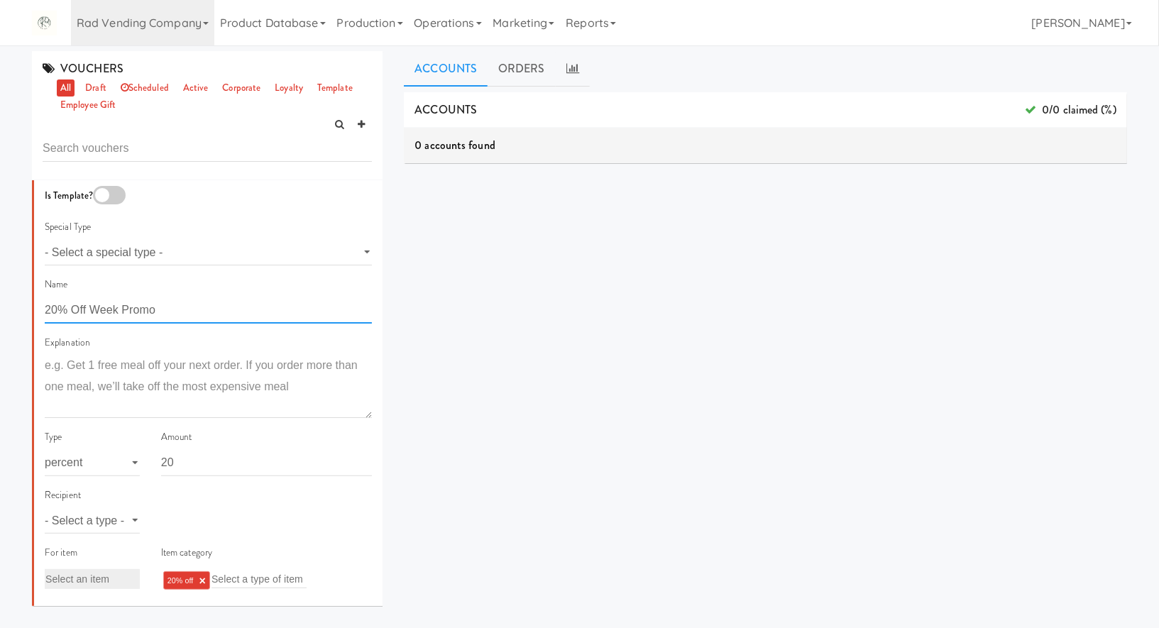
click at [114, 313] on input "20% Off Week Promo" at bounding box center [208, 310] width 327 height 26
type input "20% Off October Promo"
click at [113, 513] on select "- Select a type - user site company" at bounding box center [92, 520] width 95 height 26
select select "string:site"
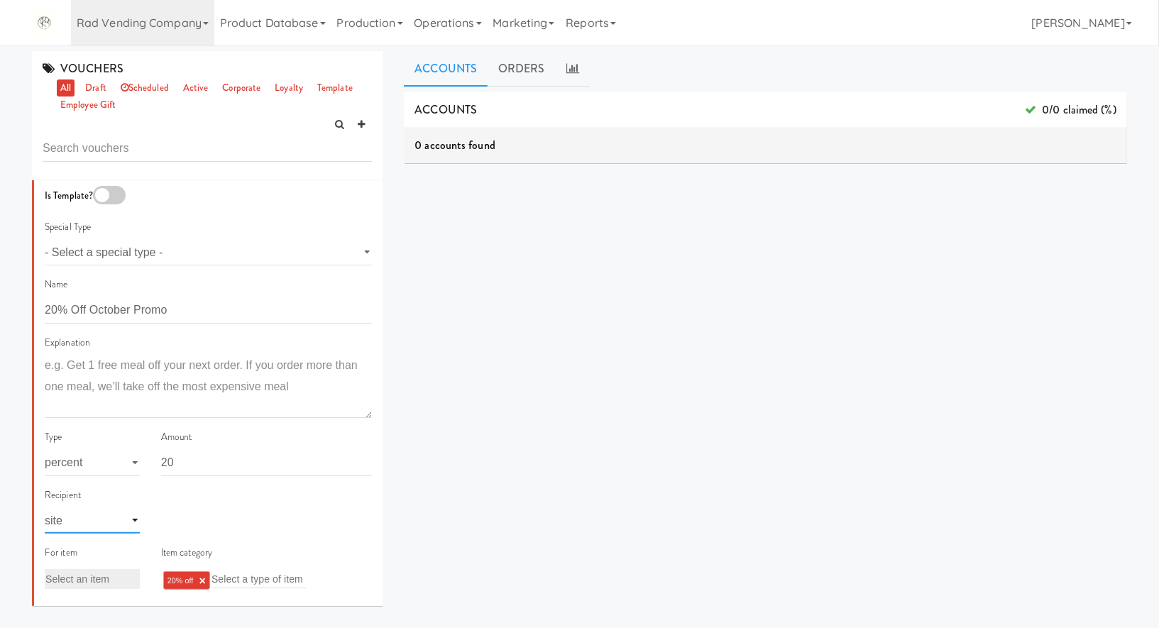
click at [45, 507] on select "- Select a type - user site company" at bounding box center [92, 520] width 95 height 26
click at [174, 517] on input "text" at bounding box center [185, 521] width 46 height 18
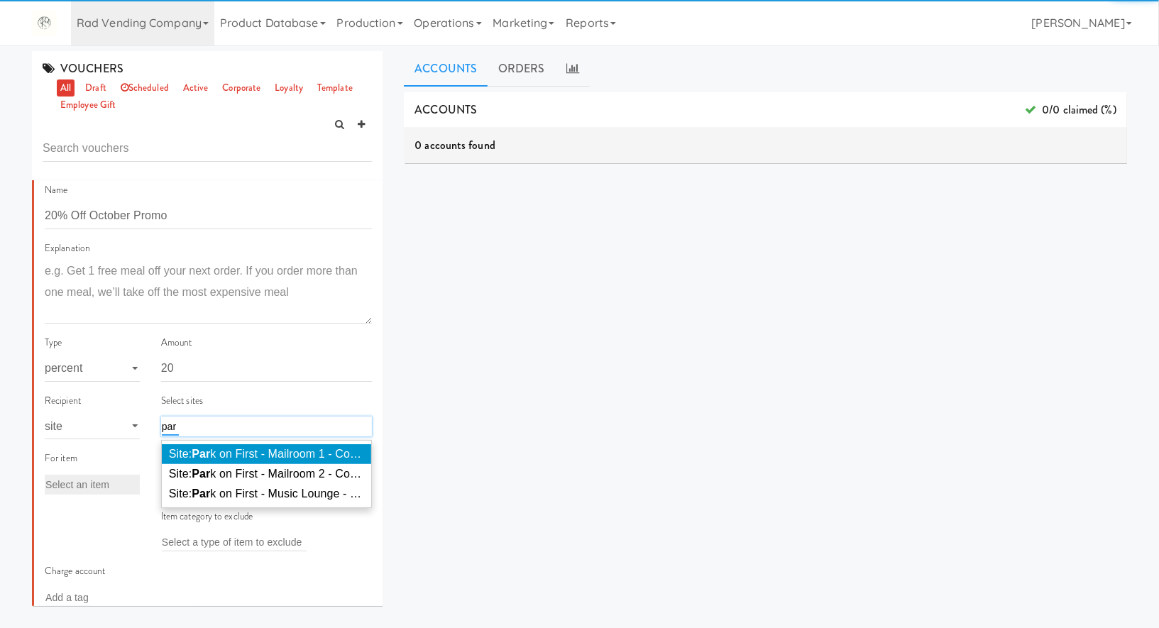
scroll to position [97, 0]
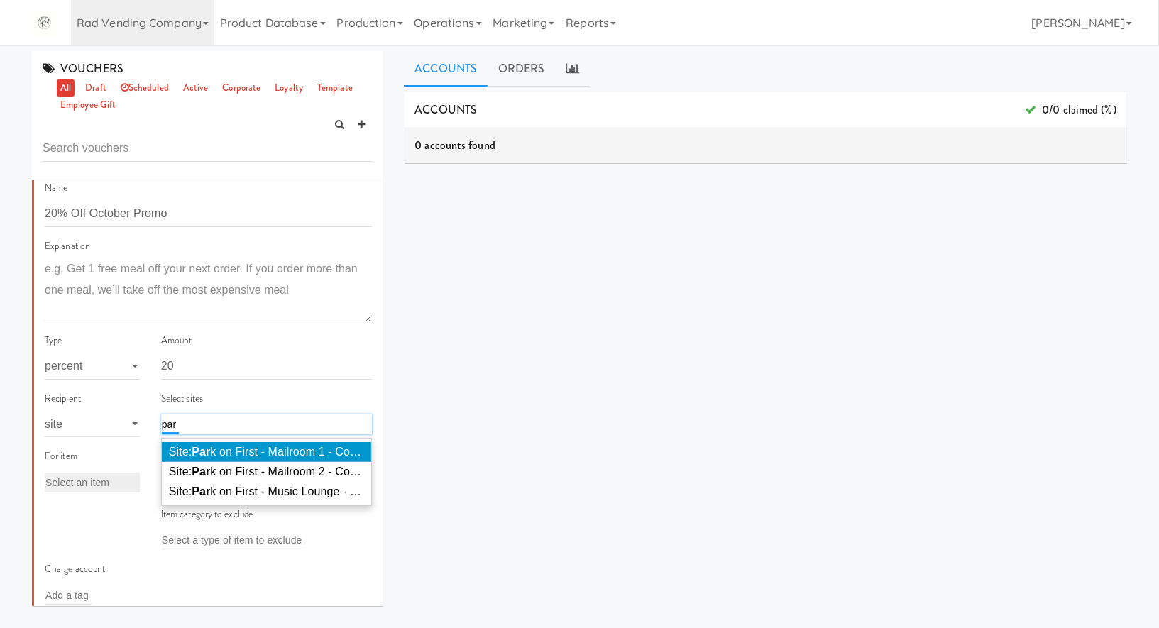
type input "par"
click at [234, 448] on span "Site: Par k on First - Mailroom 1 - Cooler ( PAR KO424)" at bounding box center [304, 452] width 270 height 12
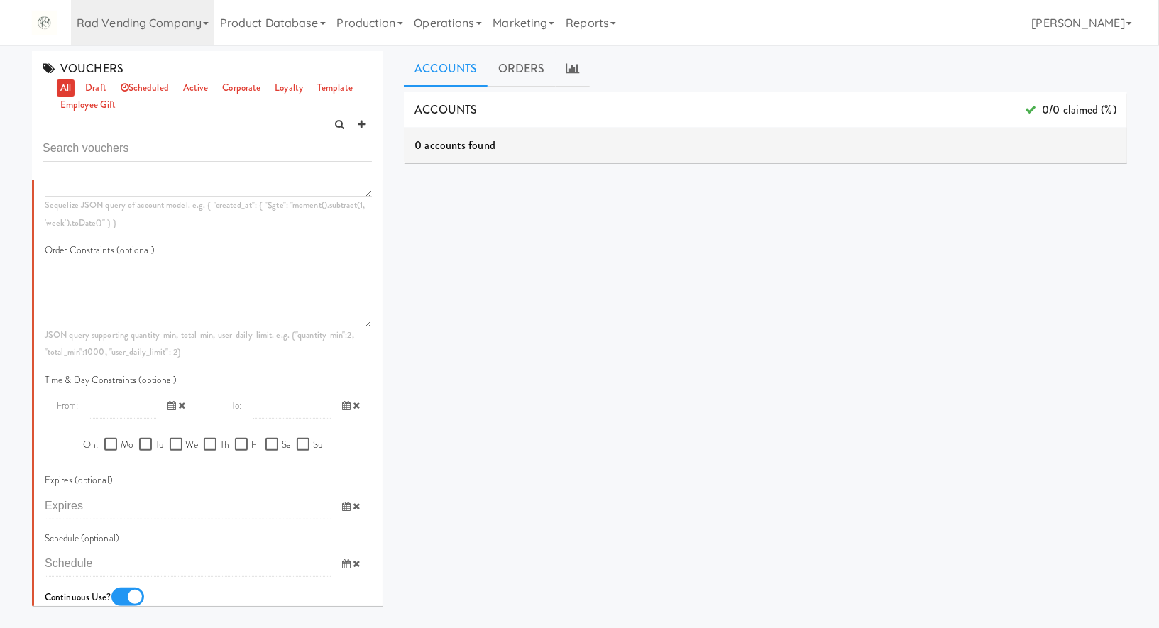
scroll to position [691, 0]
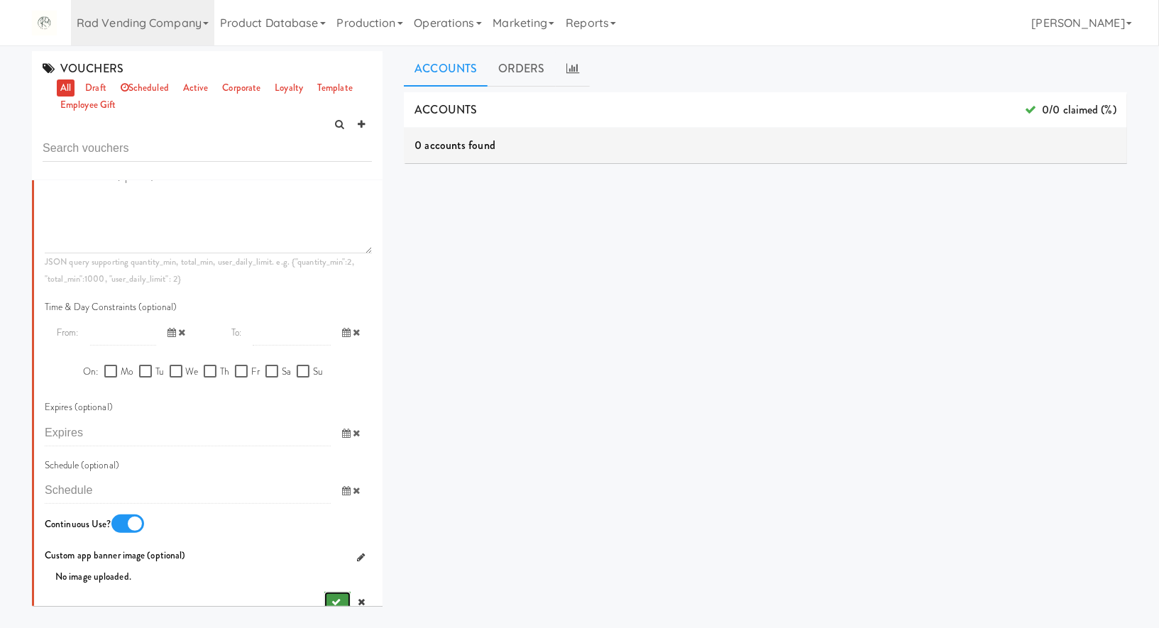
click at [340, 594] on button "submit" at bounding box center [337, 602] width 26 height 21
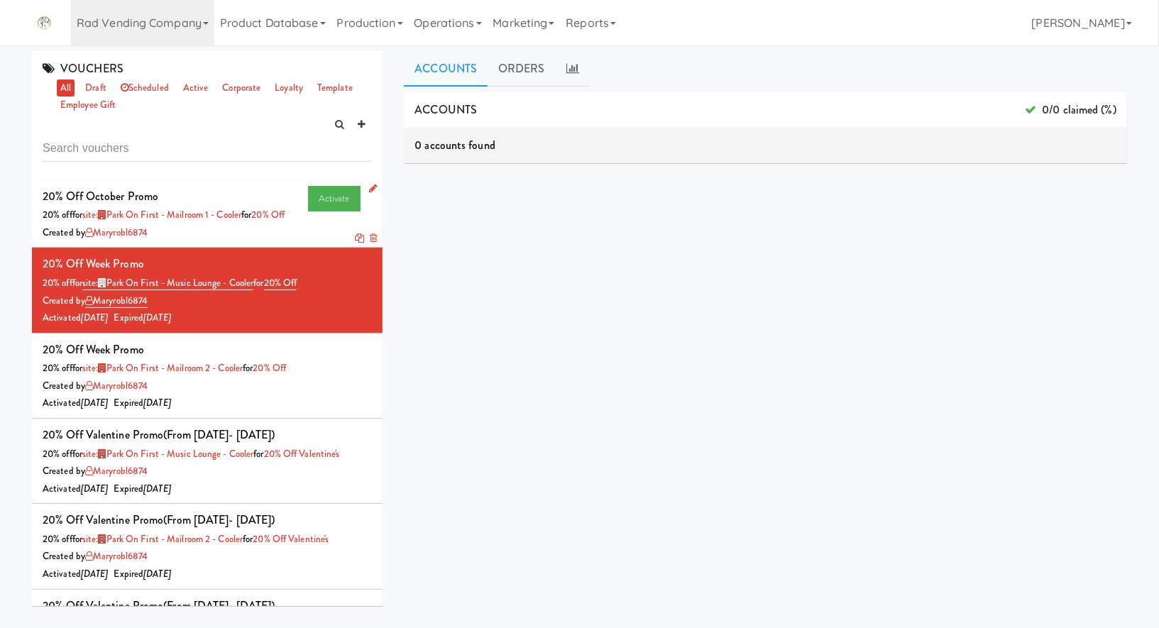
click at [361, 243] on link at bounding box center [359, 237] width 9 height 13
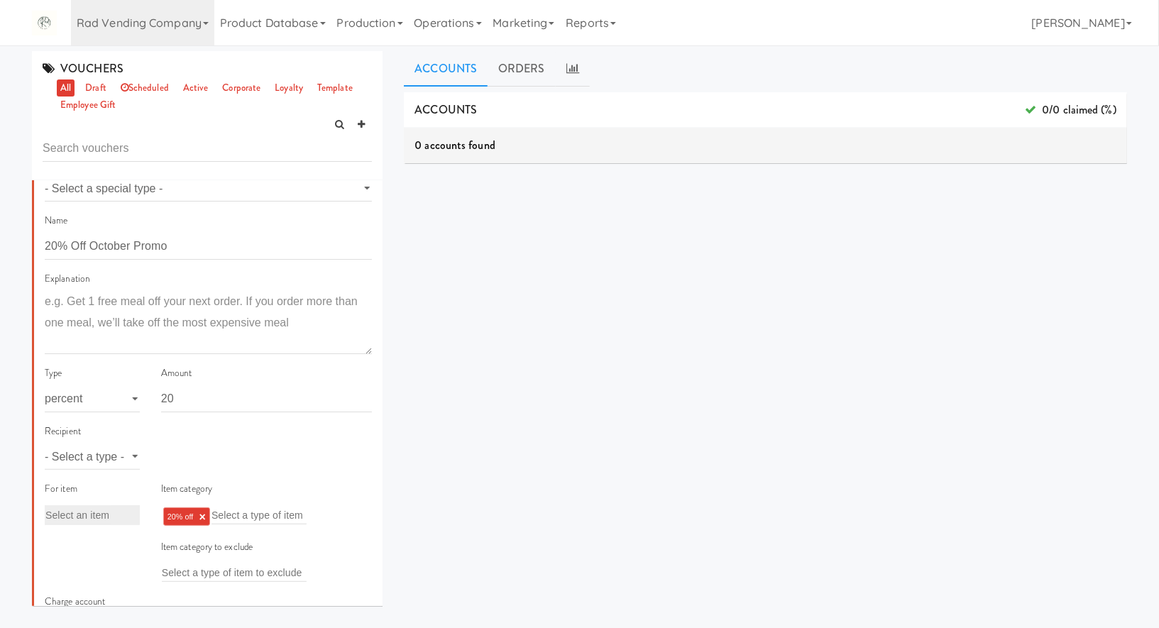
scroll to position [65, 0]
click at [121, 461] on select "- Select a type - user site company" at bounding box center [92, 455] width 95 height 26
select select "string:site"
click at [45, 442] on select "- Select a type - user site company" at bounding box center [92, 455] width 95 height 26
click at [204, 442] on div "Select sites Add a tag" at bounding box center [267, 444] width 212 height 45
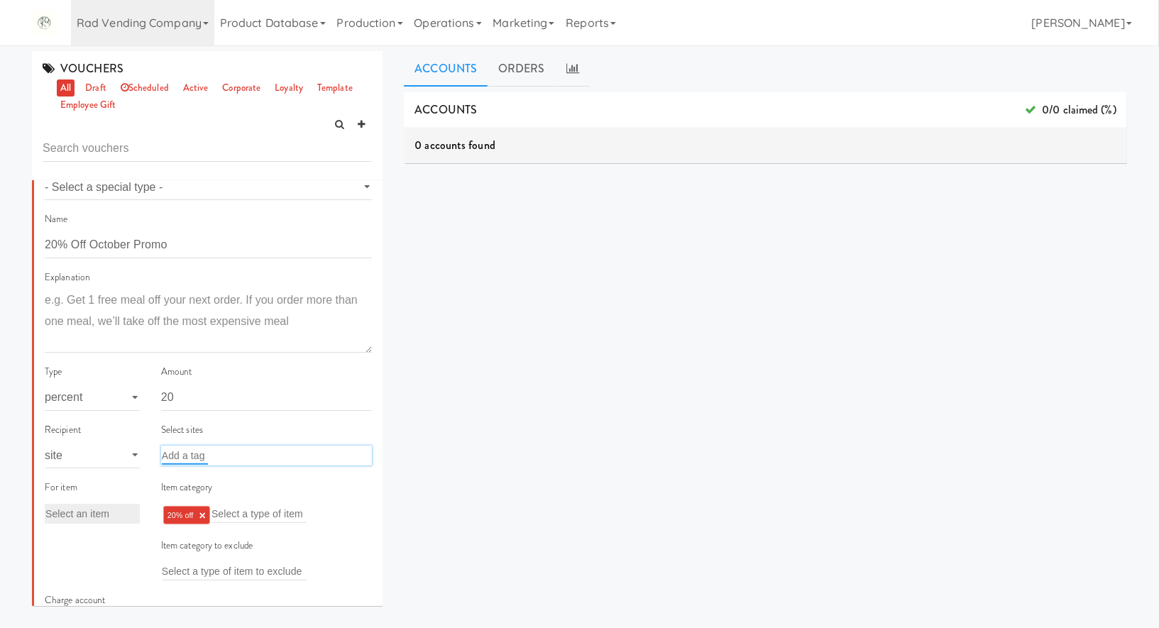
click at [197, 451] on input "text" at bounding box center [185, 455] width 46 height 18
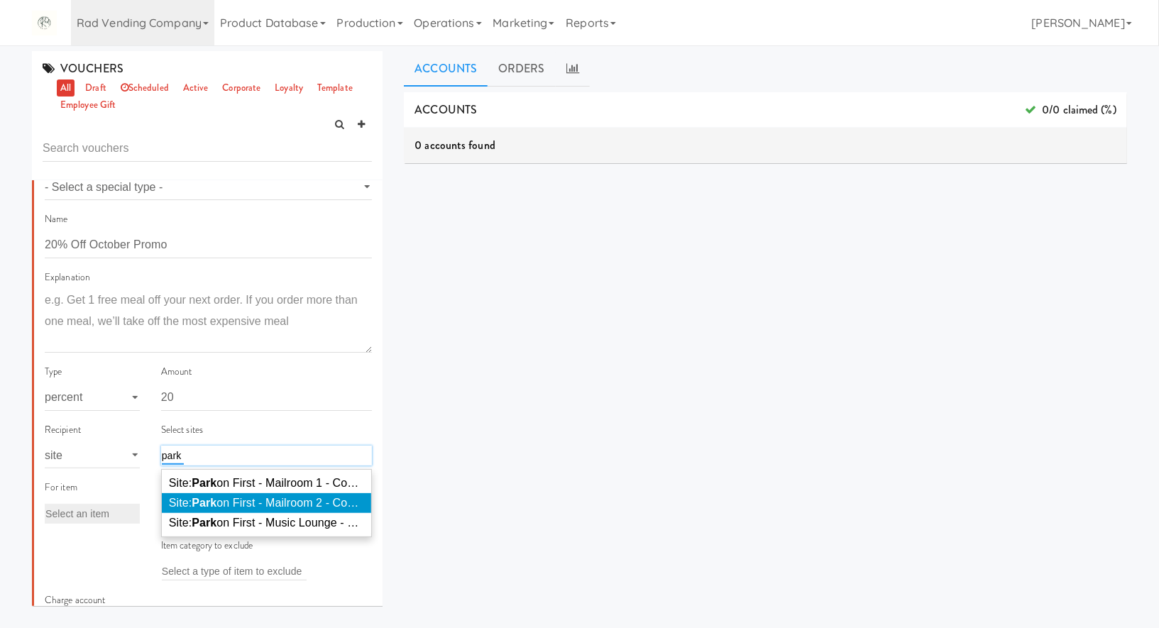
type input "park"
click at [229, 508] on span "Site: Park on First - Mailroom 2 - Cooler ( PARK O626)" at bounding box center [303, 503] width 268 height 12
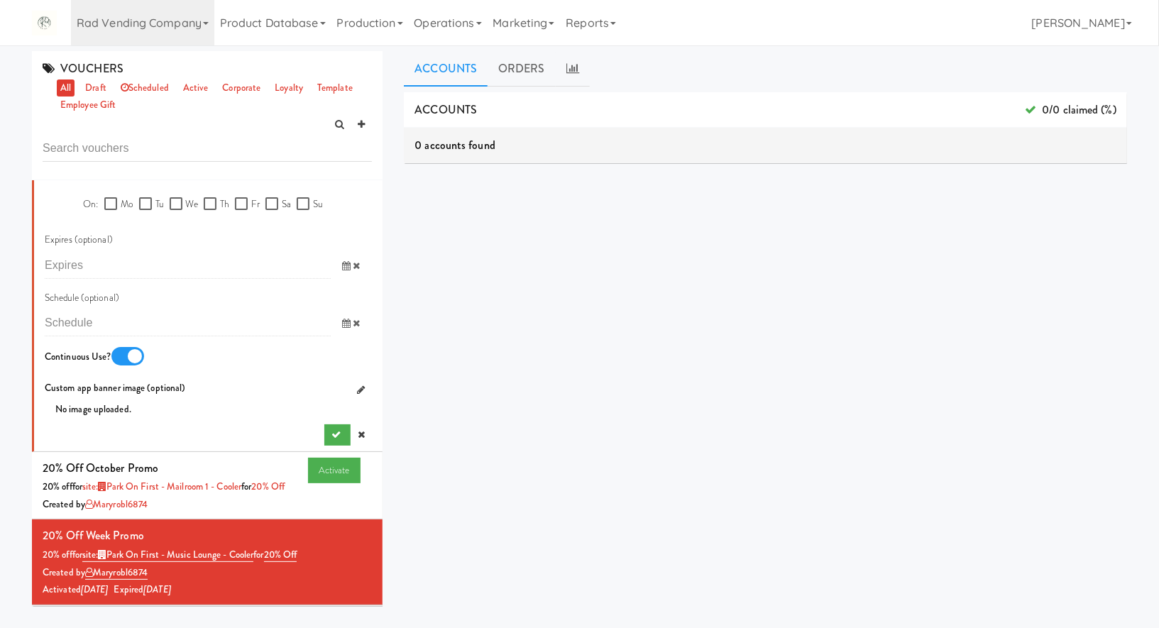
scroll to position [984, 0]
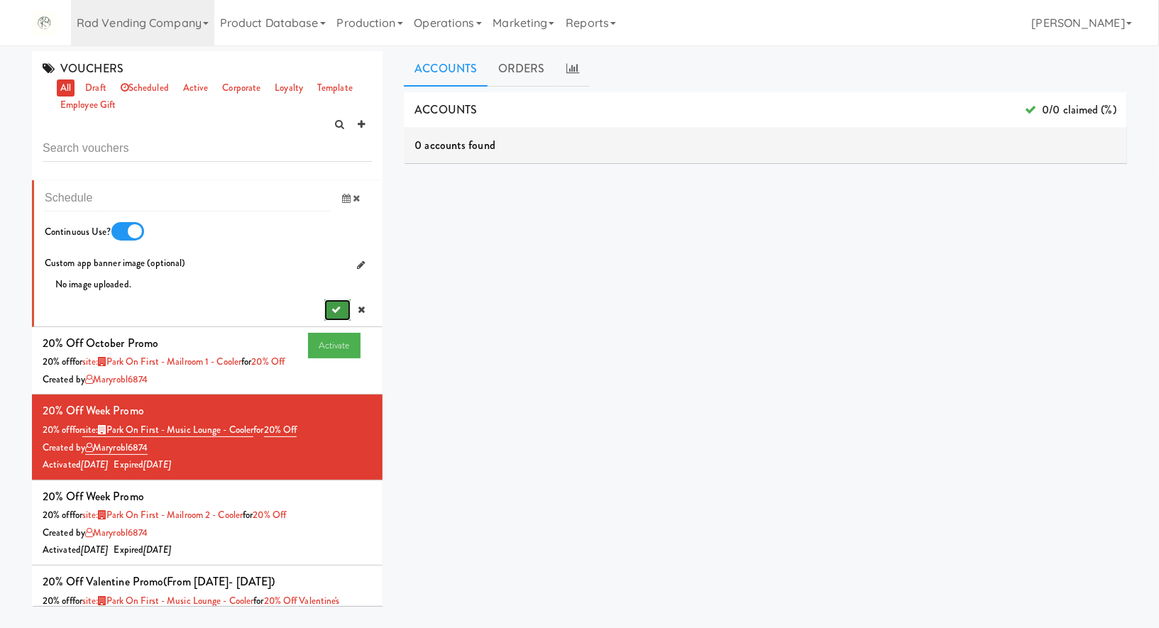
click at [326, 305] on button "submit" at bounding box center [337, 310] width 26 height 21
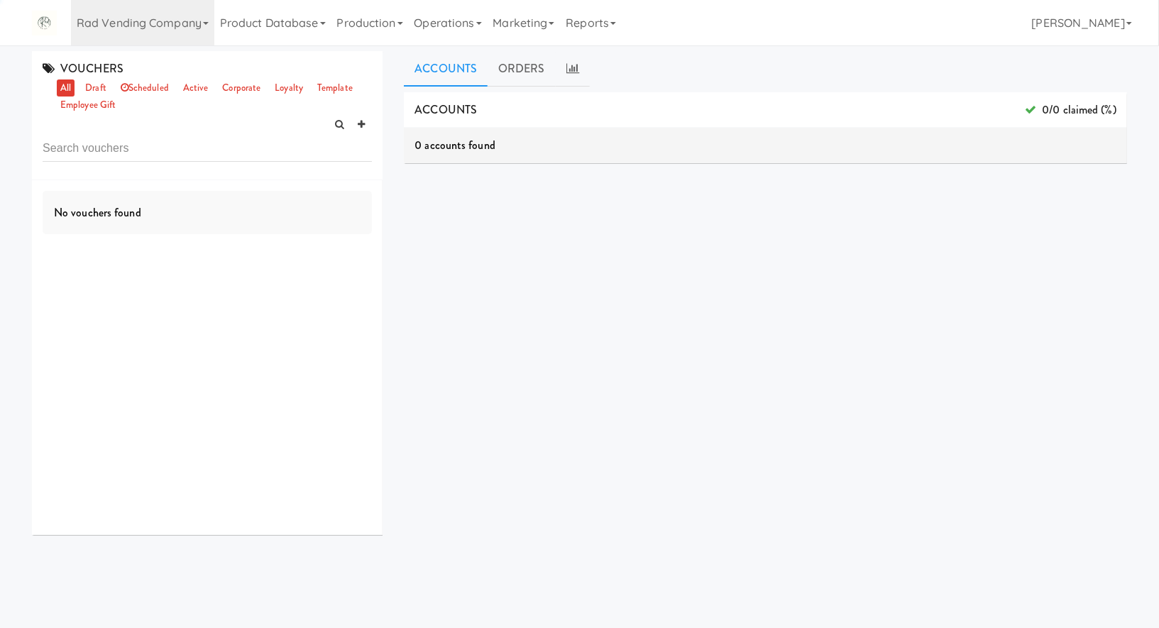
scroll to position [0, 0]
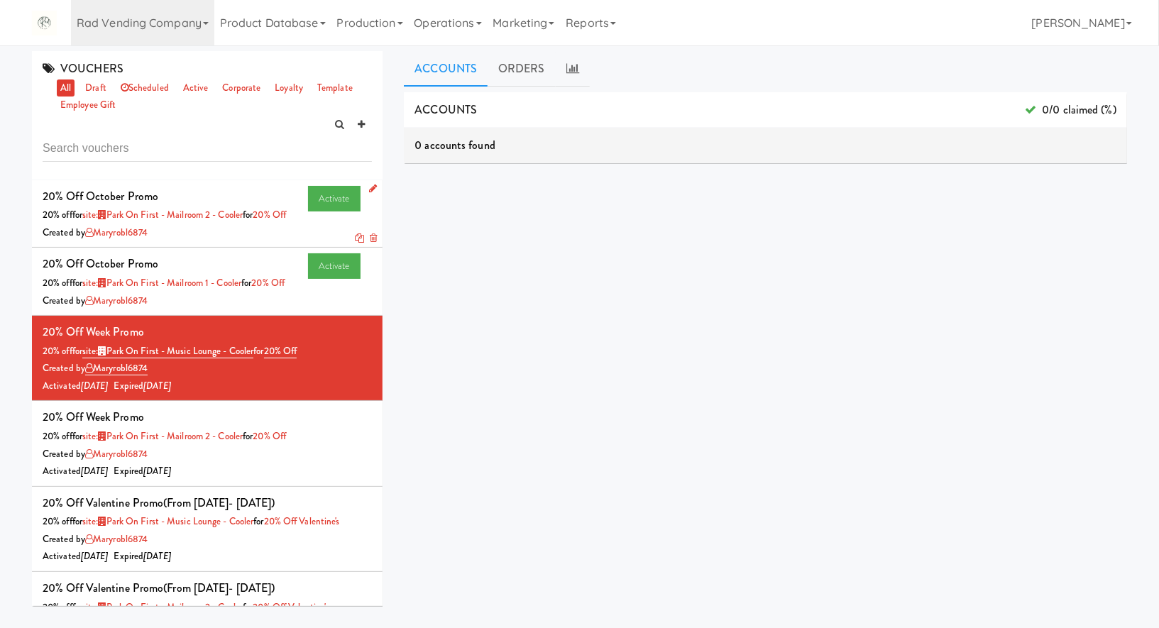
click at [356, 234] on icon at bounding box center [359, 238] width 9 height 9
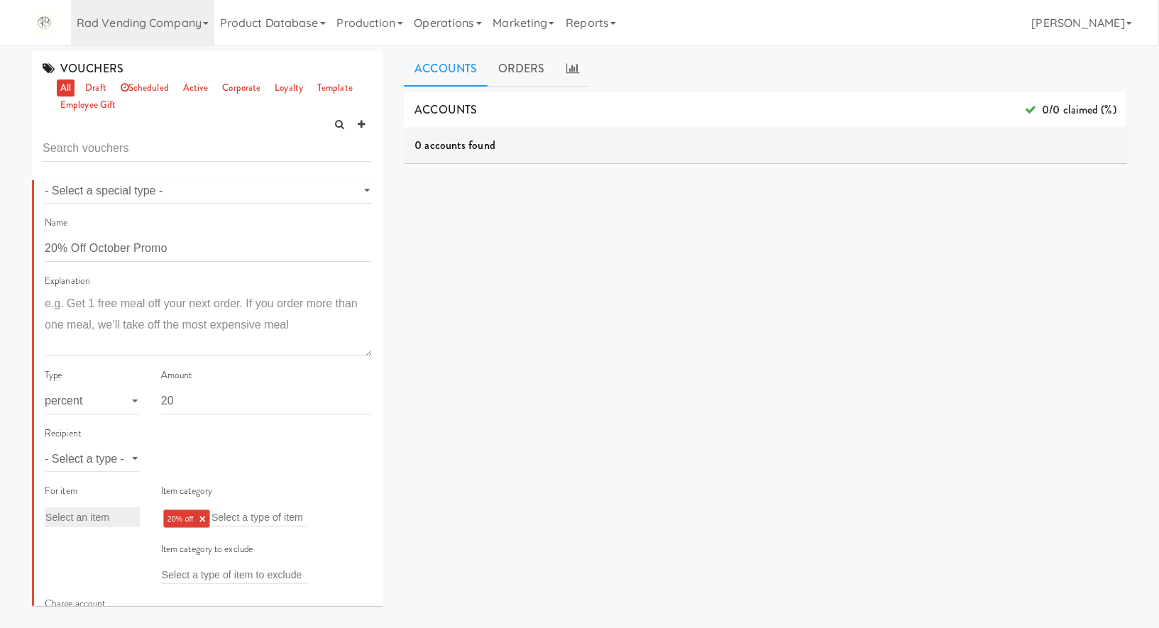
scroll to position [65, 0]
click at [128, 452] on select "- Select a type - user site company" at bounding box center [92, 456] width 95 height 26
select select "string:site"
click at [45, 443] on select "- Select a type - user site company" at bounding box center [92, 456] width 95 height 26
click at [190, 453] on input "text" at bounding box center [185, 456] width 46 height 18
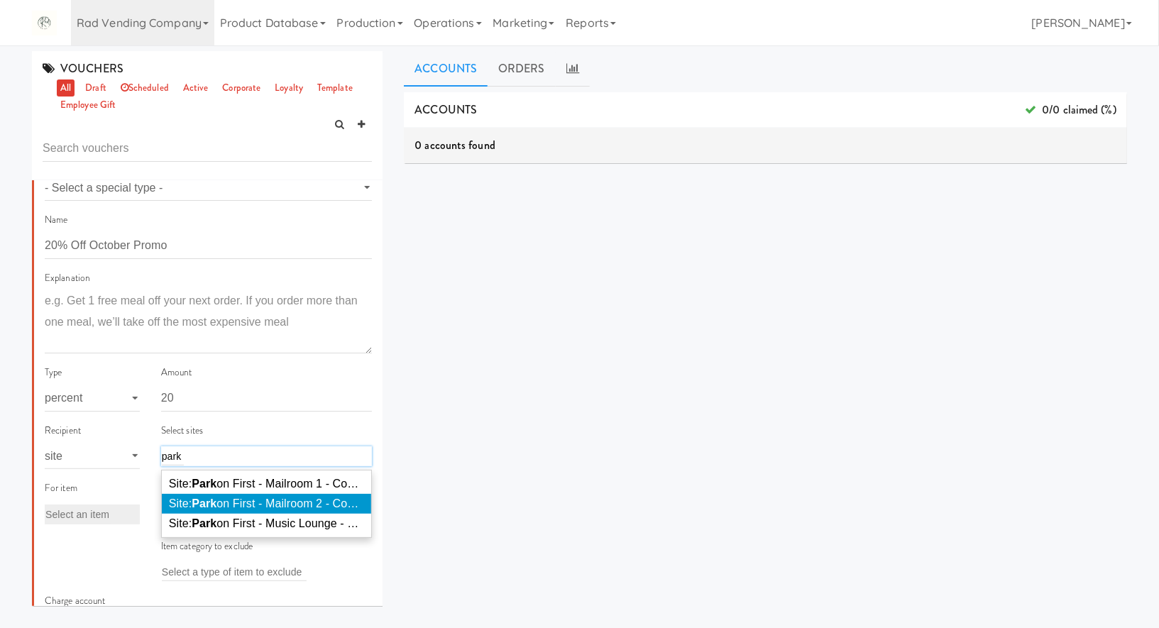
type input "park"
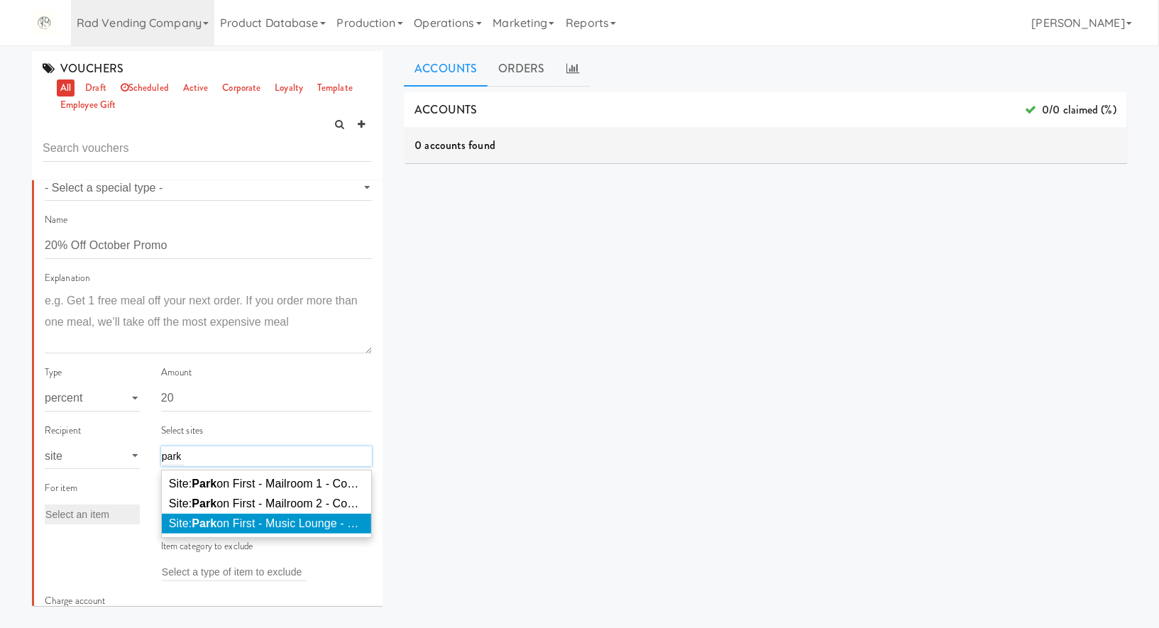
click at [221, 522] on span "Site: Park on First - Music Lounge - Cooler (MUSIC501)" at bounding box center [309, 523] width 280 height 12
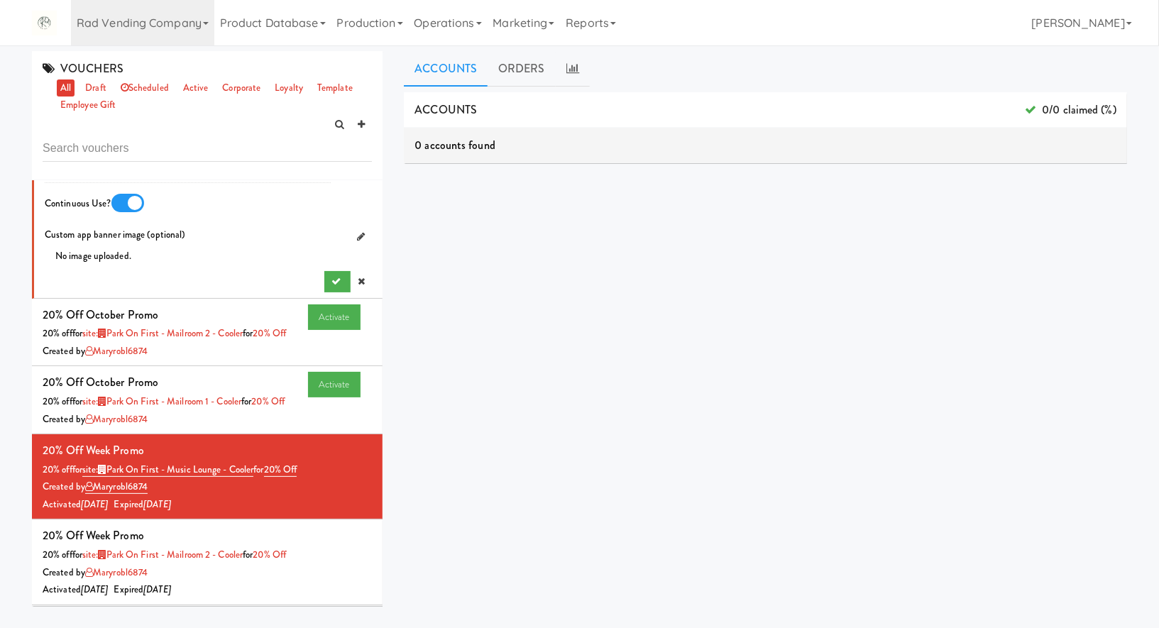
scroll to position [1080, 0]
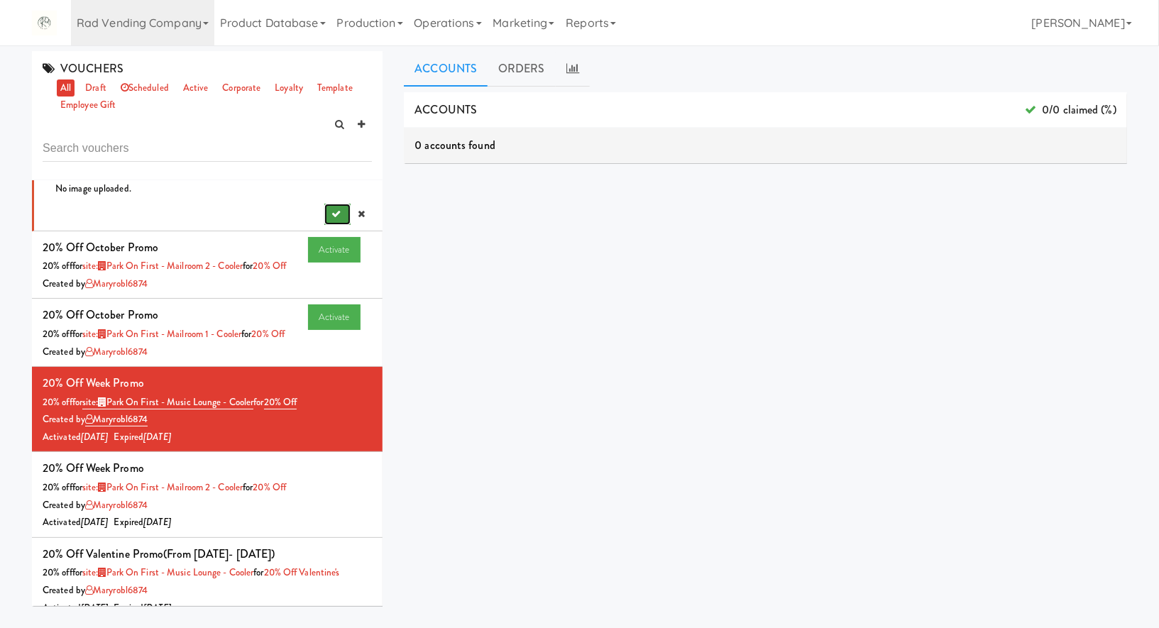
click at [329, 216] on button "submit" at bounding box center [337, 214] width 26 height 21
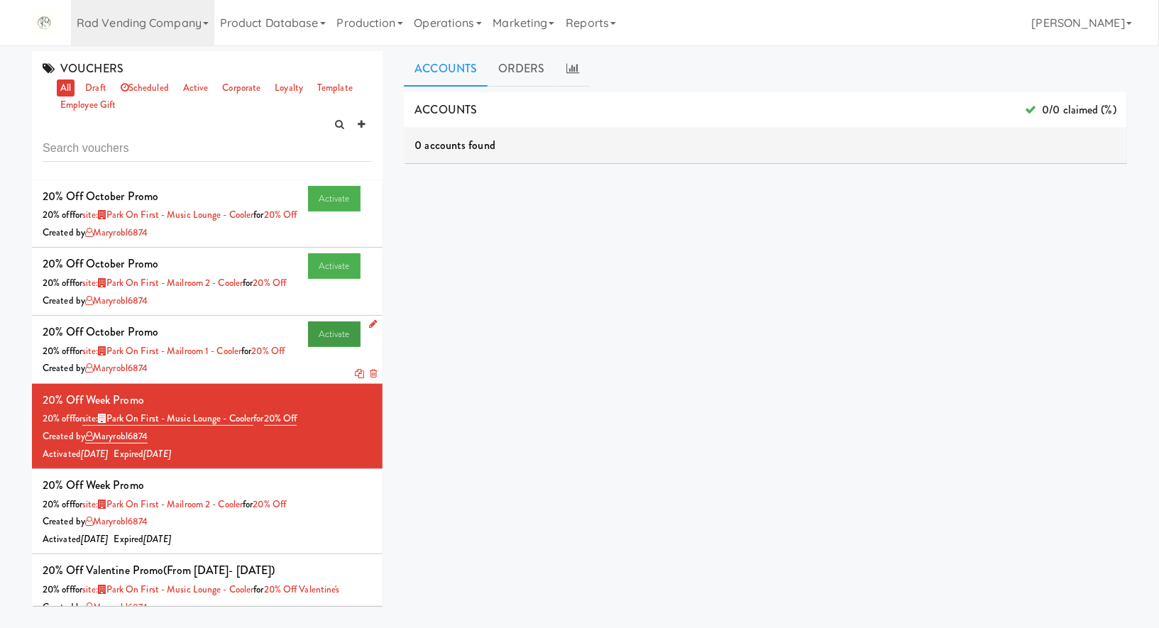
click at [341, 347] on link "Activate" at bounding box center [334, 335] width 53 height 26
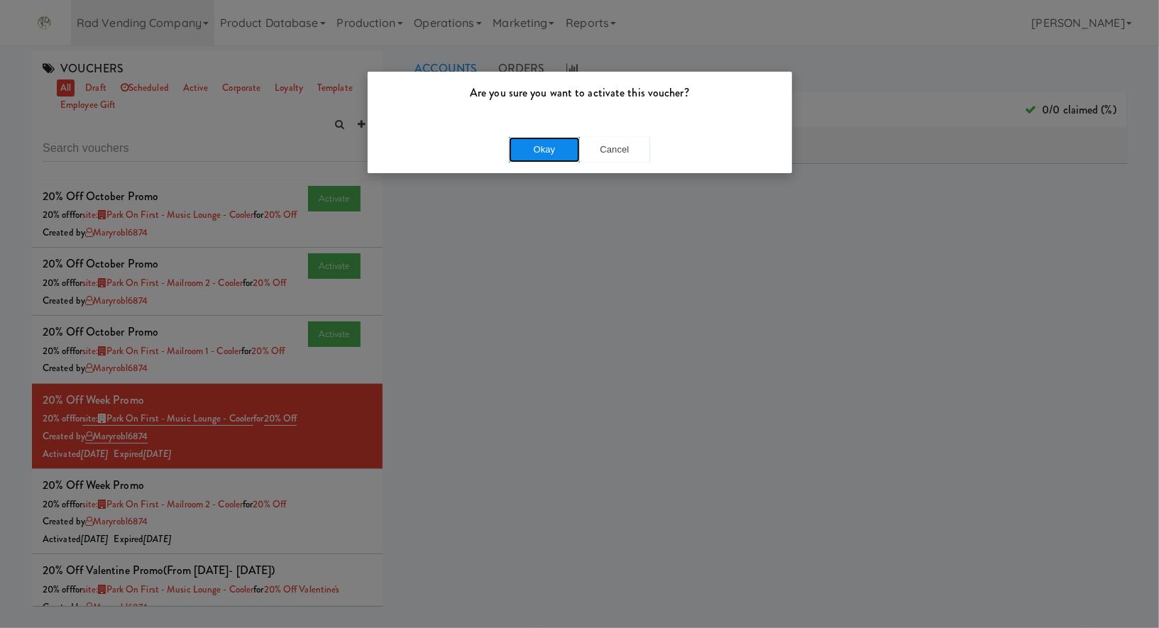
click at [560, 140] on button "Okay" at bounding box center [544, 150] width 71 height 26
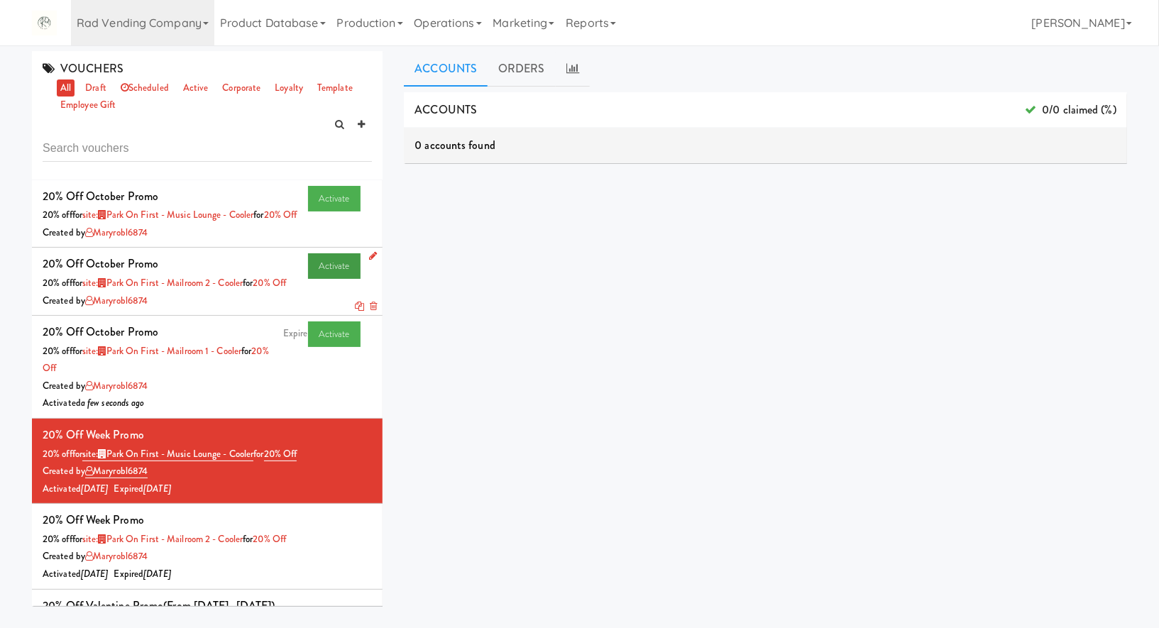
click at [345, 279] on link "Activate" at bounding box center [334, 266] width 53 height 26
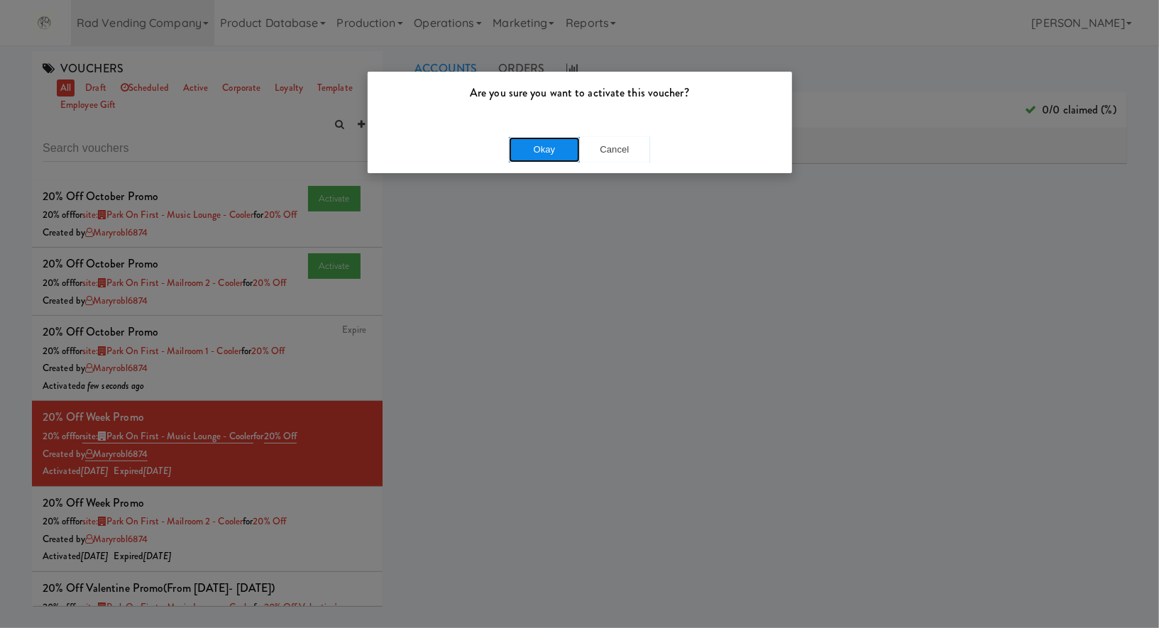
click at [541, 155] on button "Okay" at bounding box center [544, 150] width 71 height 26
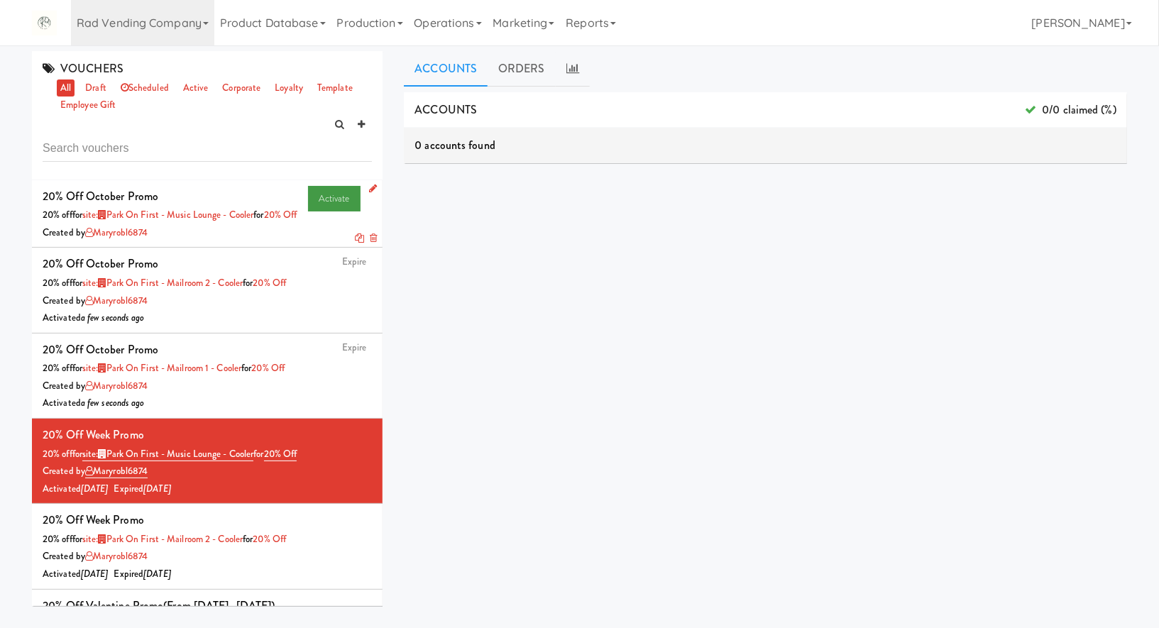
click at [326, 200] on link "Activate" at bounding box center [334, 199] width 53 height 26
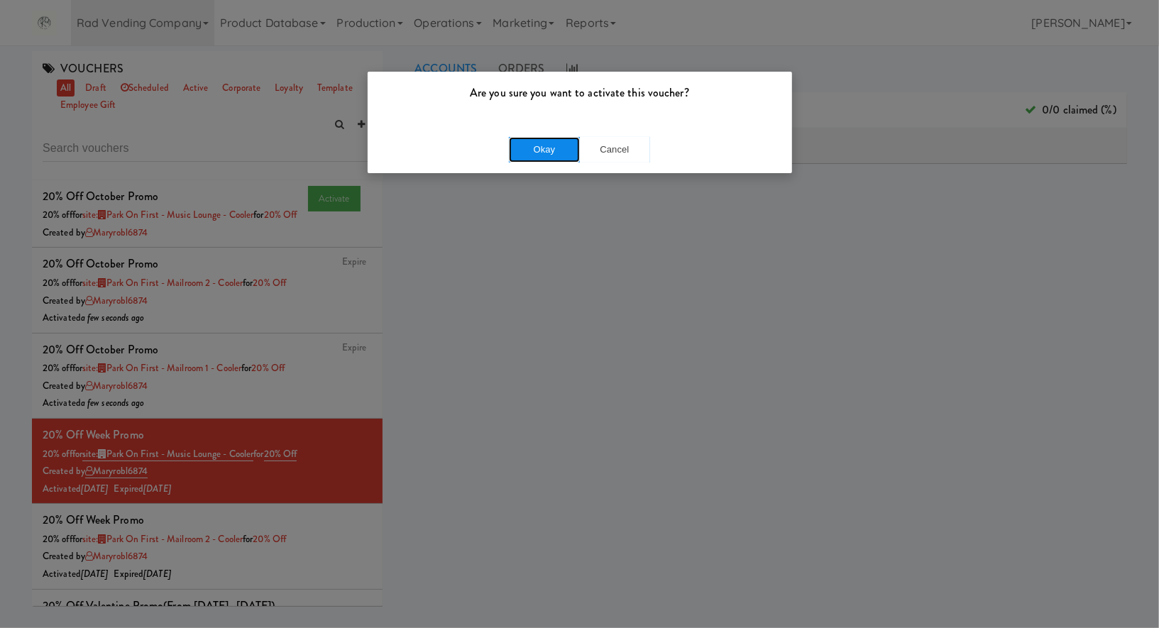
click at [549, 150] on button "Okay" at bounding box center [544, 150] width 71 height 26
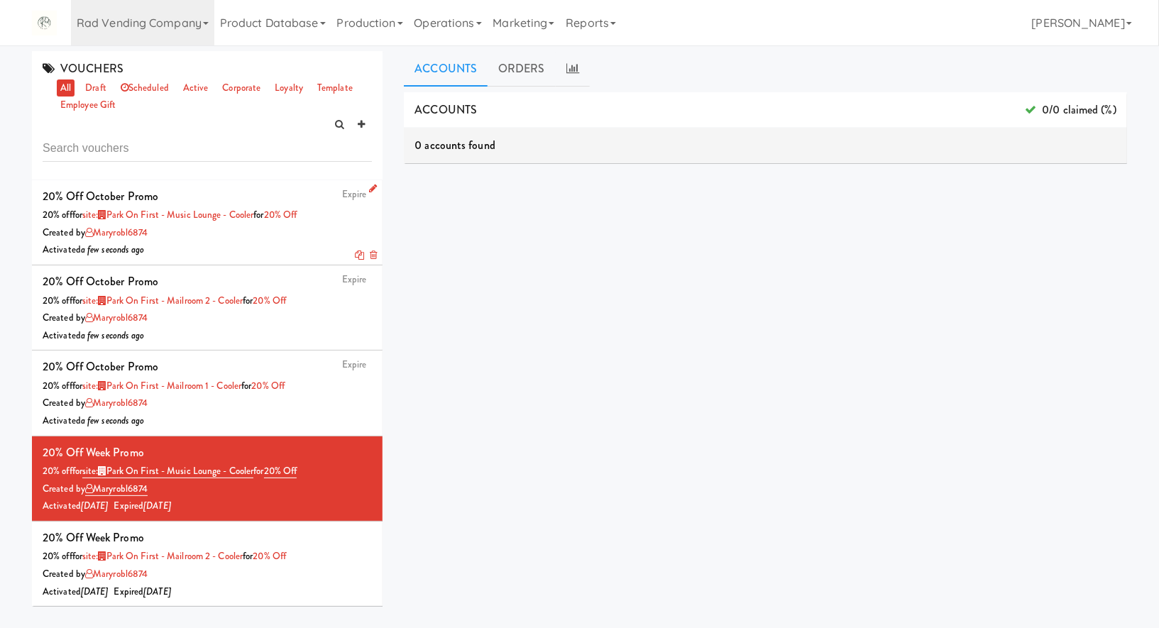
click at [358, 257] on icon at bounding box center [359, 255] width 9 height 9
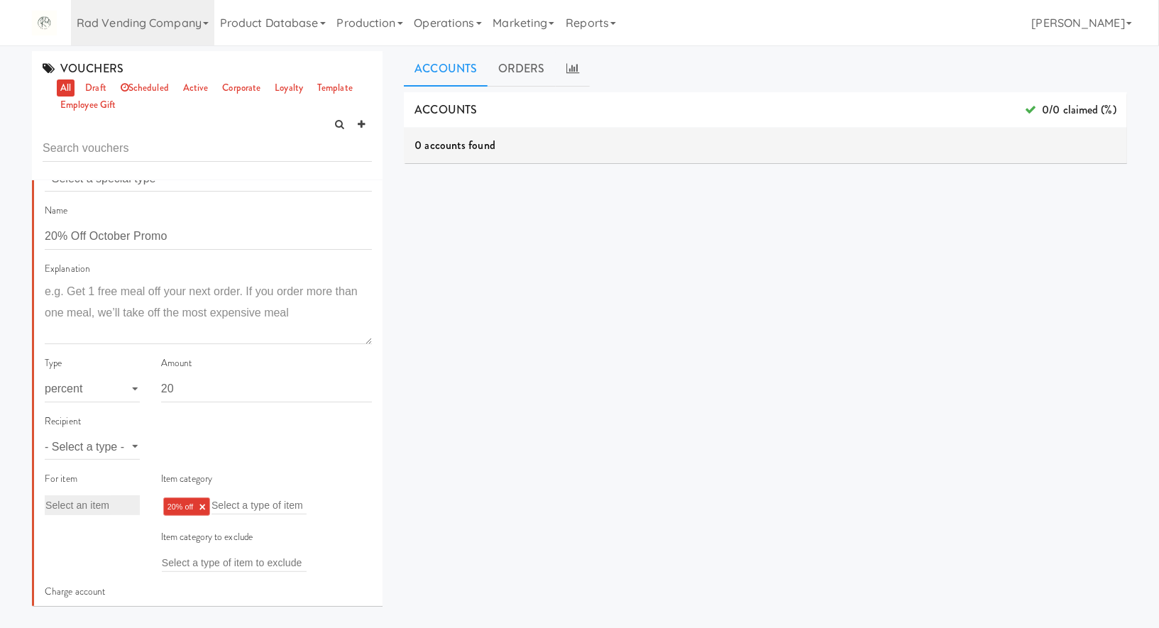
scroll to position [97, 0]
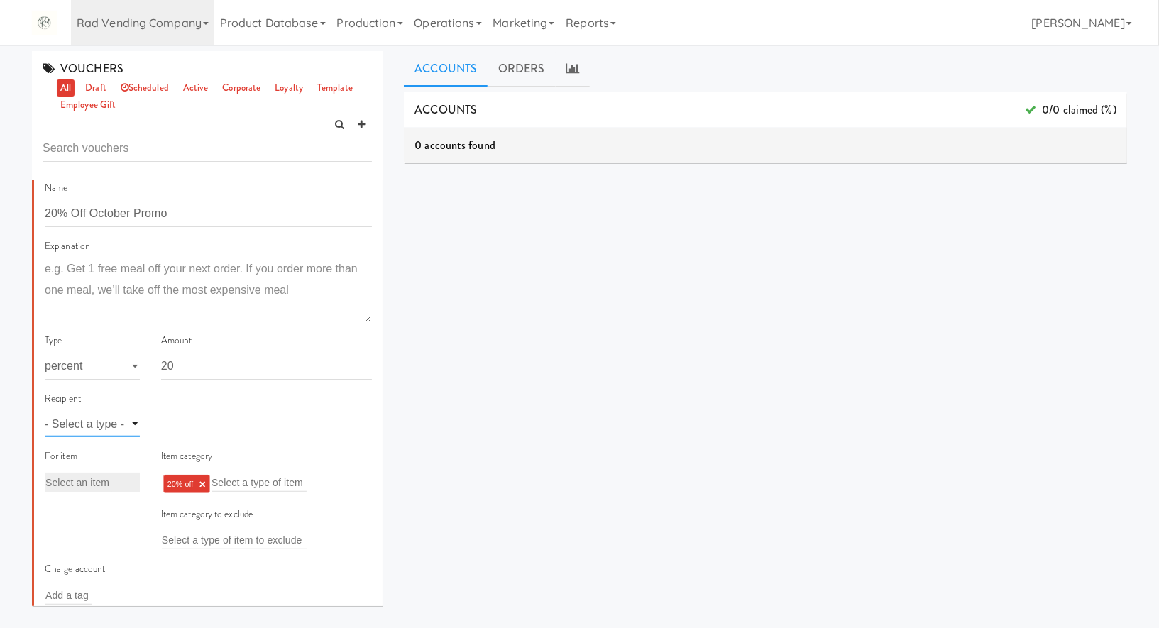
click at [103, 414] on select "- Select a type - user site company" at bounding box center [92, 424] width 95 height 26
select select "string:site"
click at [45, 411] on select "- Select a type - user site company" at bounding box center [92, 424] width 95 height 26
click at [182, 421] on input "text" at bounding box center [185, 424] width 46 height 18
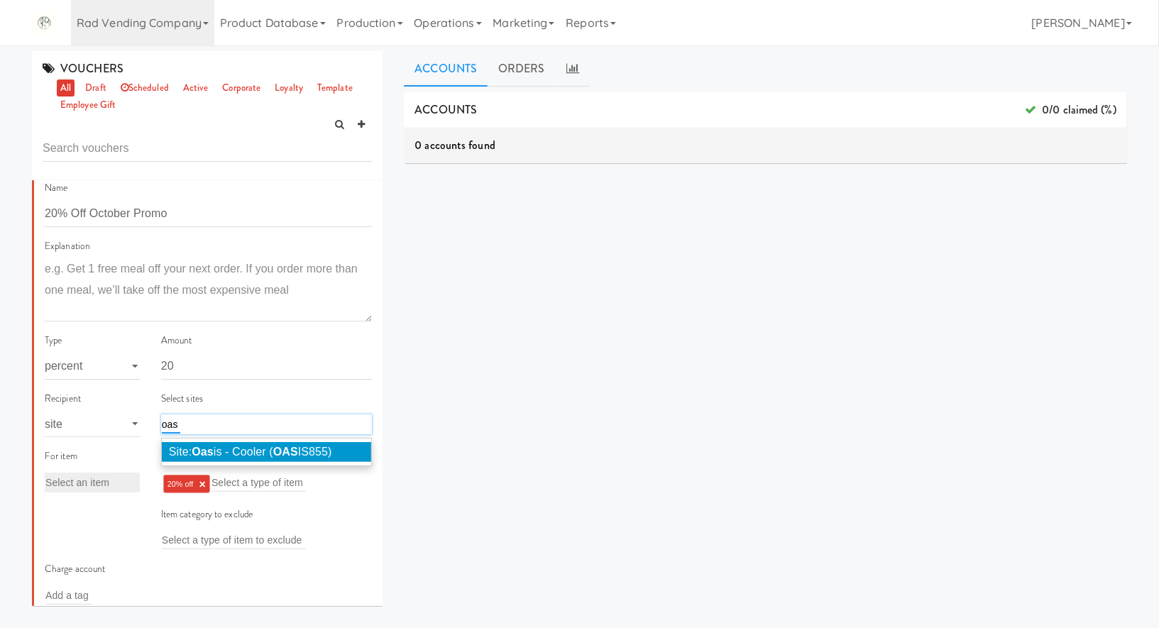
type input "oas"
click at [234, 448] on span "Site: Oas is - Cooler ( OAS IS855)" at bounding box center [250, 452] width 163 height 12
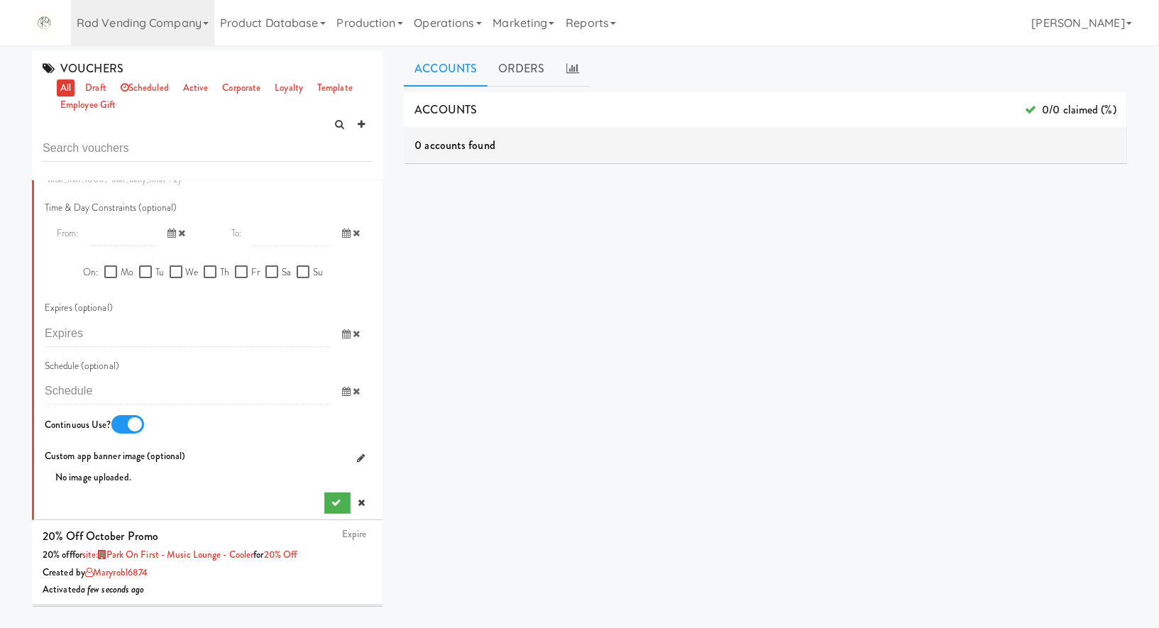
scroll to position [833, 0]
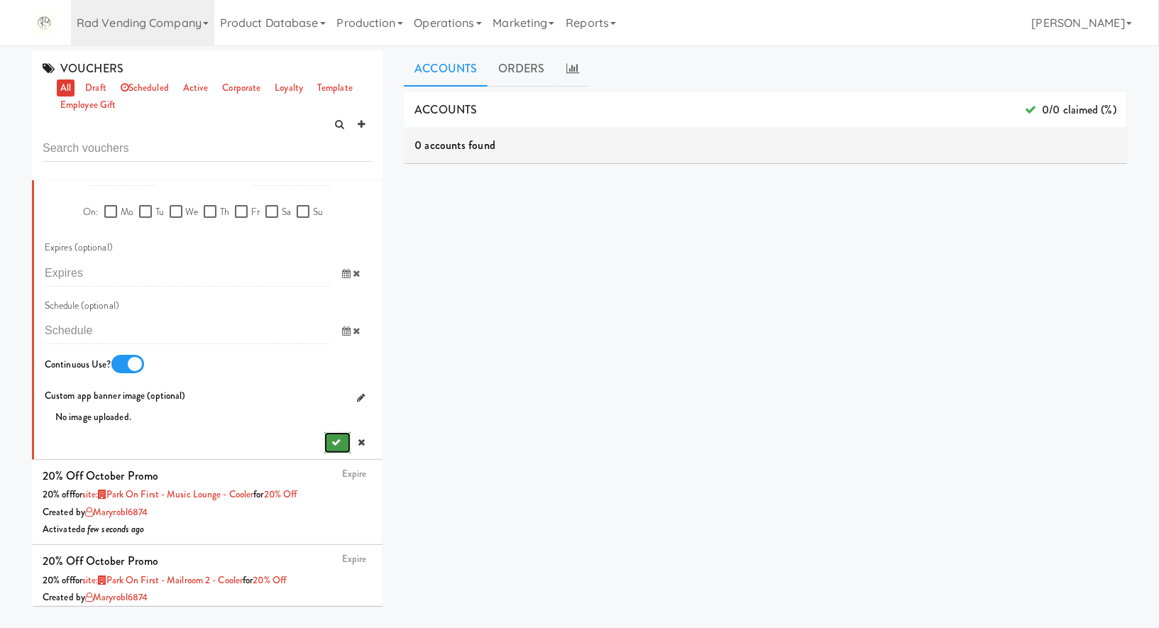
click at [329, 442] on button "submit" at bounding box center [337, 442] width 26 height 21
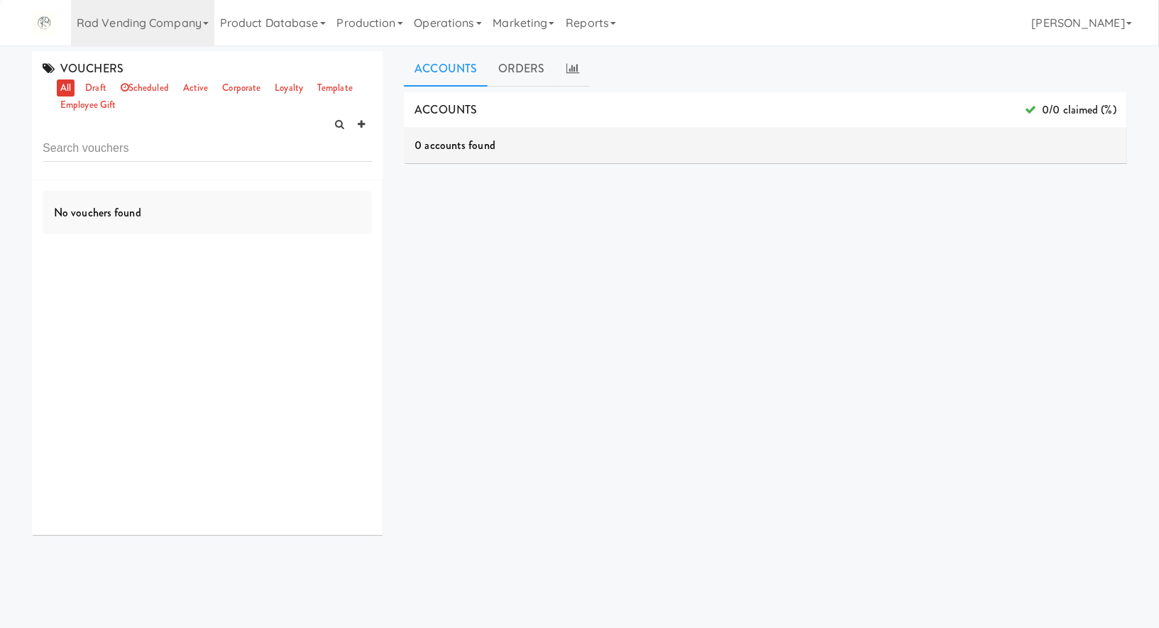
scroll to position [0, 0]
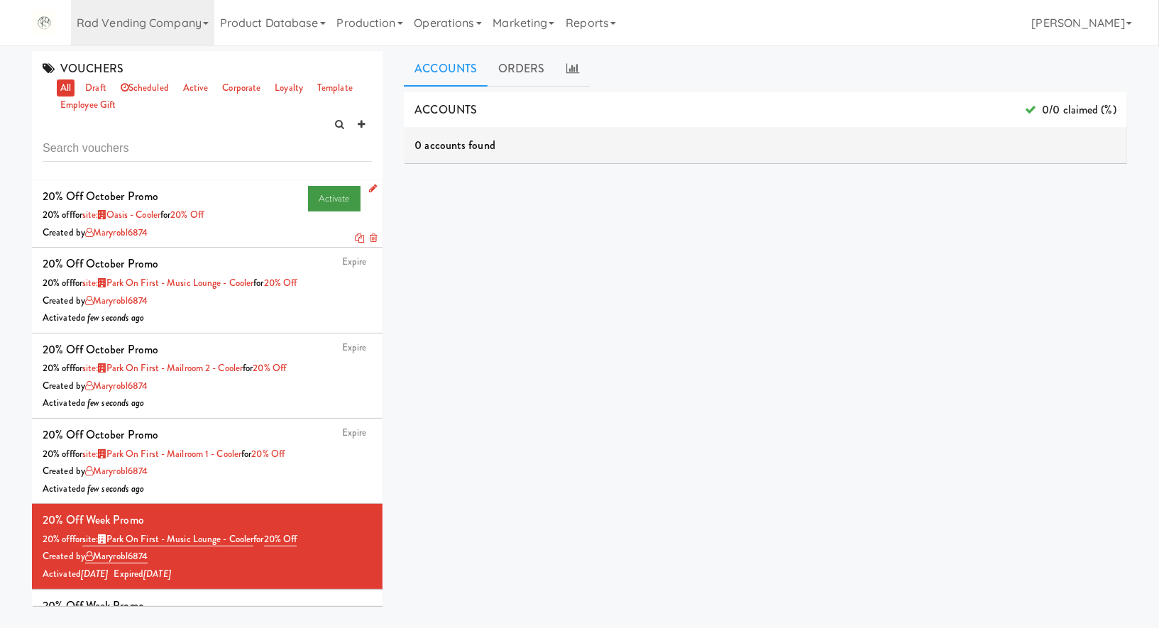
click at [345, 199] on link "Activate" at bounding box center [334, 199] width 53 height 26
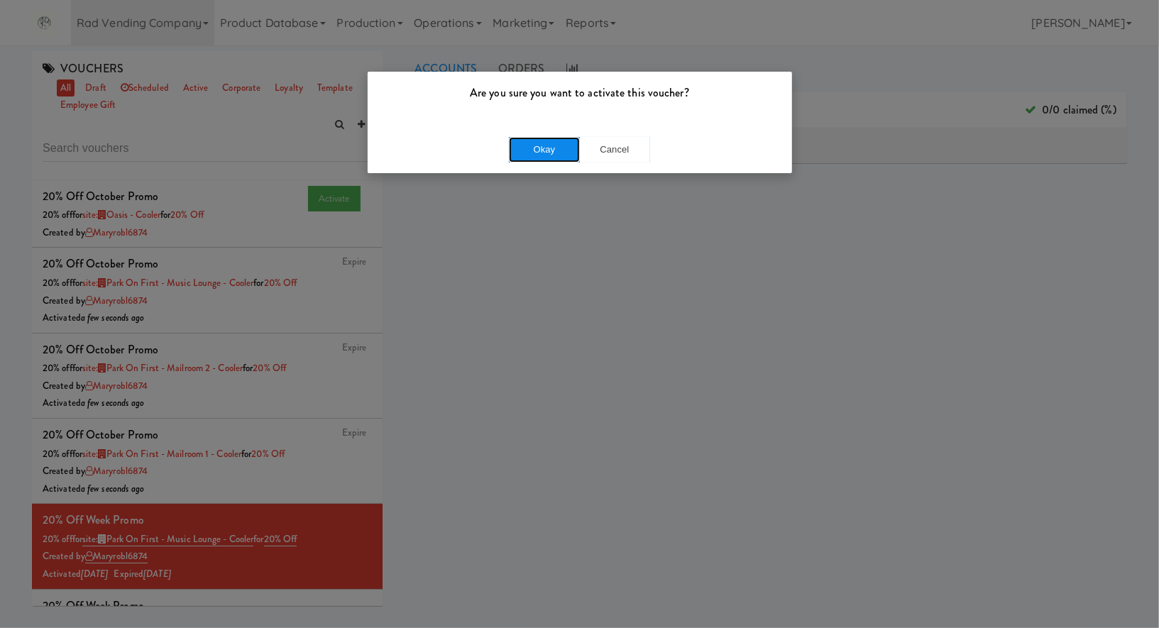
click at [525, 147] on button "Okay" at bounding box center [544, 150] width 71 height 26
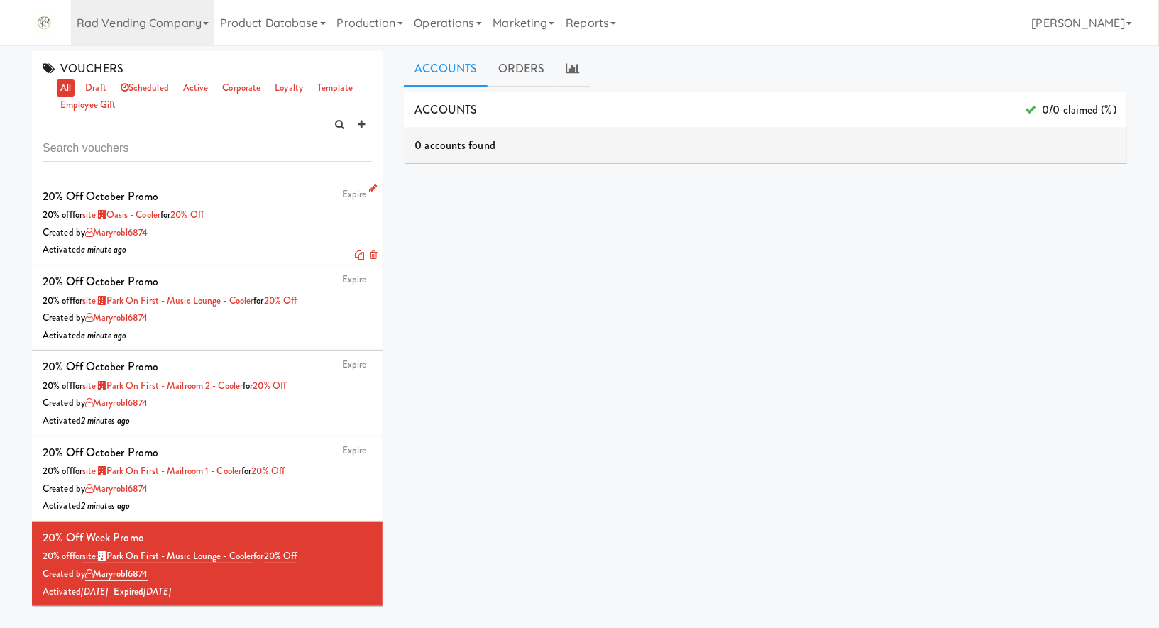
drag, startPoint x: 228, startPoint y: 214, endPoint x: 187, endPoint y: 214, distance: 40.5
click at [187, 214] on div "20% off for site: Oasis - Cooler for 20% off" at bounding box center [207, 216] width 329 height 18
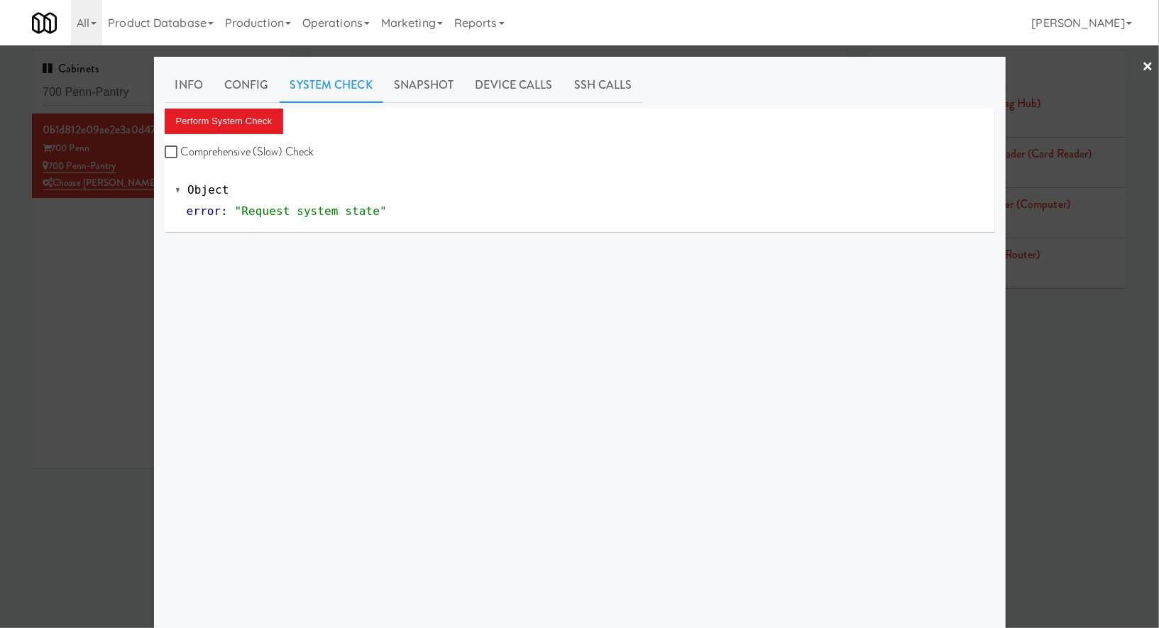
click at [89, 94] on div at bounding box center [579, 314] width 1159 height 628
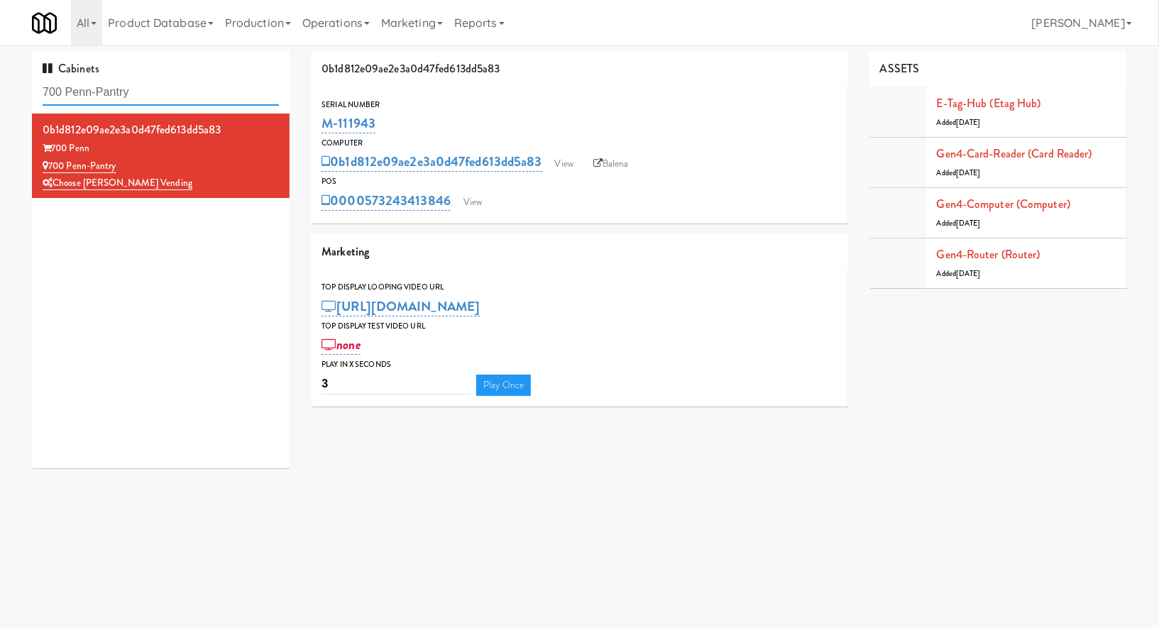
click at [89, 94] on input "700 Penn-Pantry" at bounding box center [161, 92] width 236 height 26
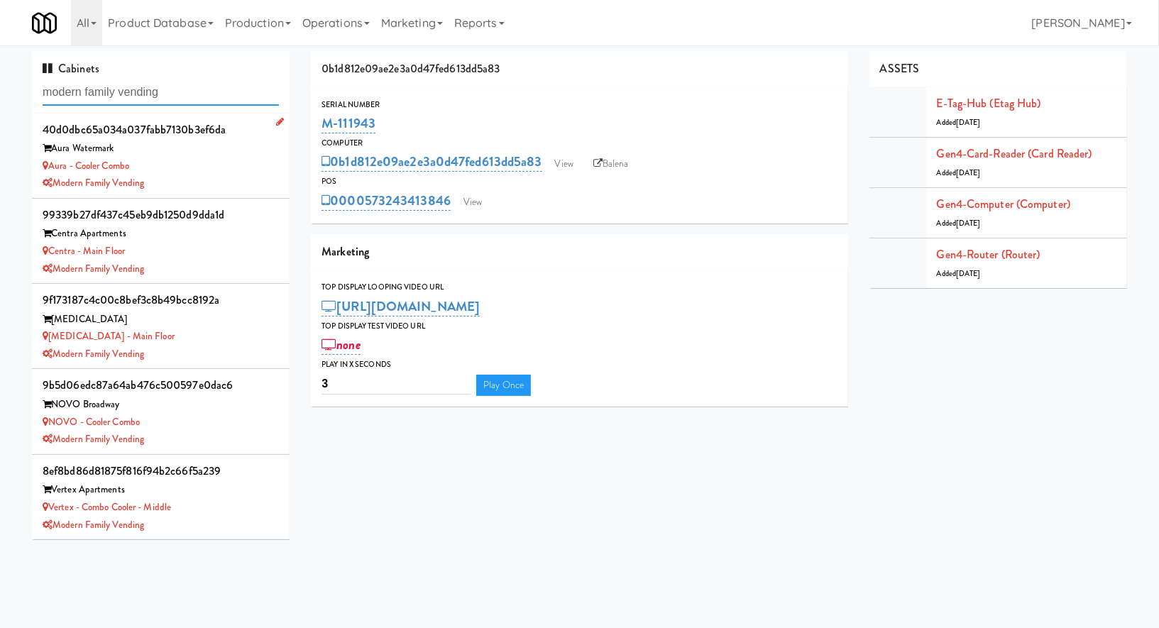
type input "modern family vending"
click at [260, 158] on div "Aura - Cooler Combo" at bounding box center [161, 167] width 236 height 18
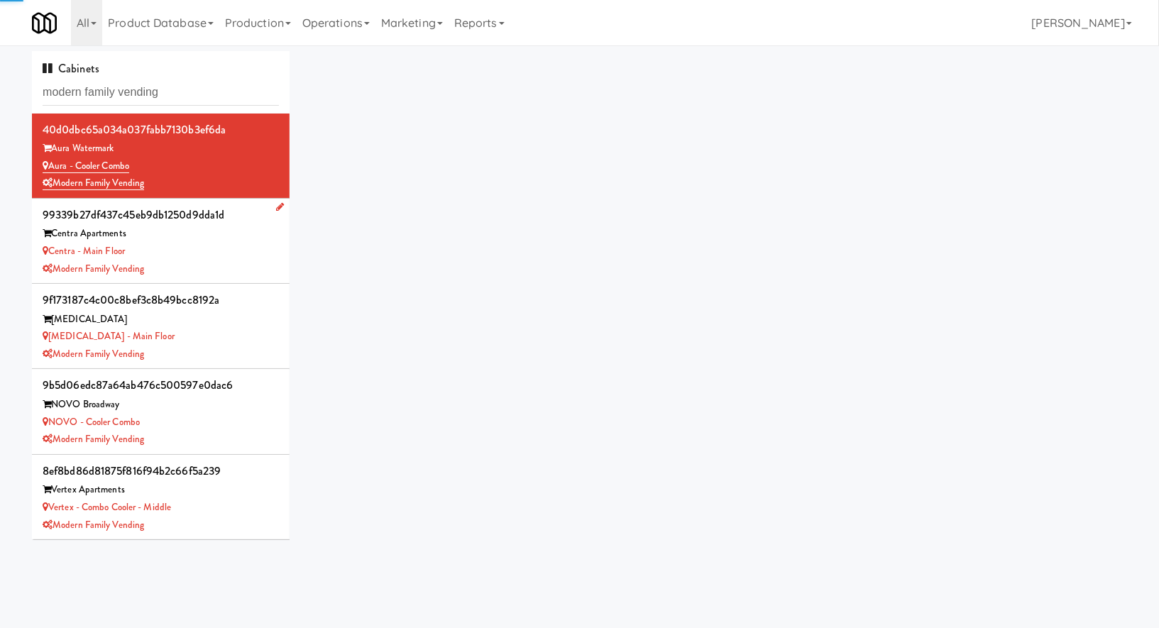
click at [235, 262] on div "Modern Family Vending" at bounding box center [161, 269] width 236 height 18
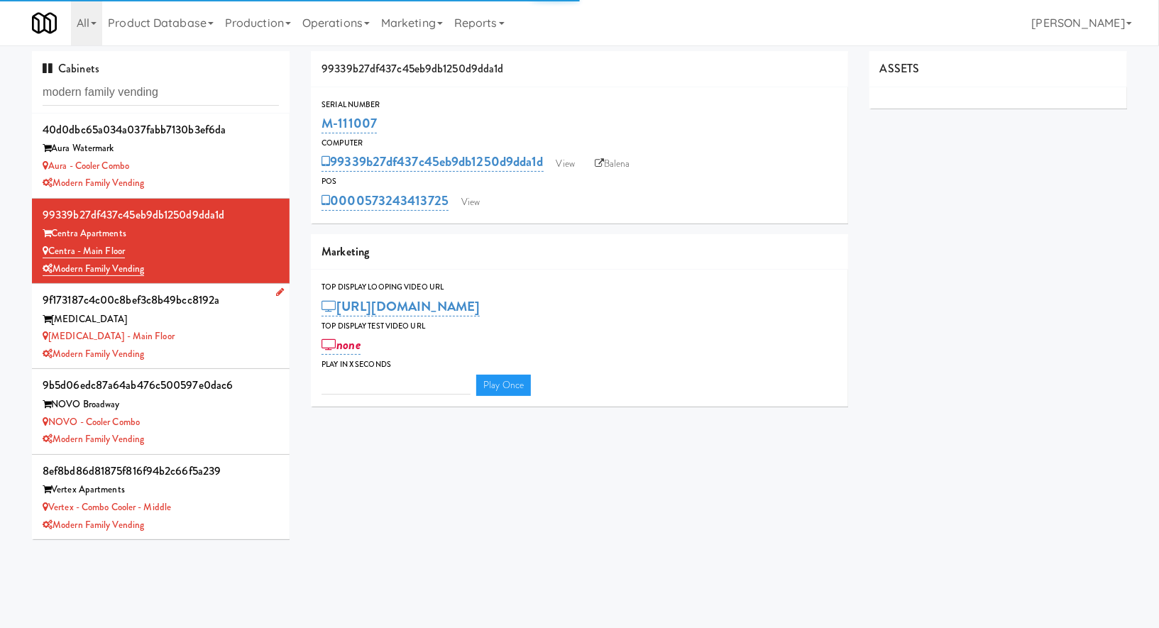
click at [228, 352] on div "Modern Family Vending" at bounding box center [161, 355] width 236 height 18
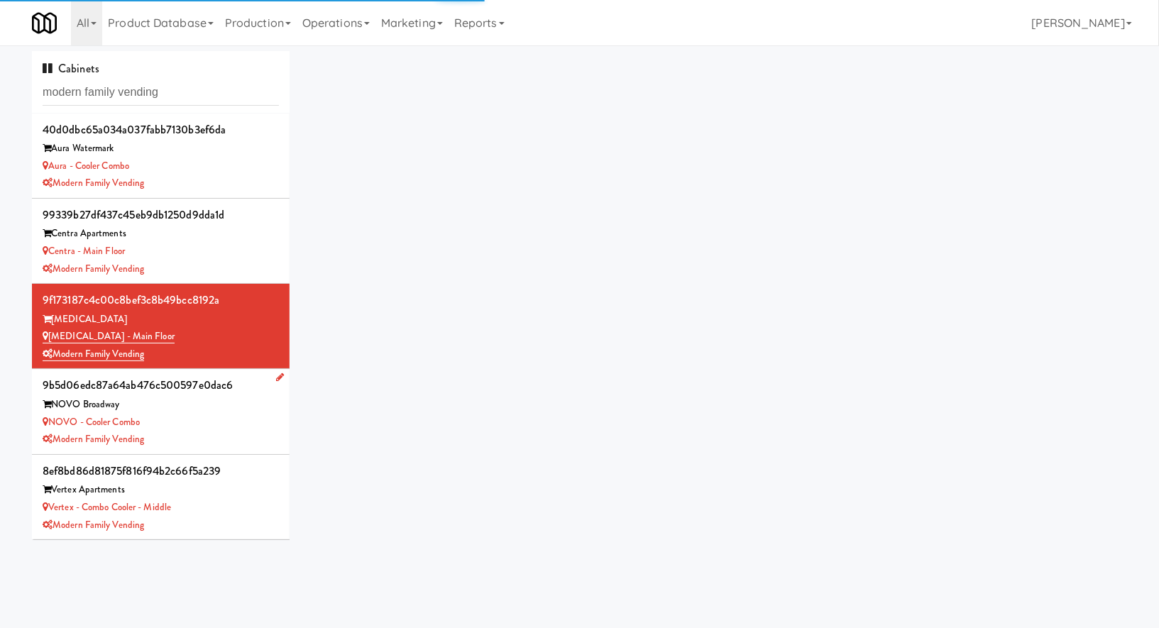
click at [230, 431] on div "Modern Family Vending" at bounding box center [161, 440] width 236 height 18
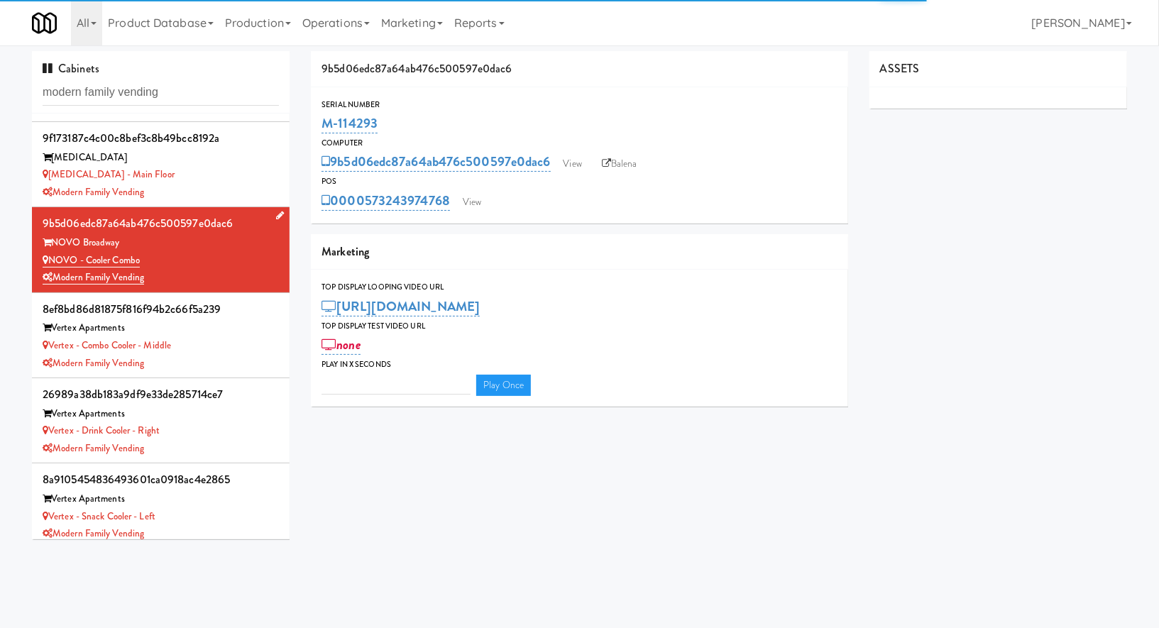
scroll to position [169, 0]
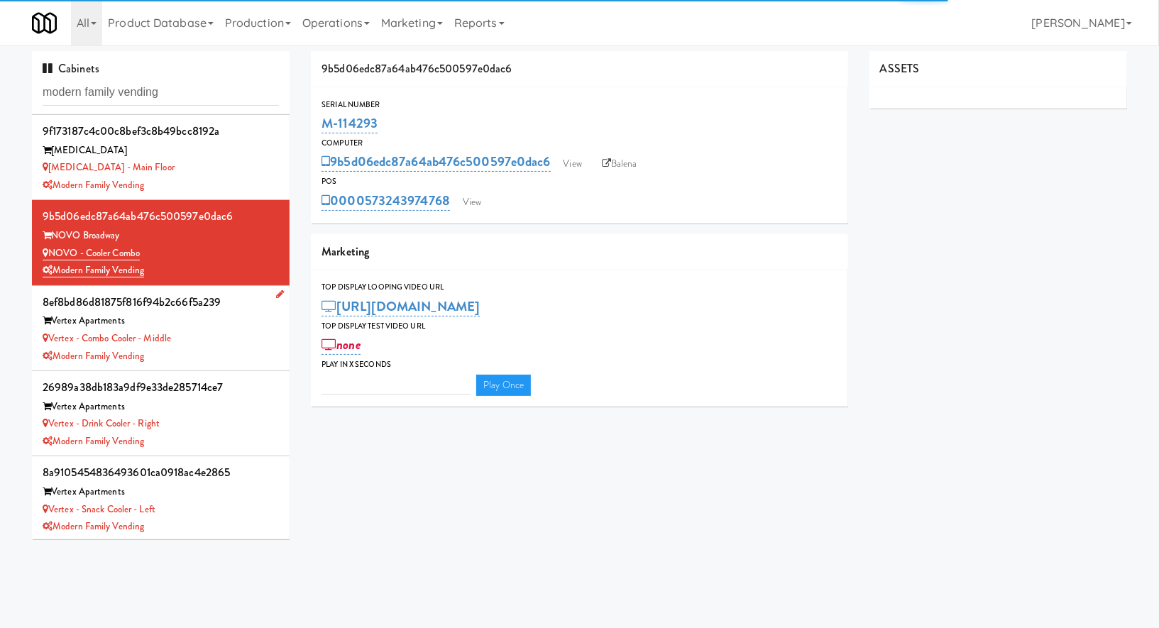
type input "3"
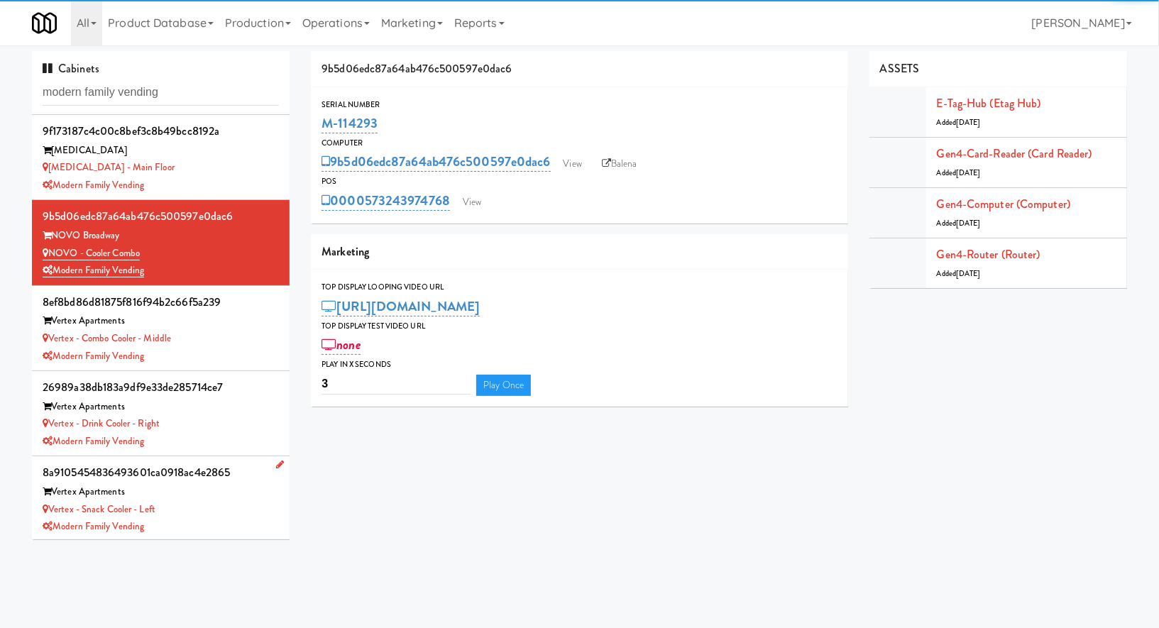
click at [238, 502] on div "Vertex - Snack Cooler - Left" at bounding box center [161, 510] width 236 height 18
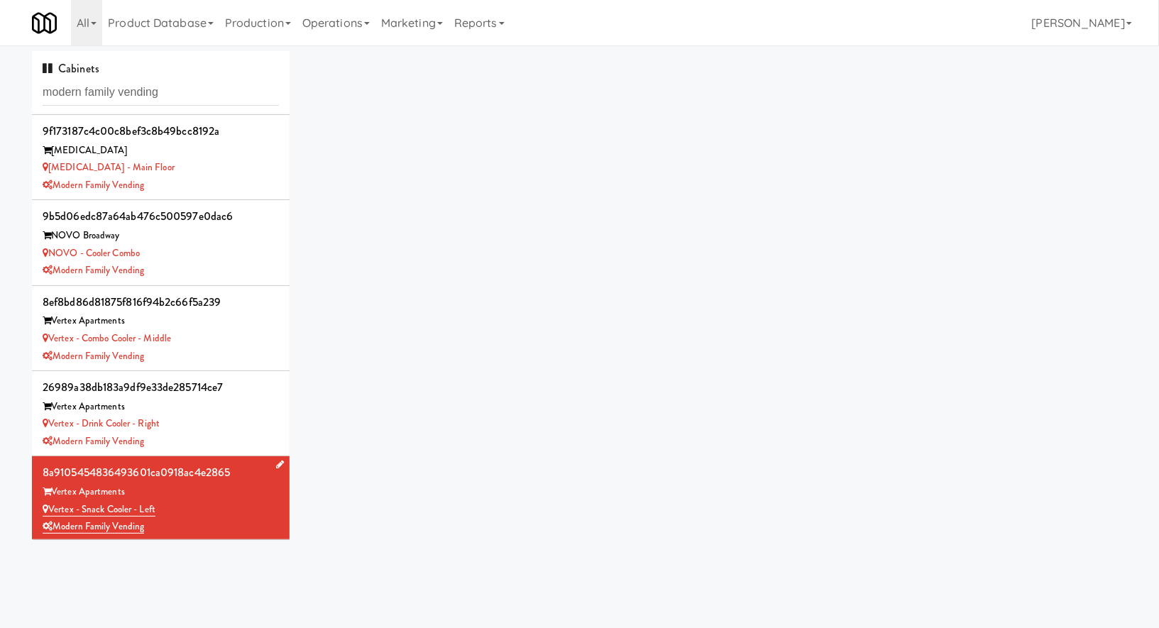
scroll to position [45, 0]
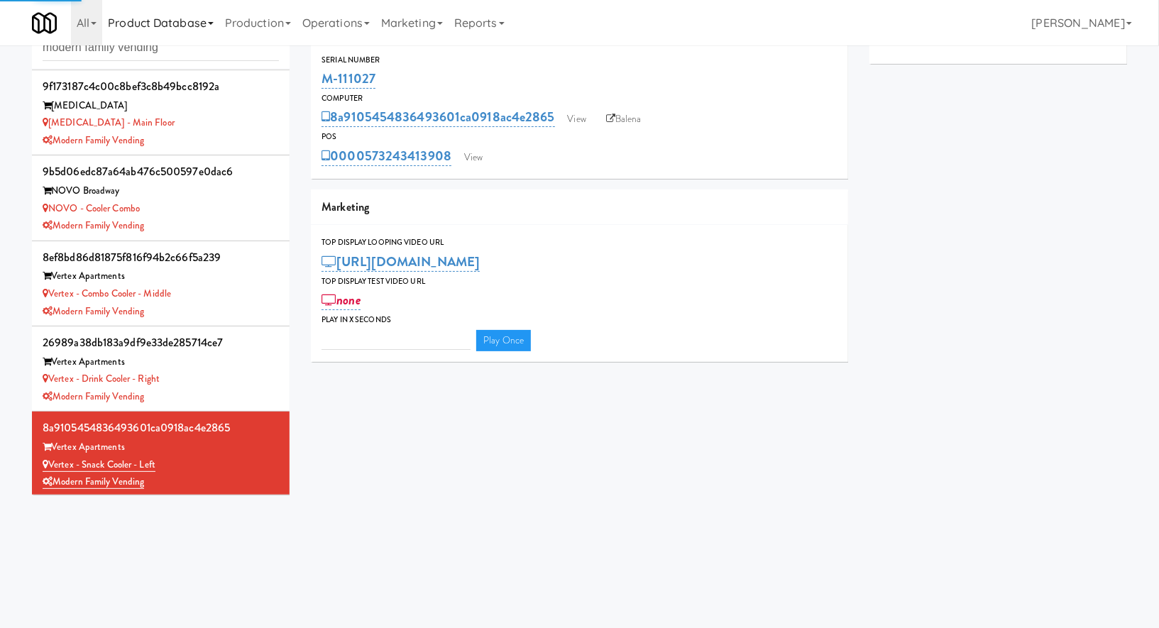
type input "3"
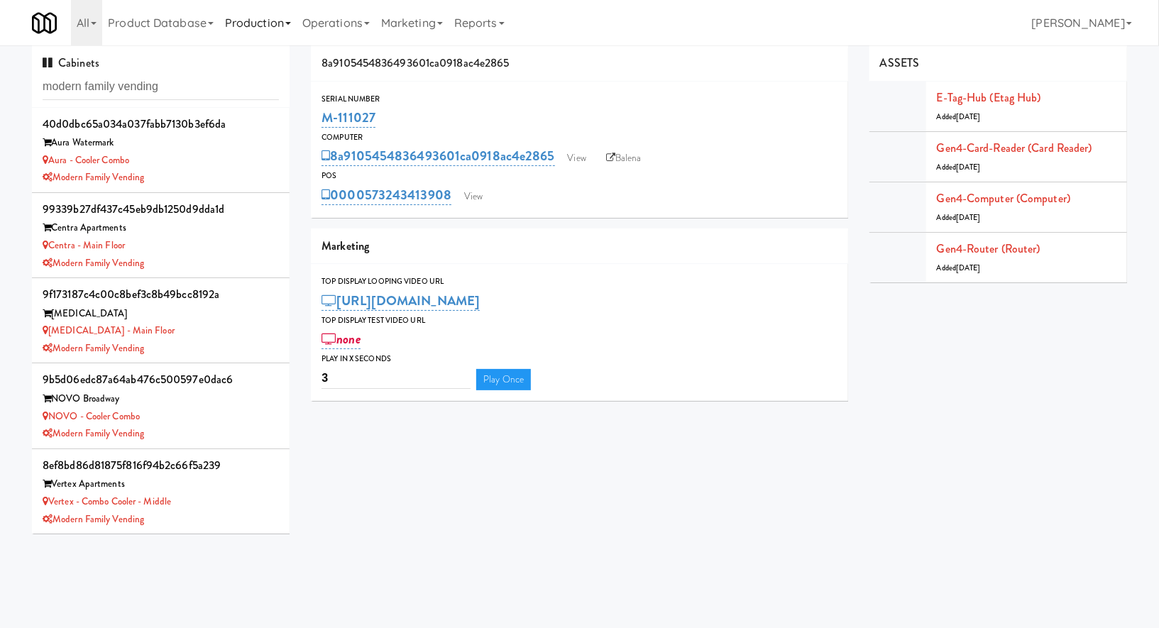
scroll to position [0, 0]
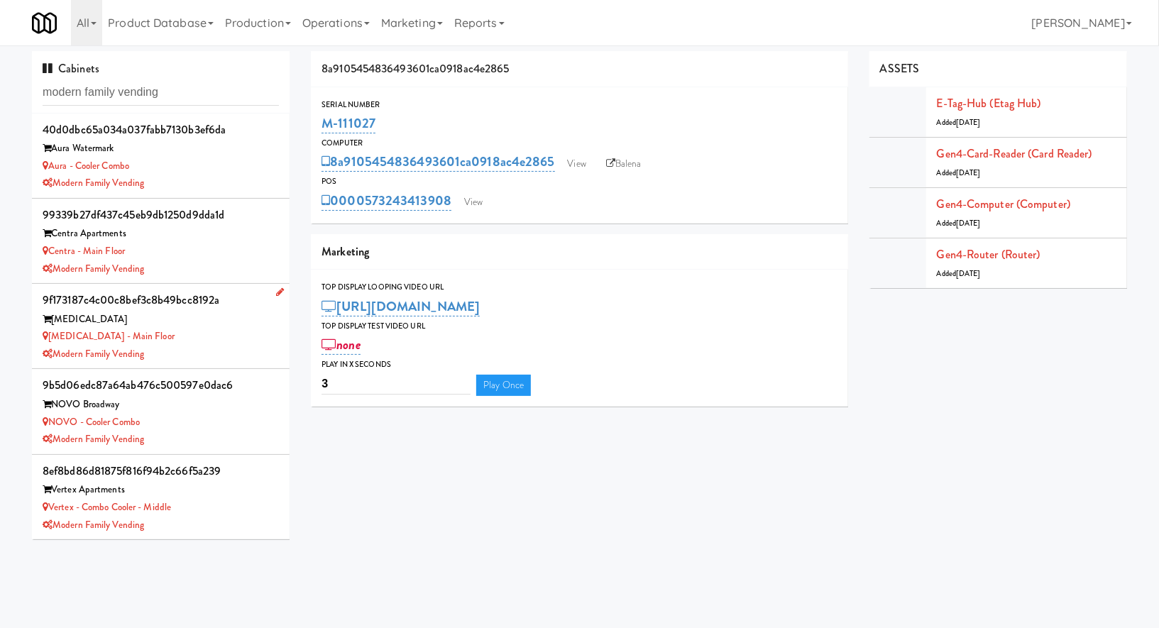
click at [212, 319] on div "[MEDICAL_DATA]" at bounding box center [161, 320] width 236 height 18
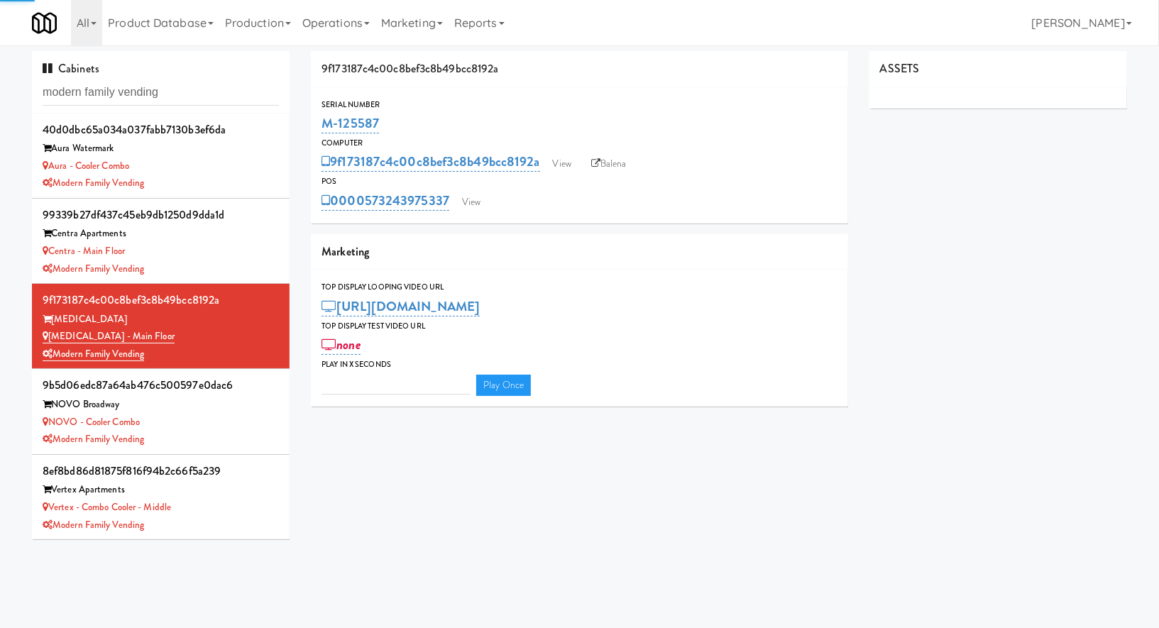
type input "3"
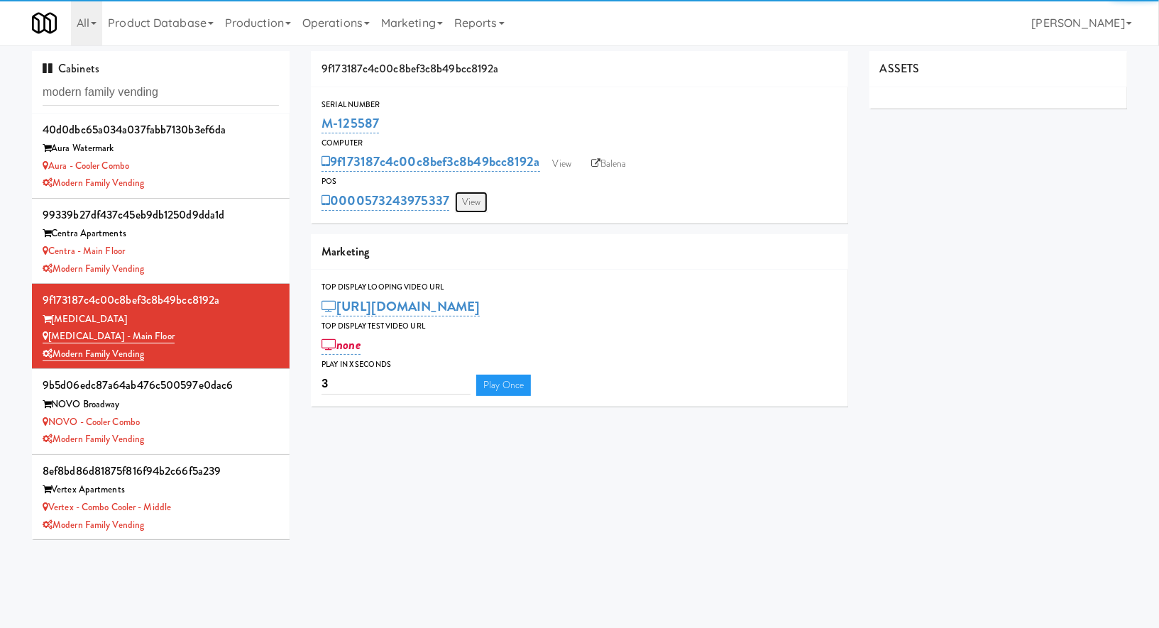
click at [481, 198] on link "View" at bounding box center [471, 202] width 33 height 21
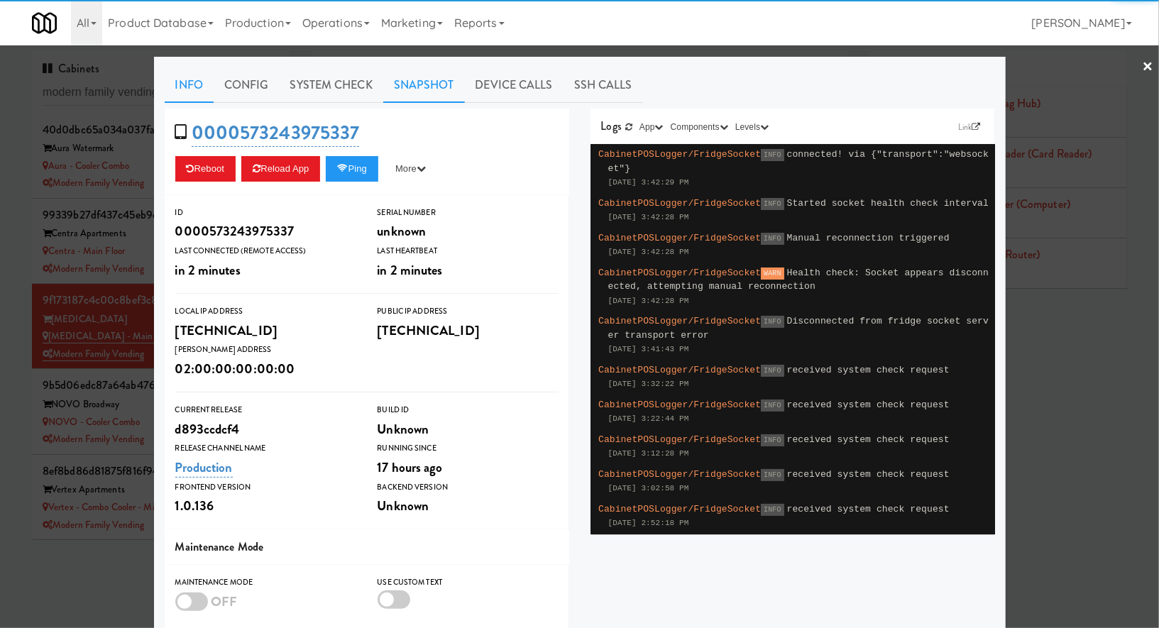
click at [400, 94] on link "Snapshot" at bounding box center [424, 84] width 82 height 35
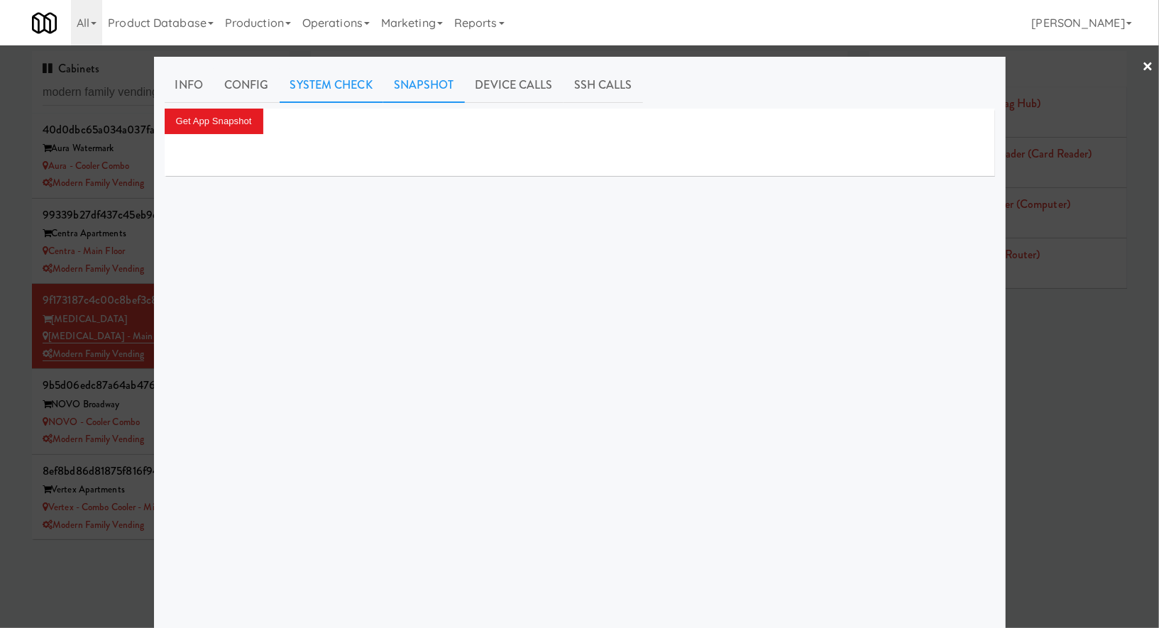
click at [336, 89] on link "System Check" at bounding box center [332, 84] width 104 height 35
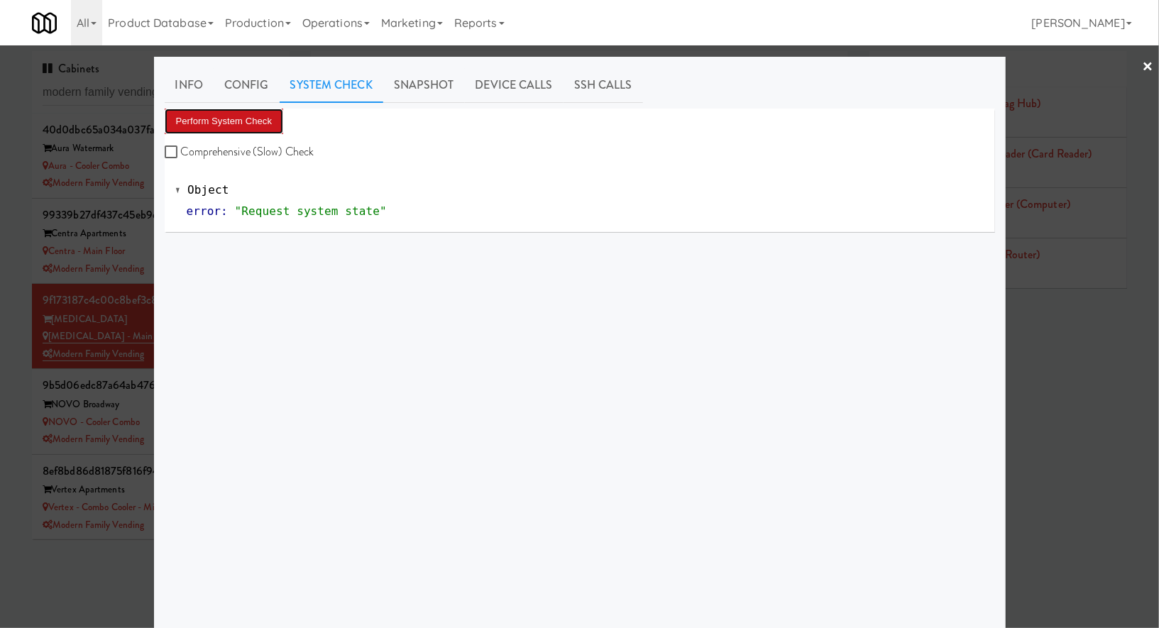
click at [248, 119] on button "Perform System Check" at bounding box center [224, 122] width 119 height 26
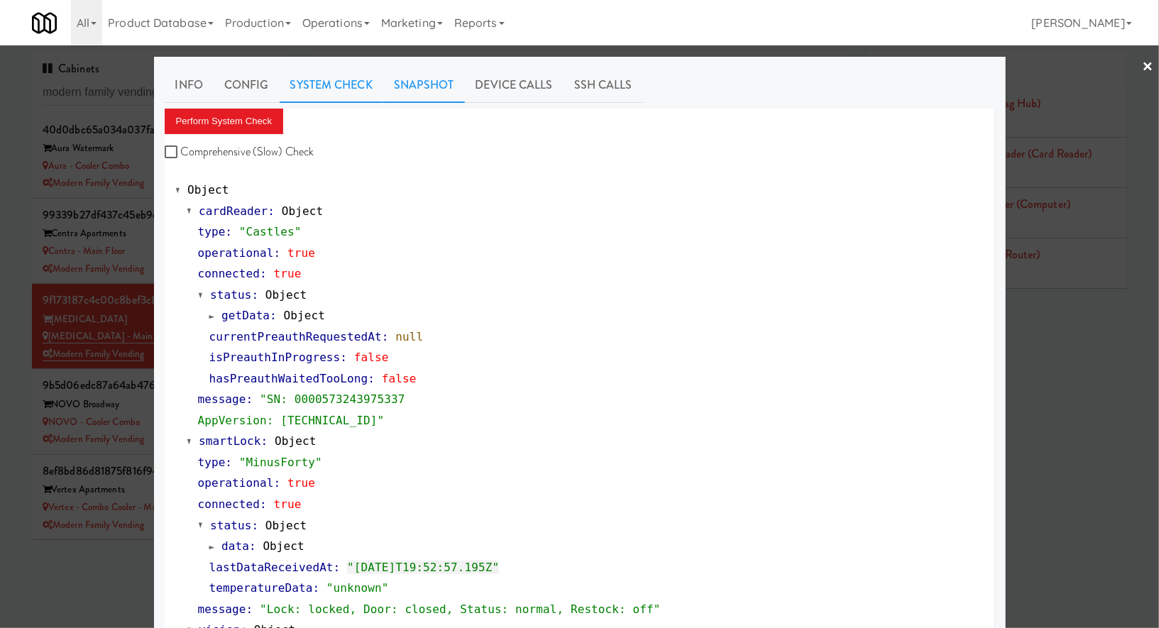
click at [426, 94] on link "Snapshot" at bounding box center [424, 84] width 82 height 35
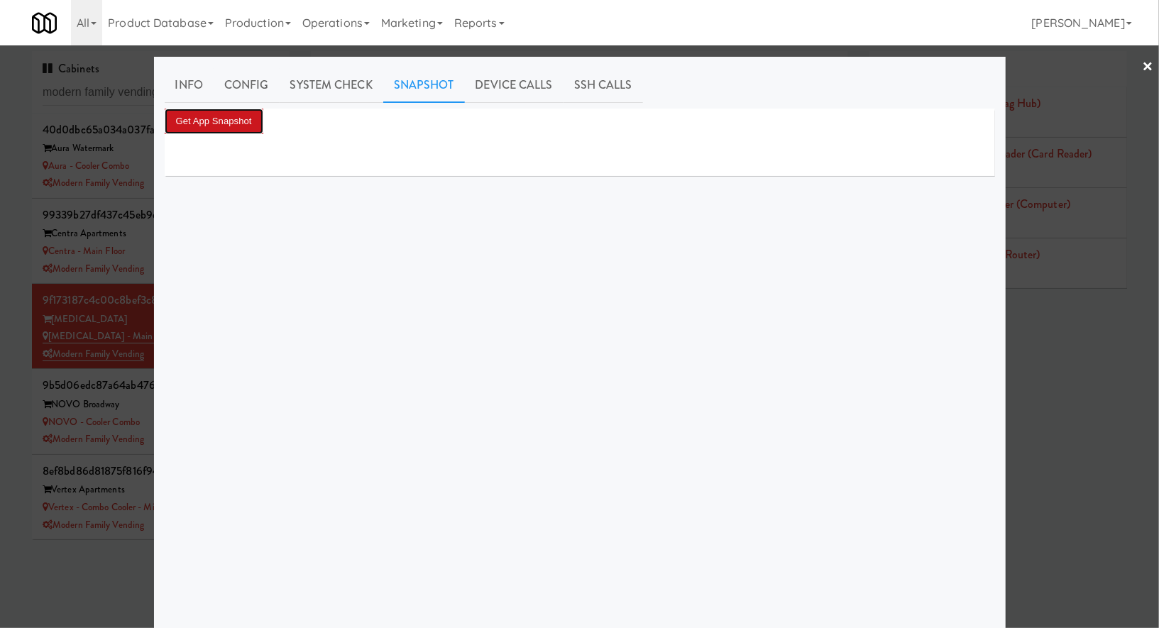
click at [229, 126] on button "Get App Snapshot" at bounding box center [214, 122] width 99 height 26
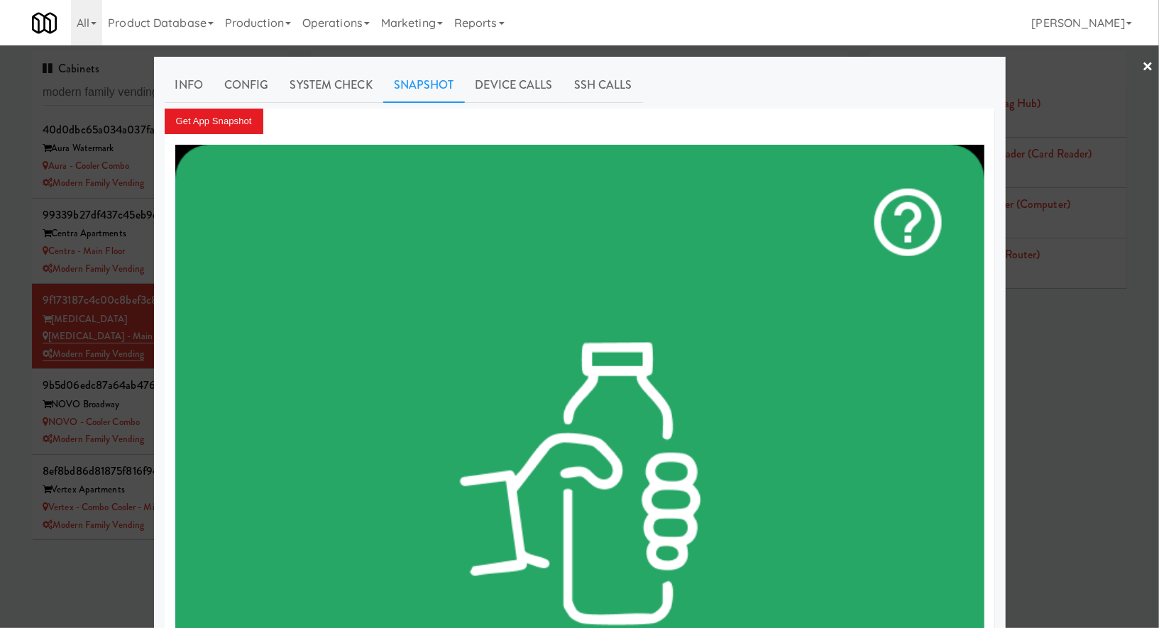
click at [135, 317] on div at bounding box center [579, 314] width 1159 height 628
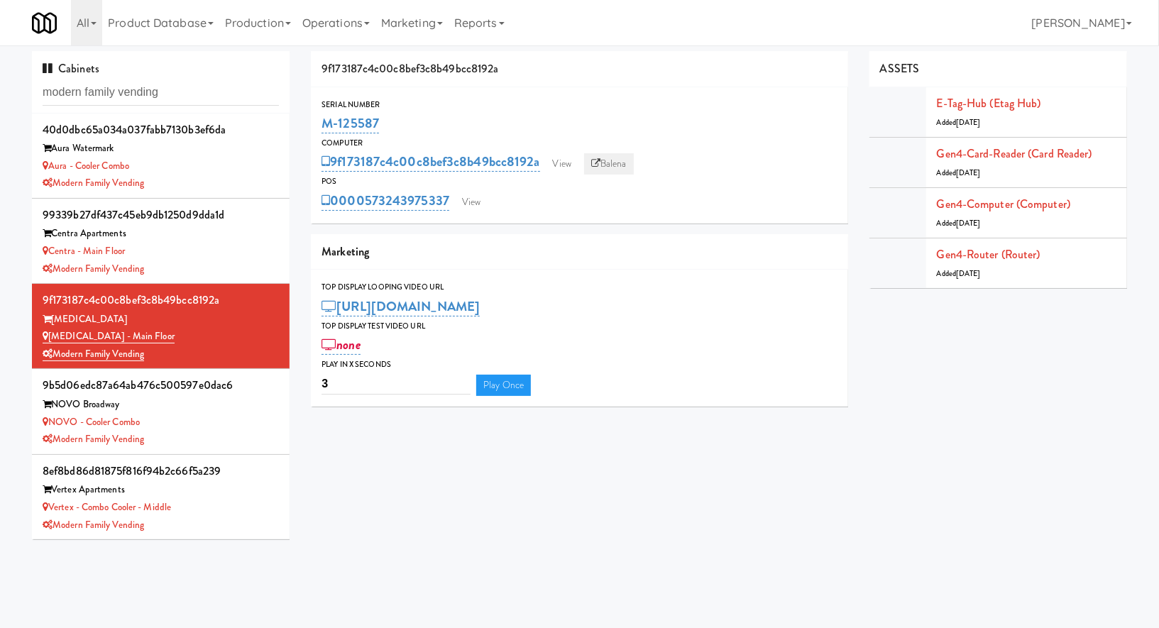
click at [624, 164] on link "Balena" at bounding box center [609, 163] width 50 height 21
click at [468, 197] on link "View" at bounding box center [471, 202] width 33 height 21
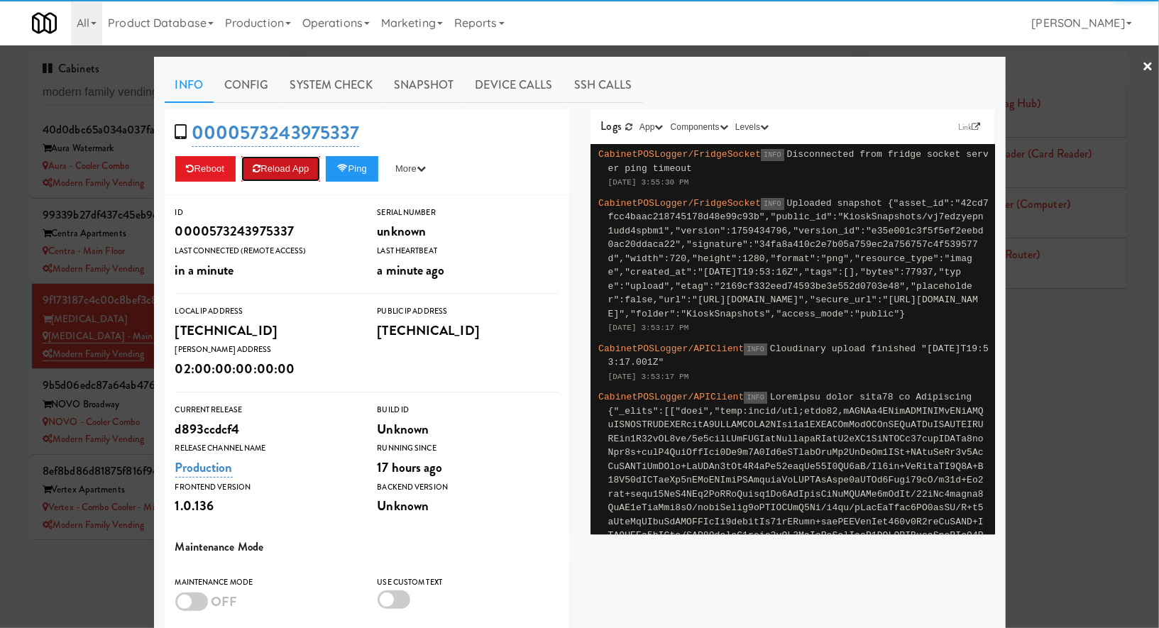
click at [288, 177] on button "Reload App" at bounding box center [280, 169] width 79 height 26
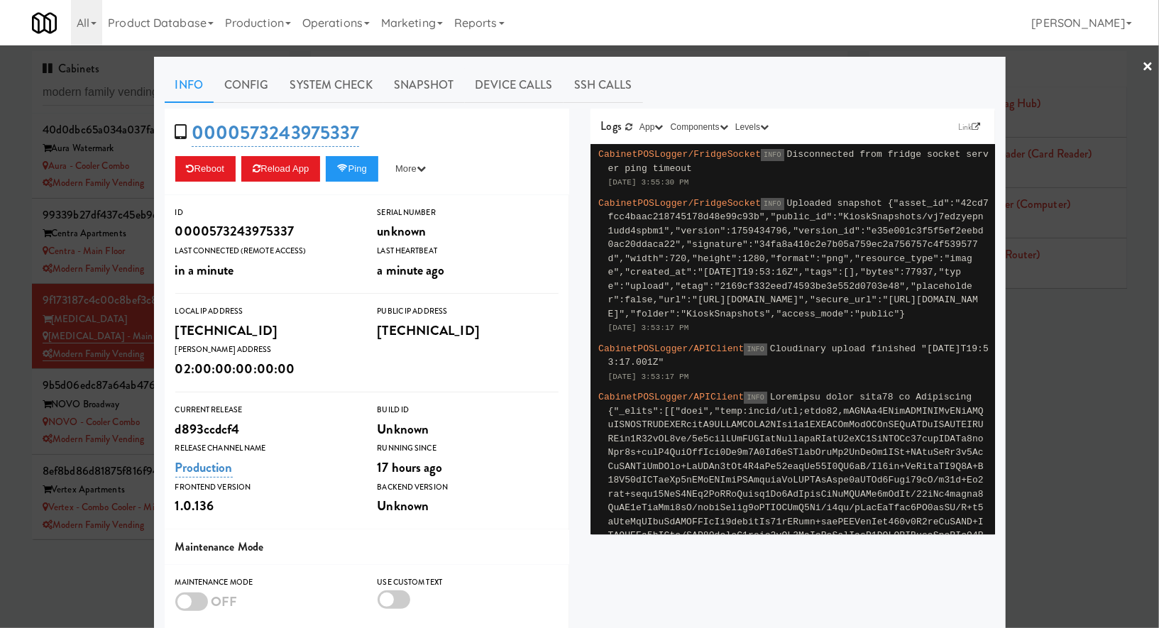
click at [141, 316] on div at bounding box center [579, 314] width 1159 height 628
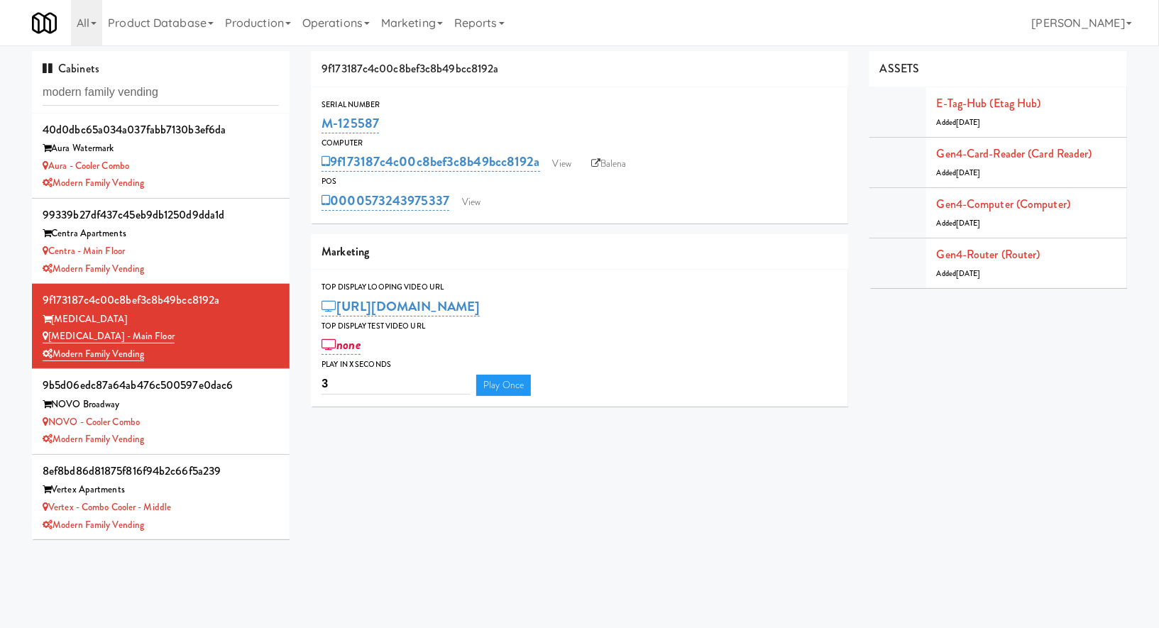
drag, startPoint x: 386, startPoint y: 133, endPoint x: 305, endPoint y: 124, distance: 81.4
click at [305, 124] on div "9f173187c4c00c8bef3c8b49bcc8192a Serial Number M-125587 Computer 9f173187c4c00c…" at bounding box center [579, 234] width 559 height 366
copy link "M-125587"
